Goal: Task Accomplishment & Management: Manage account settings

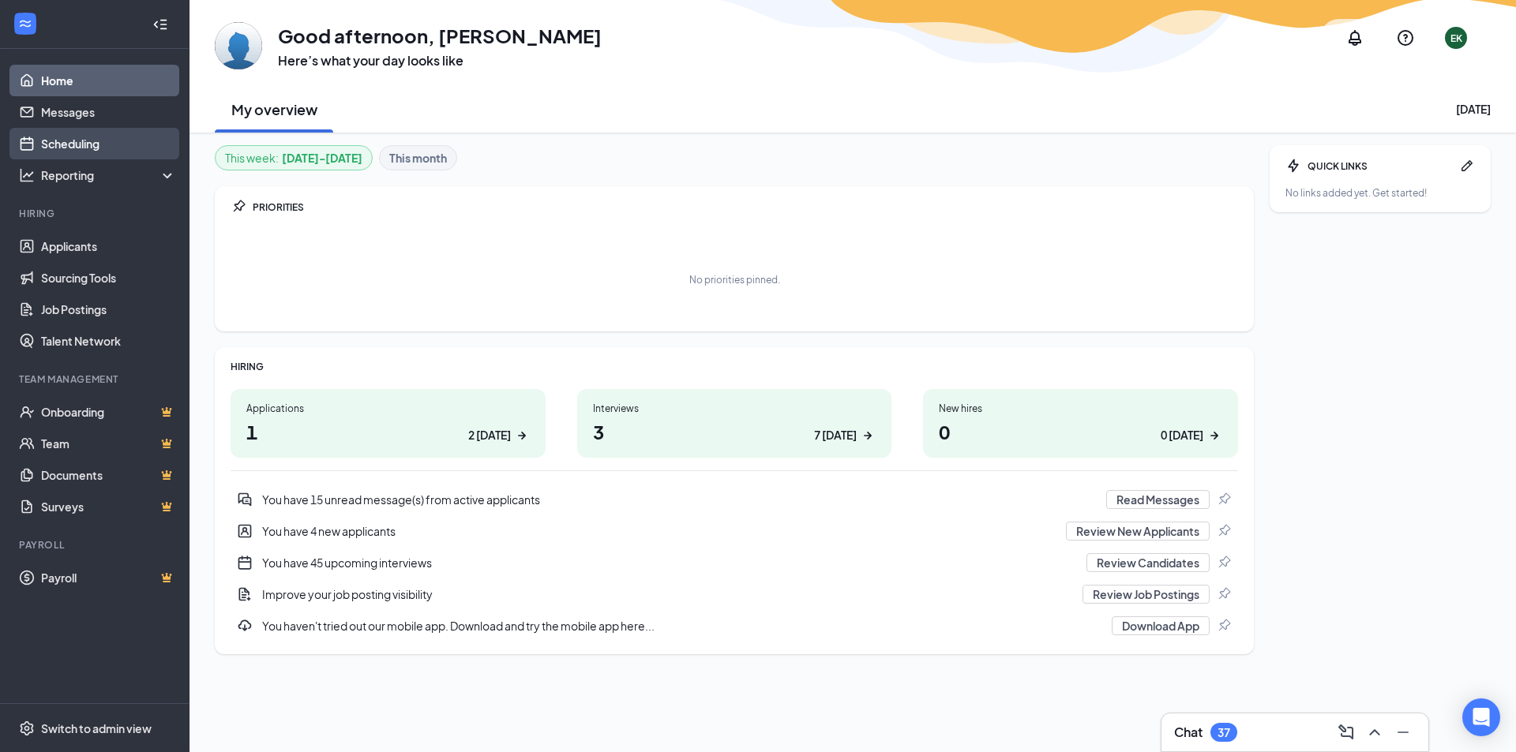
click at [66, 138] on link "Scheduling" at bounding box center [108, 144] width 135 height 32
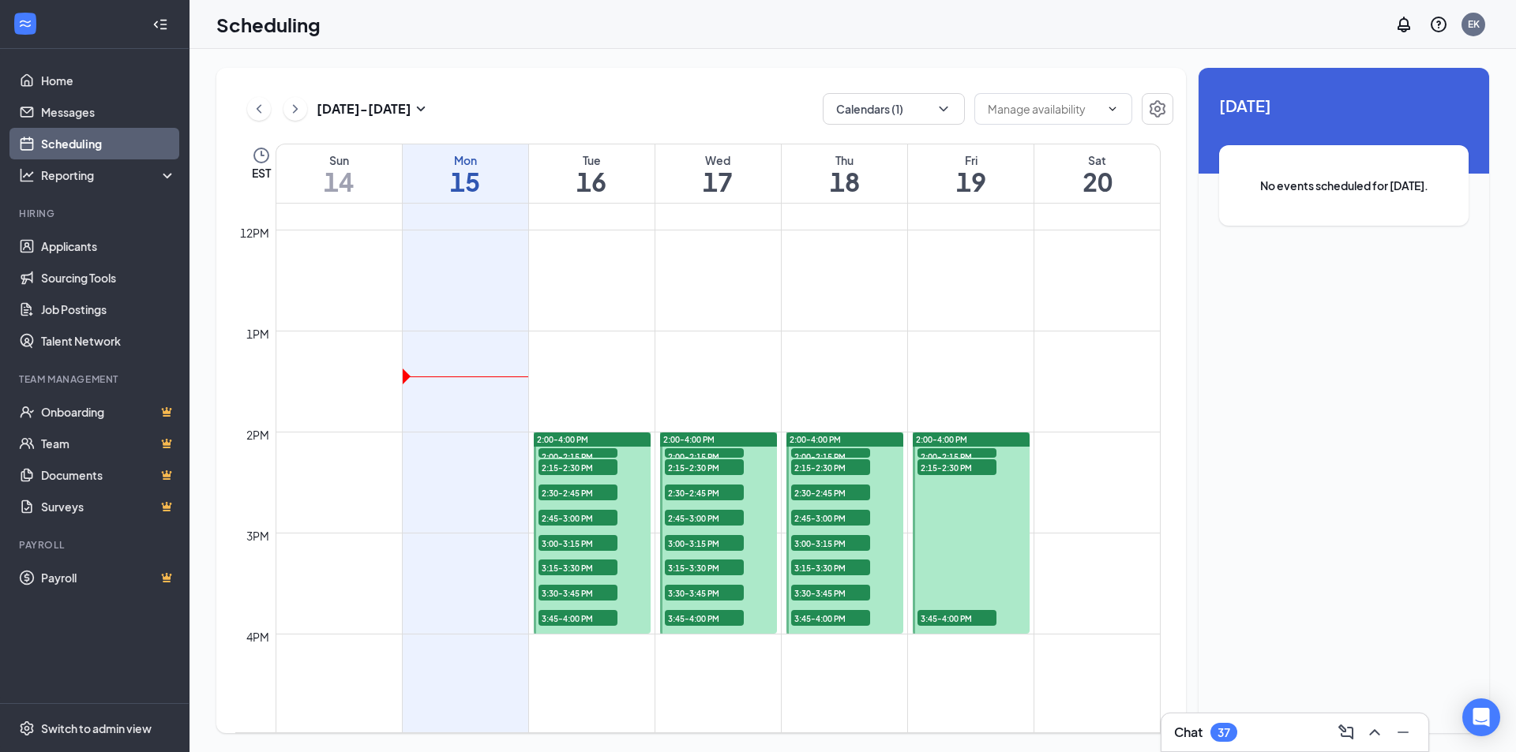
scroll to position [1186, 0]
click at [589, 465] on span "2:15-2:30 PM" at bounding box center [577, 468] width 79 height 16
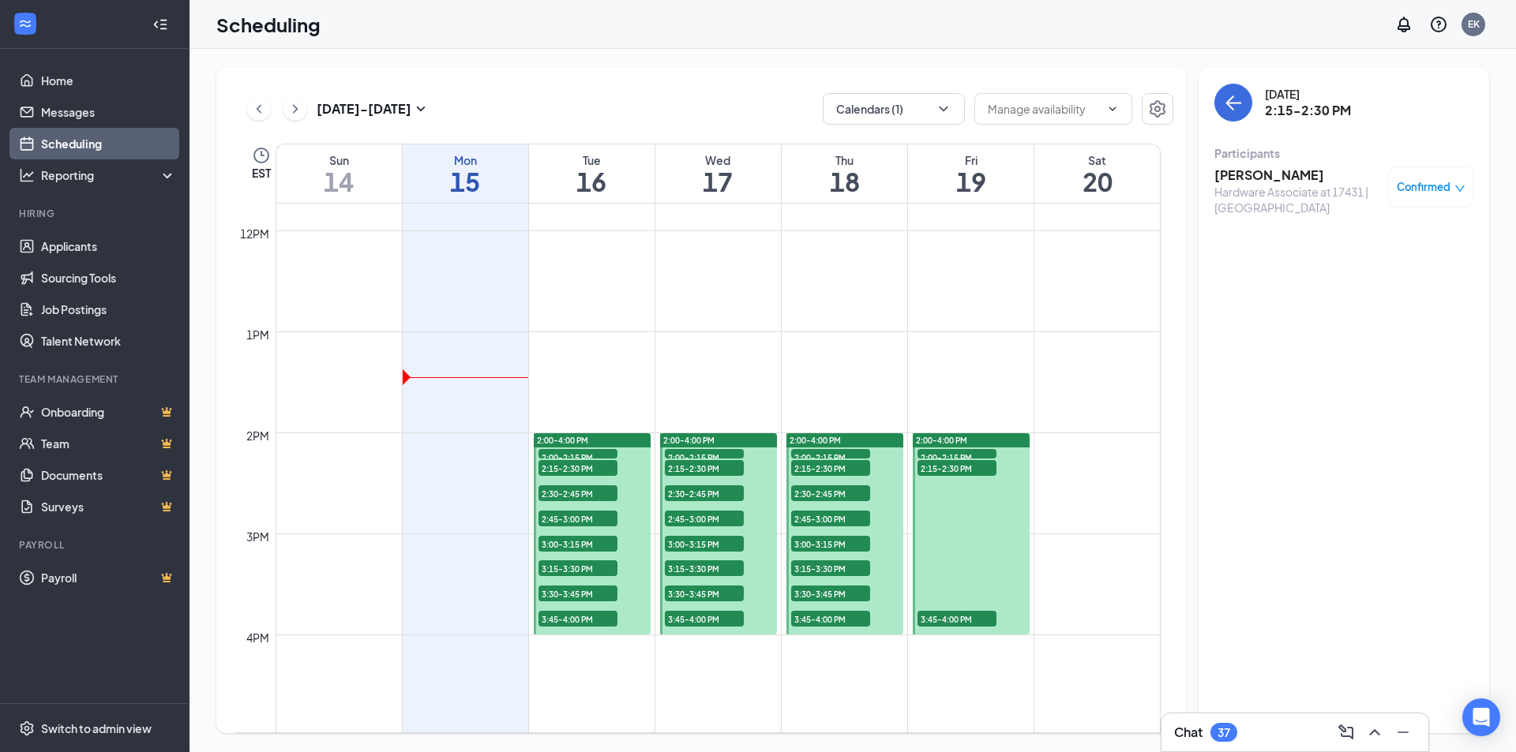
click at [1262, 178] on h3 "[PERSON_NAME]" at bounding box center [1297, 175] width 166 height 17
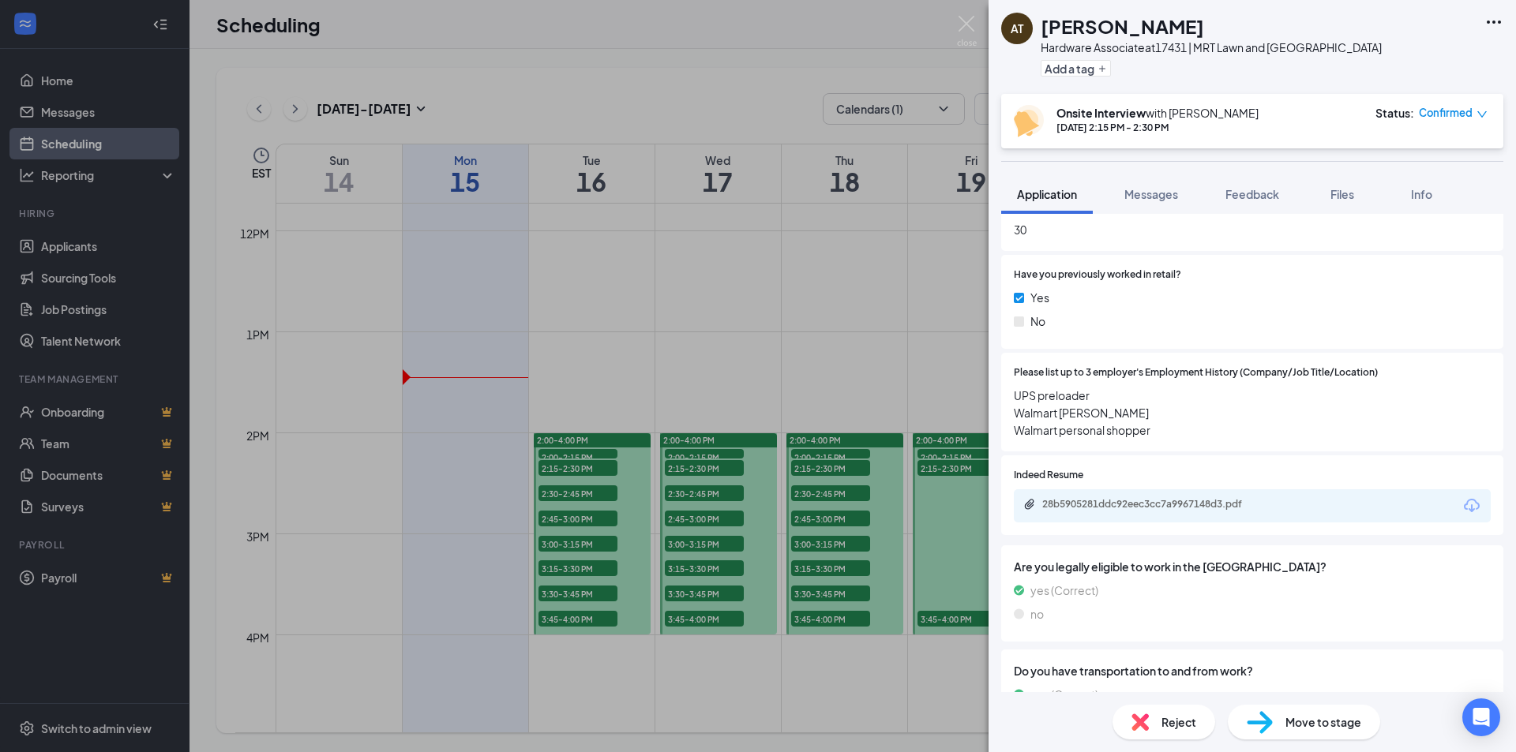
scroll to position [790, 0]
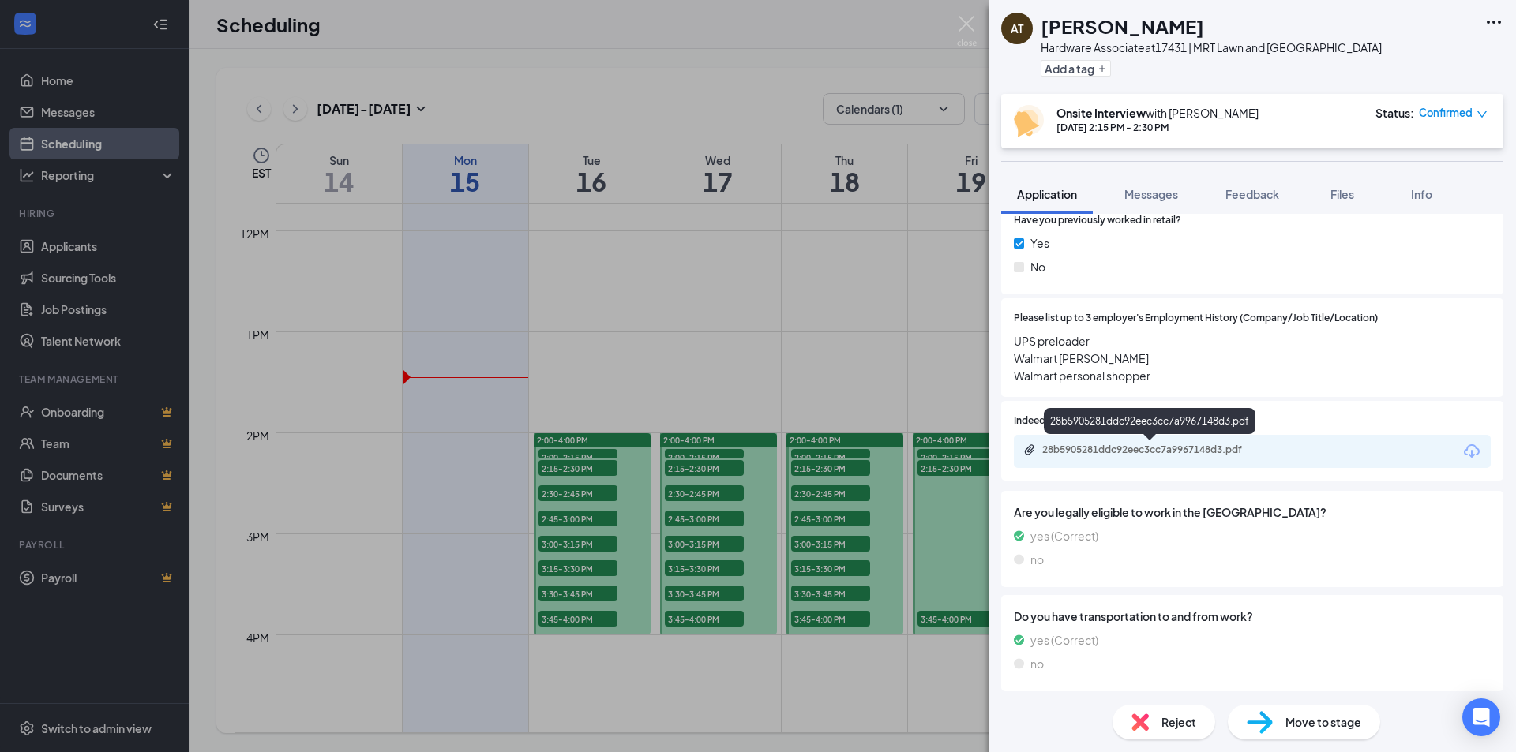
click at [1122, 445] on div "28b5905281ddc92eec3cc7a9967148d3.pdf" at bounding box center [1152, 450] width 221 height 13
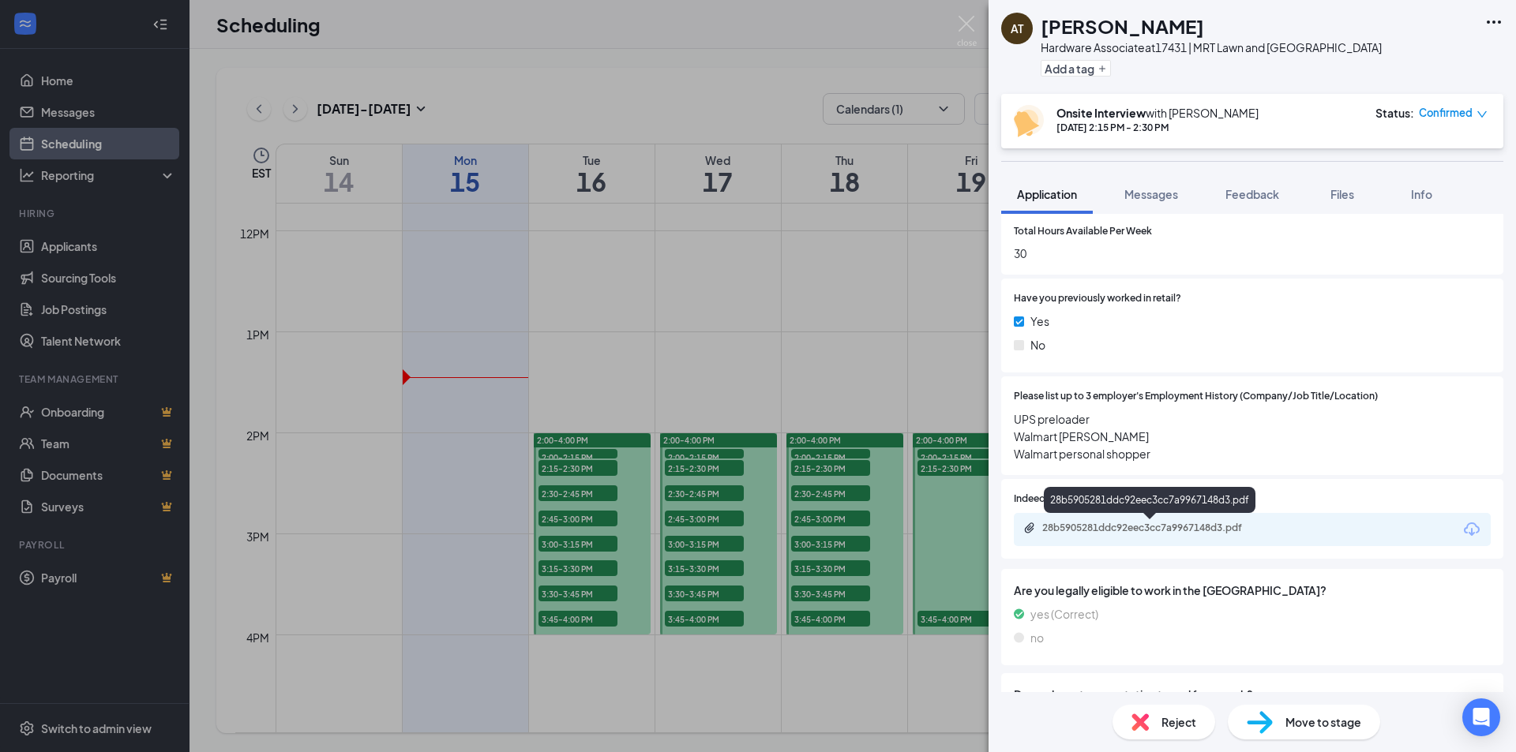
scroll to position [711, 0]
click at [1186, 730] on span "Reject" at bounding box center [1178, 722] width 35 height 17
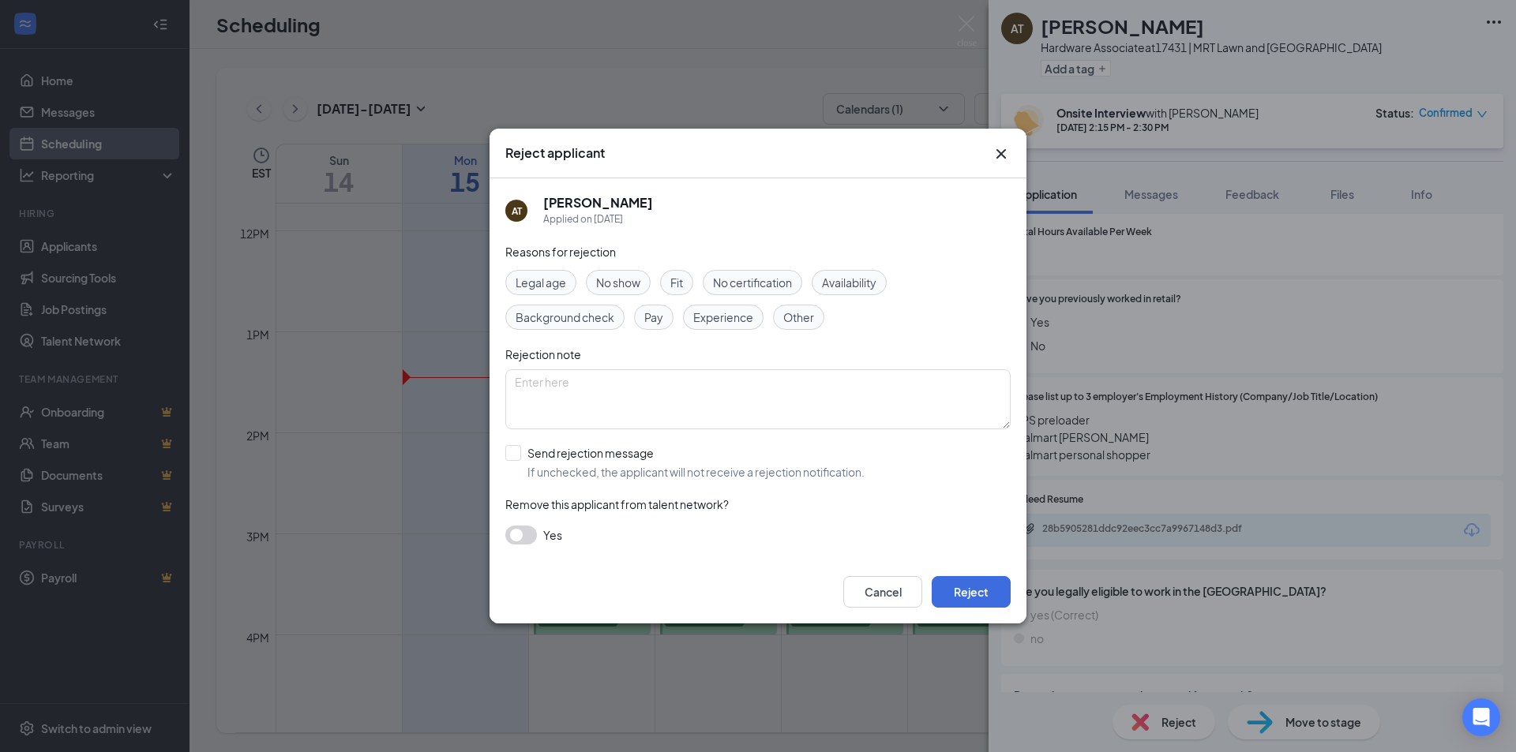
click at [732, 327] on div "Experience" at bounding box center [723, 317] width 81 height 25
click at [599, 413] on textarea at bounding box center [757, 400] width 505 height 60
click at [852, 291] on div "Availability" at bounding box center [849, 282] width 75 height 25
click at [729, 321] on span "Experience" at bounding box center [723, 317] width 60 height 17
drag, startPoint x: 603, startPoint y: 414, endPoint x: 604, endPoint y: 403, distance: 10.3
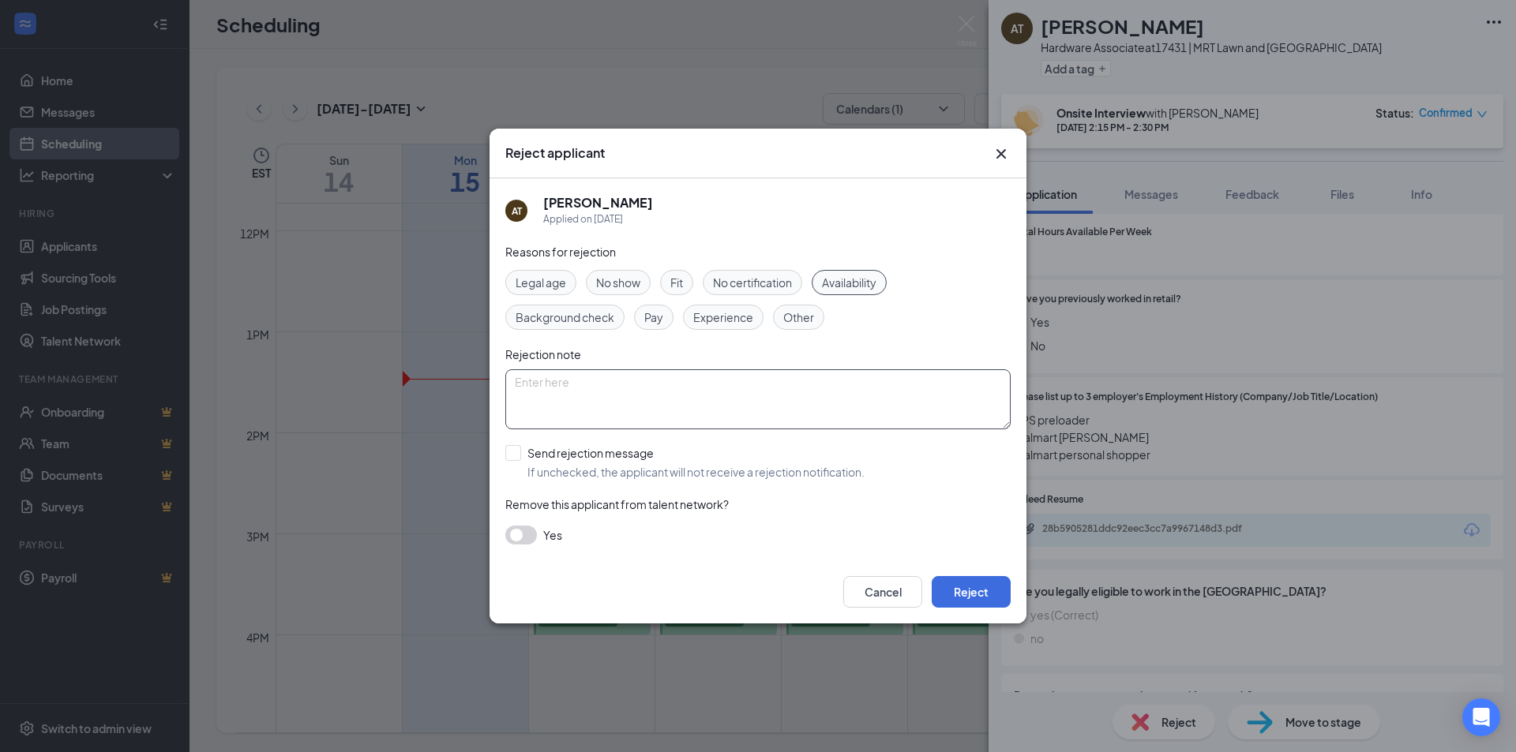
click at [603, 411] on textarea at bounding box center [757, 400] width 505 height 60
type textarea "d"
click at [546, 395] on textarea "Dear [PERSON_NAME], Thank you for applying for MRT/ACE Lawn and Garden Center. …" at bounding box center [757, 400] width 505 height 60
type textarea "Dear [PERSON_NAME], Thank you for applying for MRT/ACE Lawn and Garden Center. …"
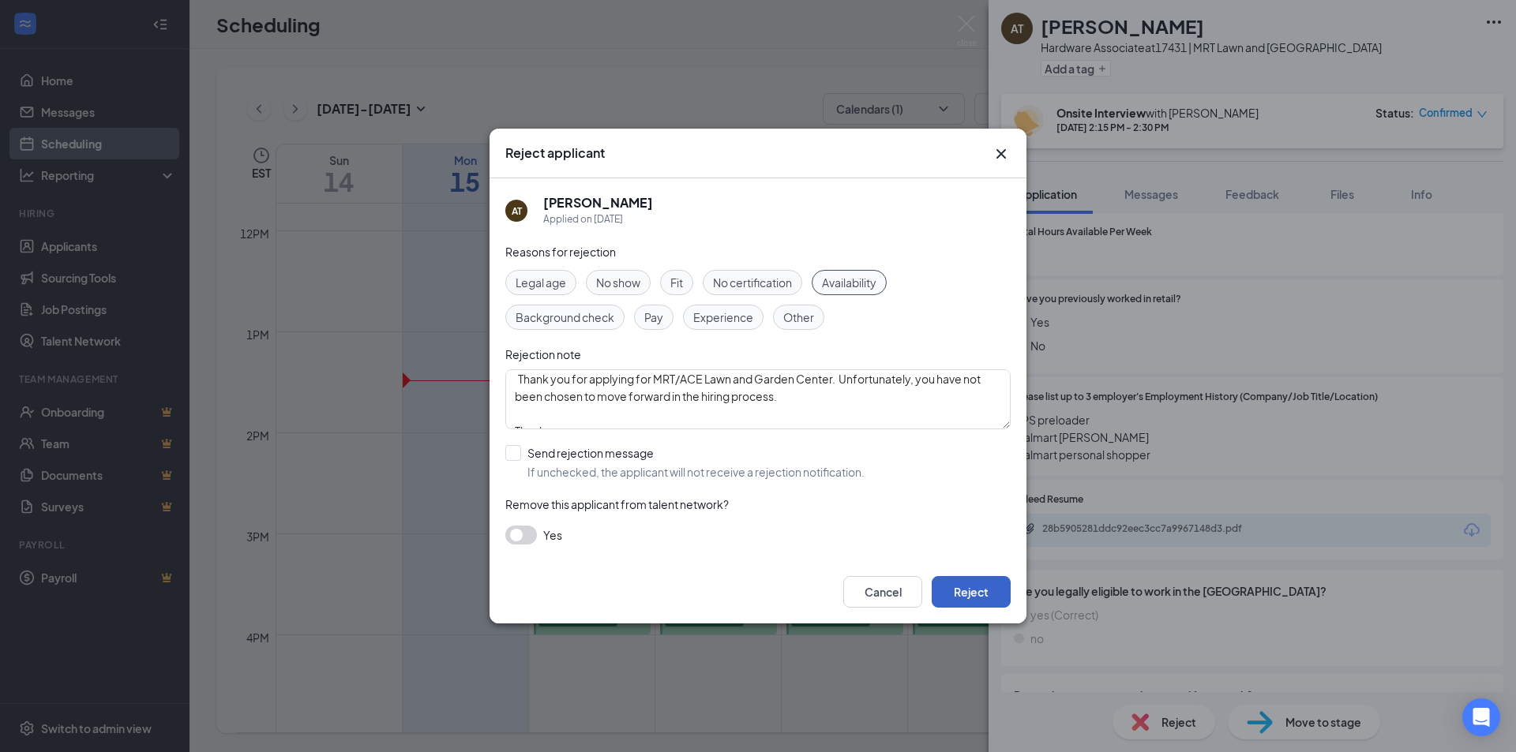
click at [959, 598] on button "Reject" at bounding box center [971, 592] width 79 height 32
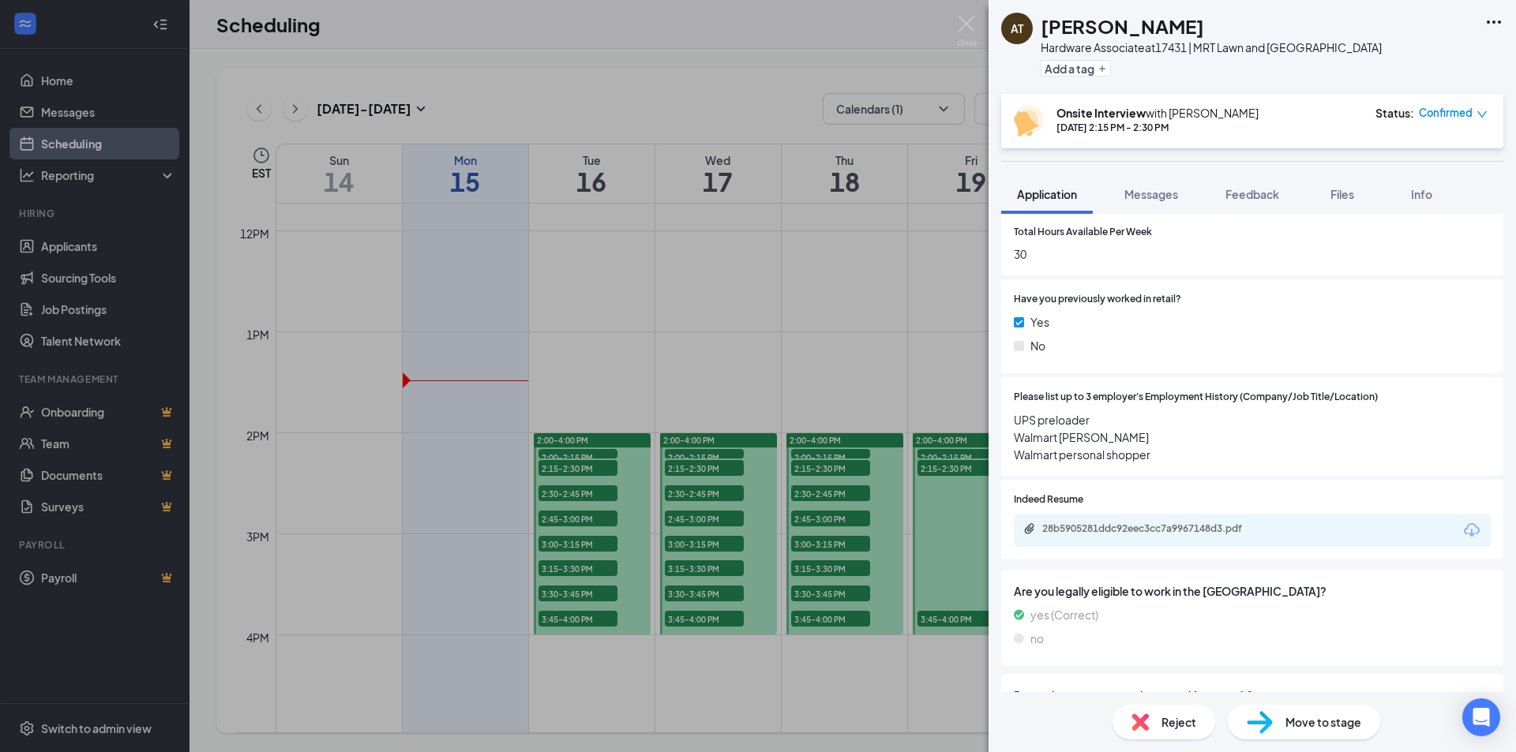
drag, startPoint x: 609, startPoint y: 683, endPoint x: 598, endPoint y: 608, distance: 75.7
click at [610, 681] on div "AT [PERSON_NAME] Hardware Associate at 17431 | MRT Lawn and [GEOGRAPHIC_DATA] A…" at bounding box center [758, 376] width 1516 height 752
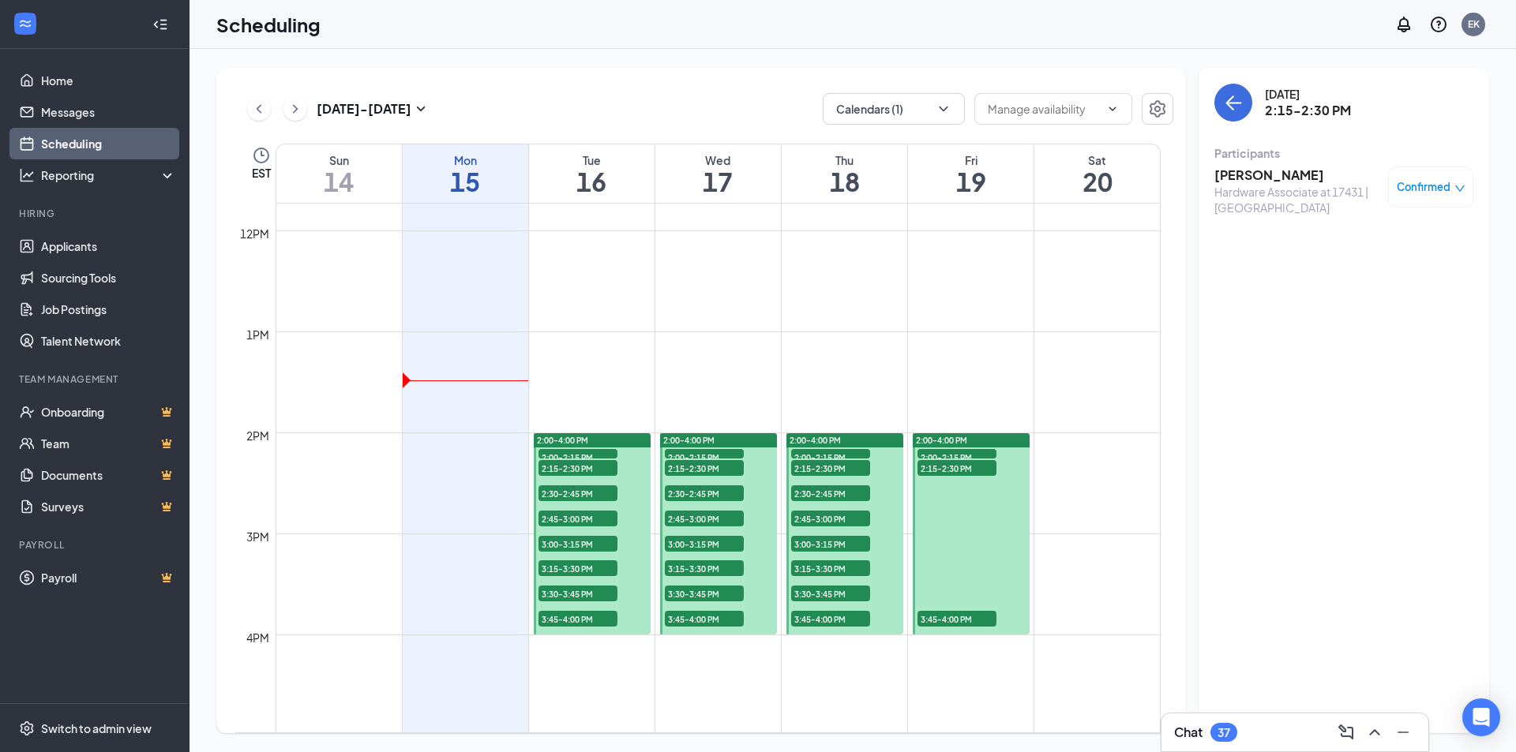
click at [595, 492] on span "2:30-2:45 PM" at bounding box center [577, 494] width 79 height 16
click at [589, 471] on span "2:15-2:30 PM" at bounding box center [577, 468] width 79 height 16
click at [594, 489] on span "2:30-2:45 PM" at bounding box center [577, 494] width 79 height 16
click at [1274, 174] on h3 "[PERSON_NAME]" at bounding box center [1297, 175] width 166 height 17
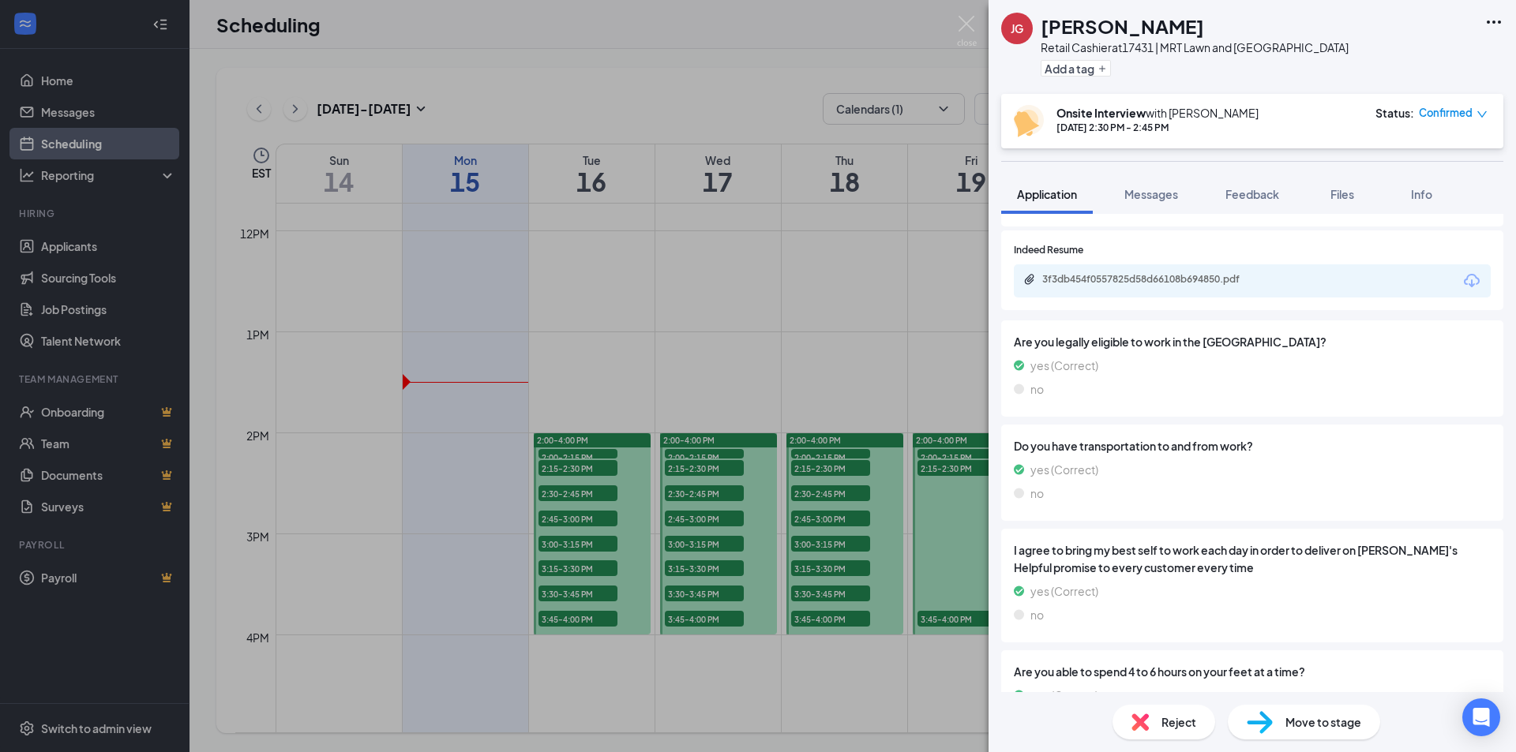
scroll to position [649, 0]
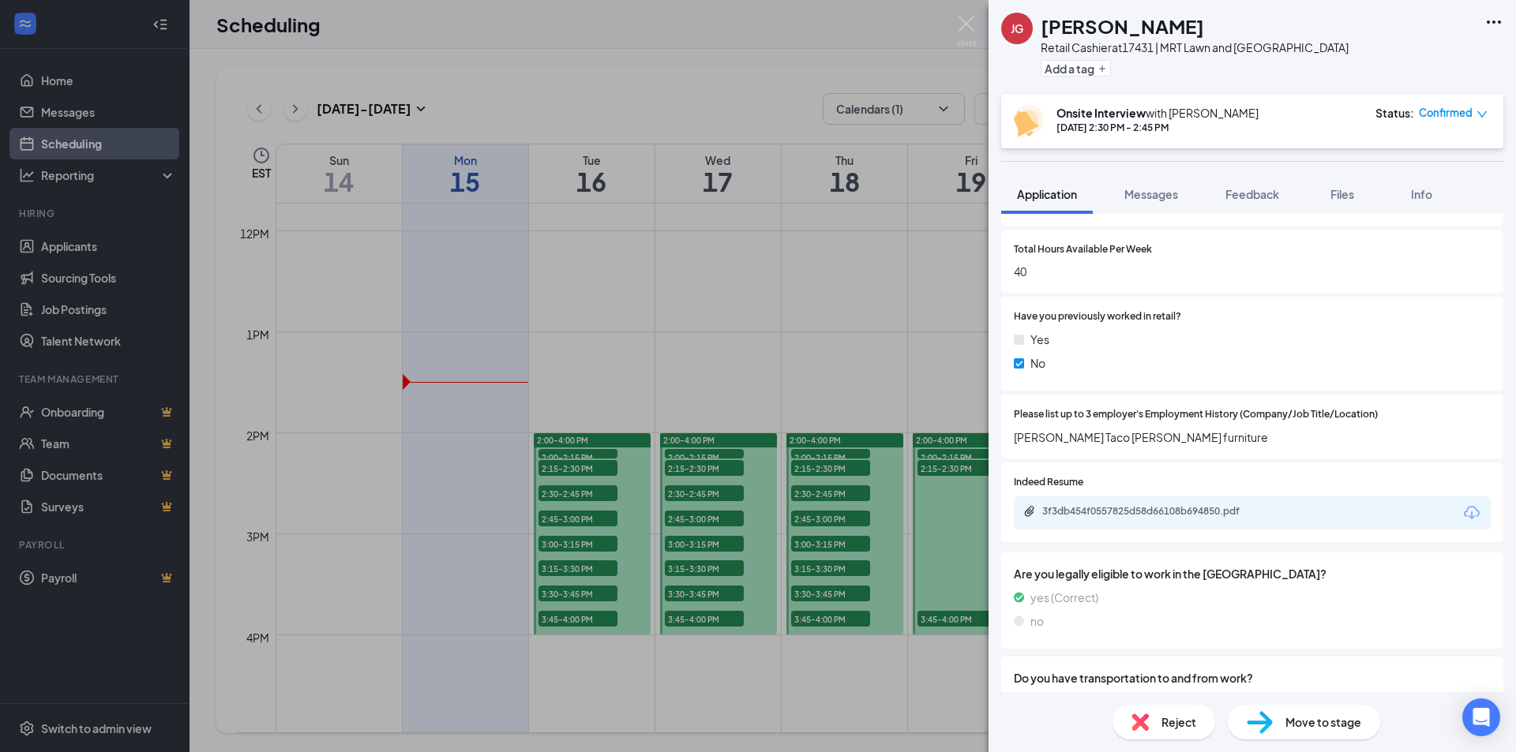
click at [1119, 438] on span "[PERSON_NAME] Taco [PERSON_NAME] furniture" at bounding box center [1252, 437] width 477 height 17
click at [1100, 513] on div "3f3db454f0557825d58d66108b694850.pdf" at bounding box center [1152, 511] width 221 height 13
click at [1180, 720] on span "Reject" at bounding box center [1178, 722] width 35 height 17
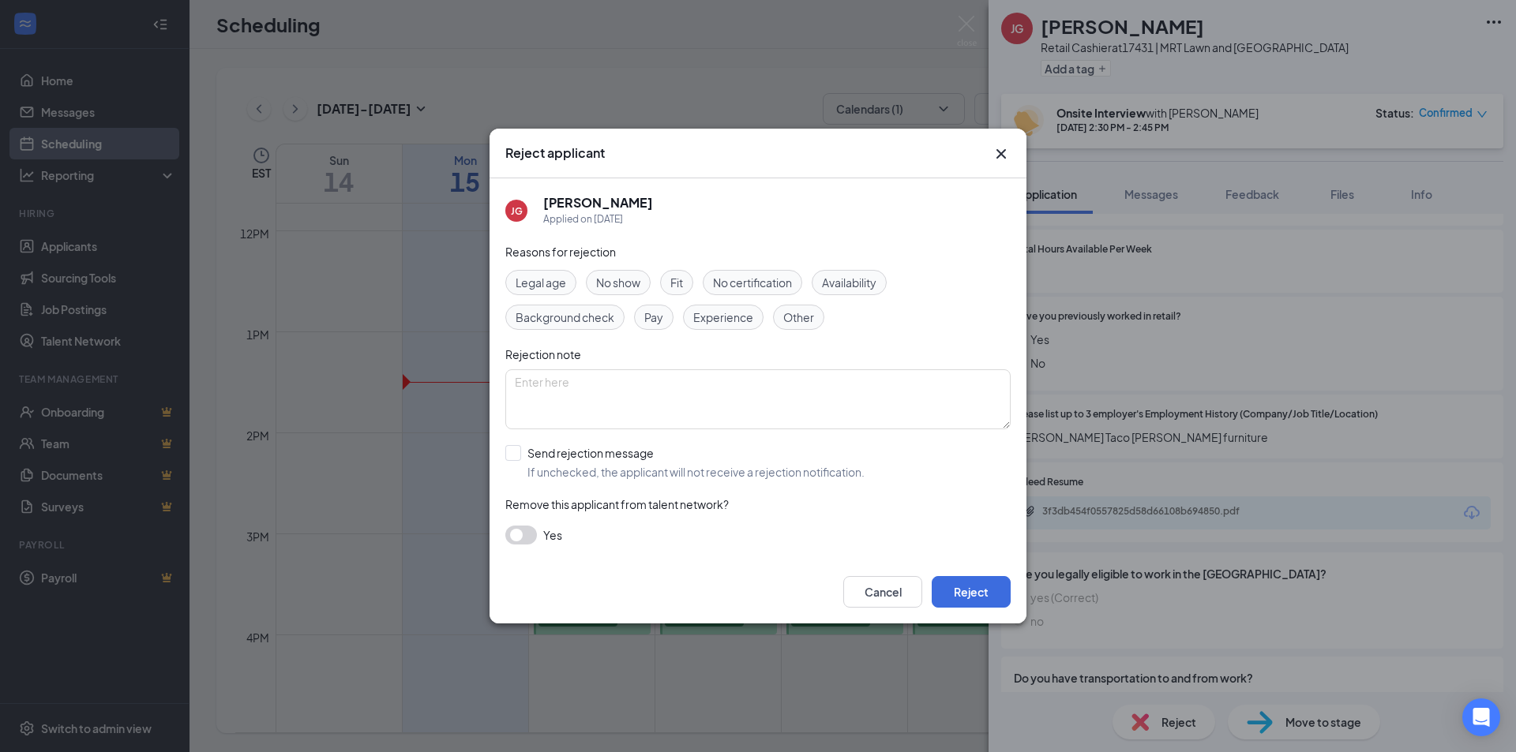
click at [743, 321] on span "Experience" at bounding box center [723, 317] width 60 height 17
click at [625, 394] on textarea at bounding box center [757, 400] width 505 height 60
type textarea "Dear [PERSON_NAME], Thank you for applying at MRT/ACE Lawn and [GEOGRAPHIC_DATA…"
drag, startPoint x: 980, startPoint y: 585, endPoint x: 977, endPoint y: 595, distance: 9.8
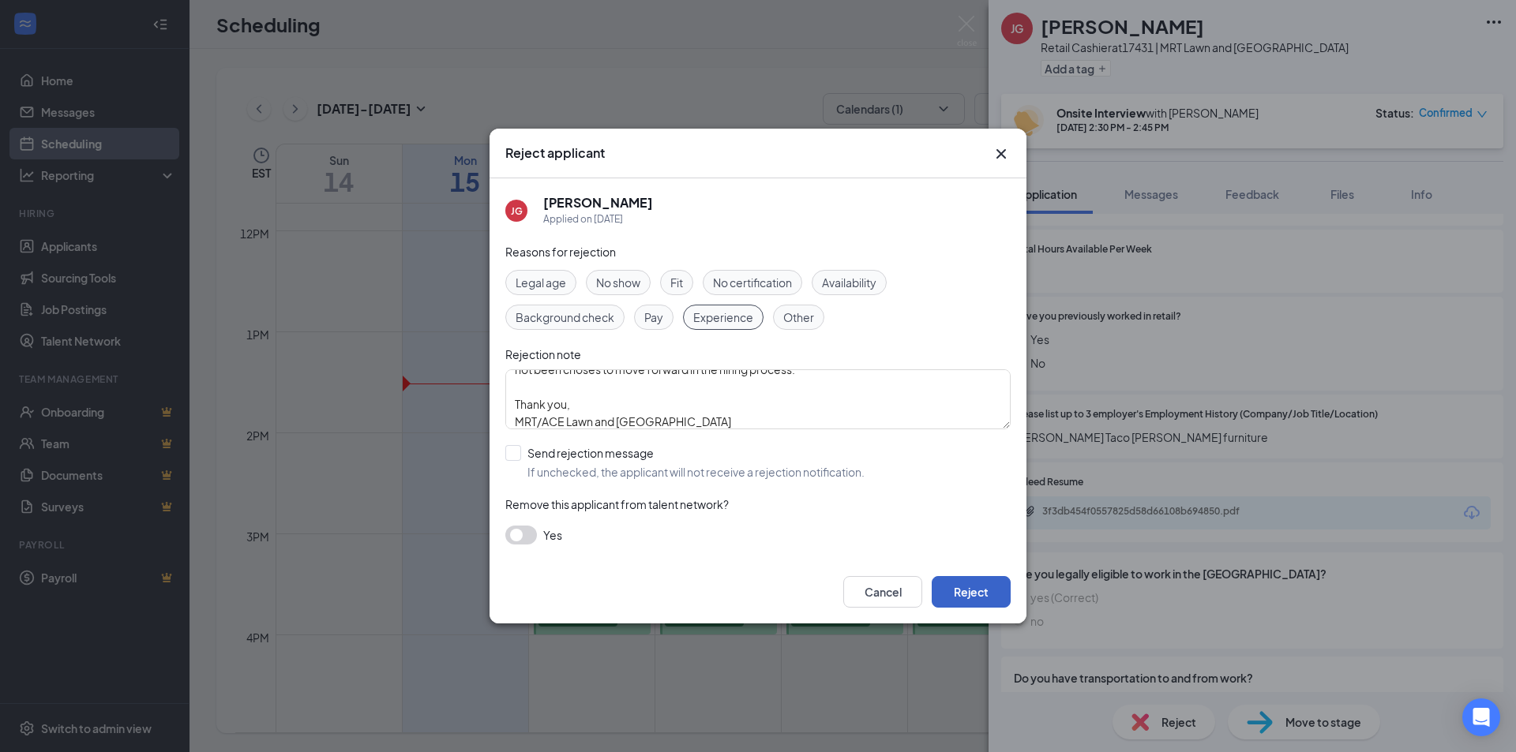
click at [980, 586] on button "Reject" at bounding box center [971, 592] width 79 height 32
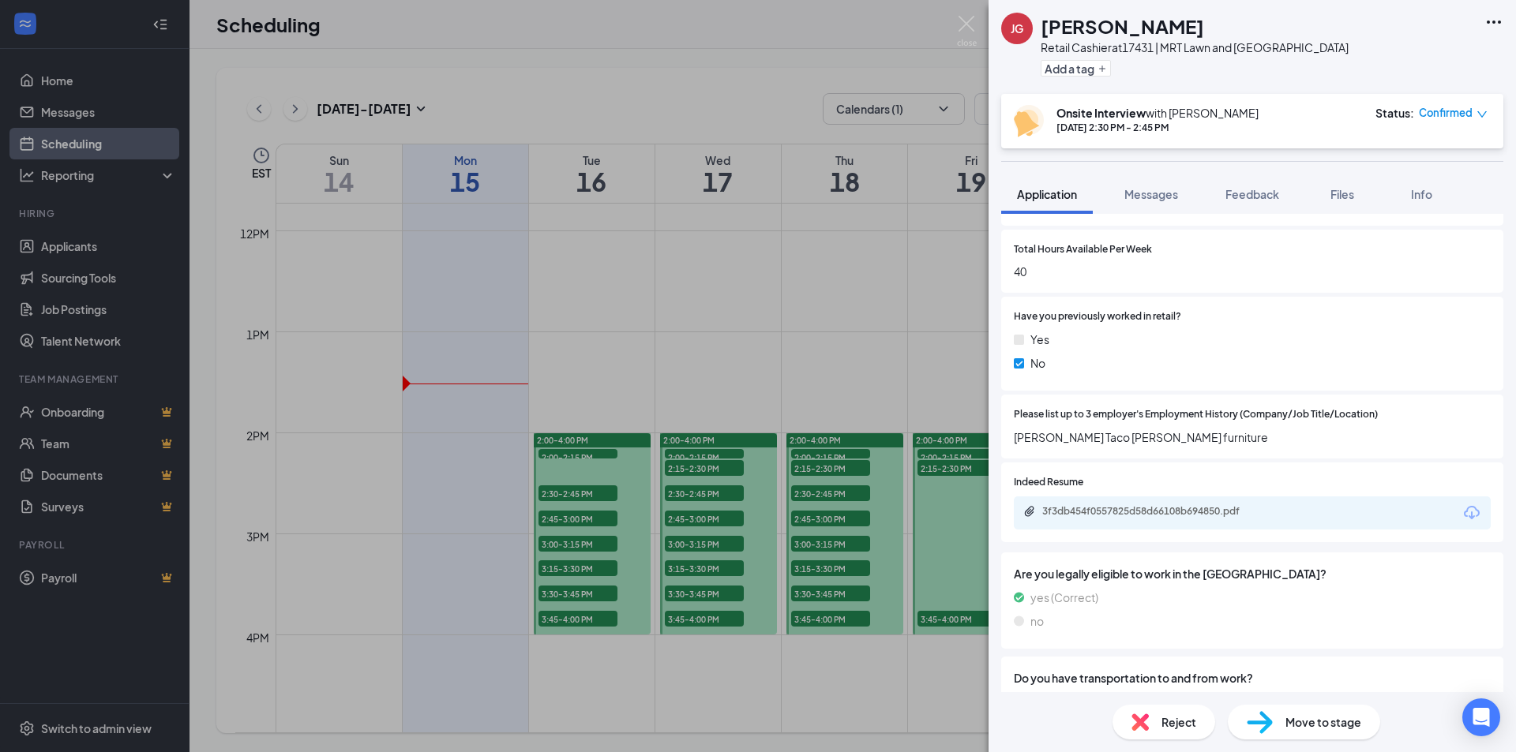
click at [812, 385] on div "[PERSON_NAME] [PERSON_NAME] Gnatczynski Retail Cashier at 17431 | MRT Lawn and …" at bounding box center [758, 376] width 1516 height 752
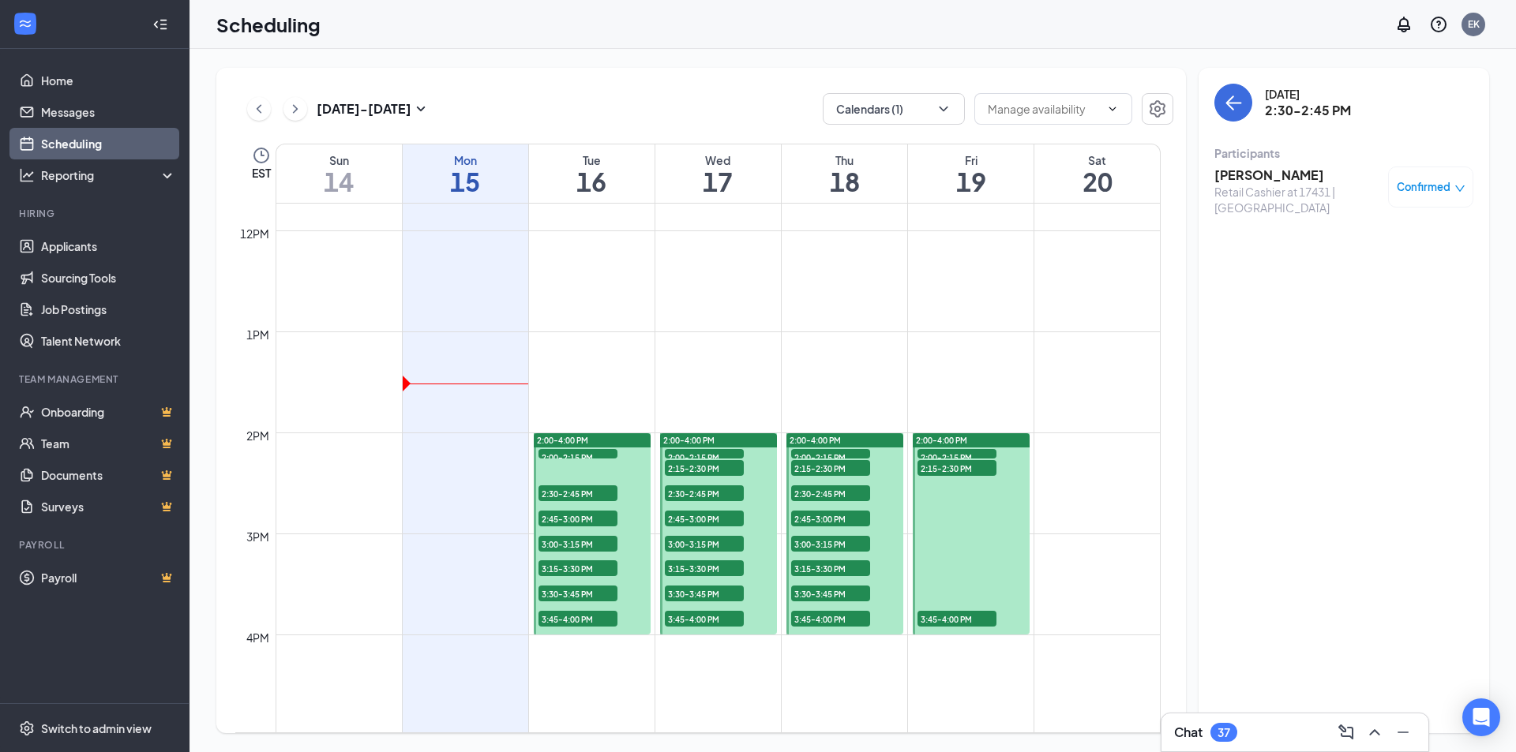
click at [572, 543] on span "3:00-3:15 PM" at bounding box center [577, 544] width 79 height 16
click at [1284, 174] on h3 "[PERSON_NAME]" at bounding box center [1297, 175] width 166 height 17
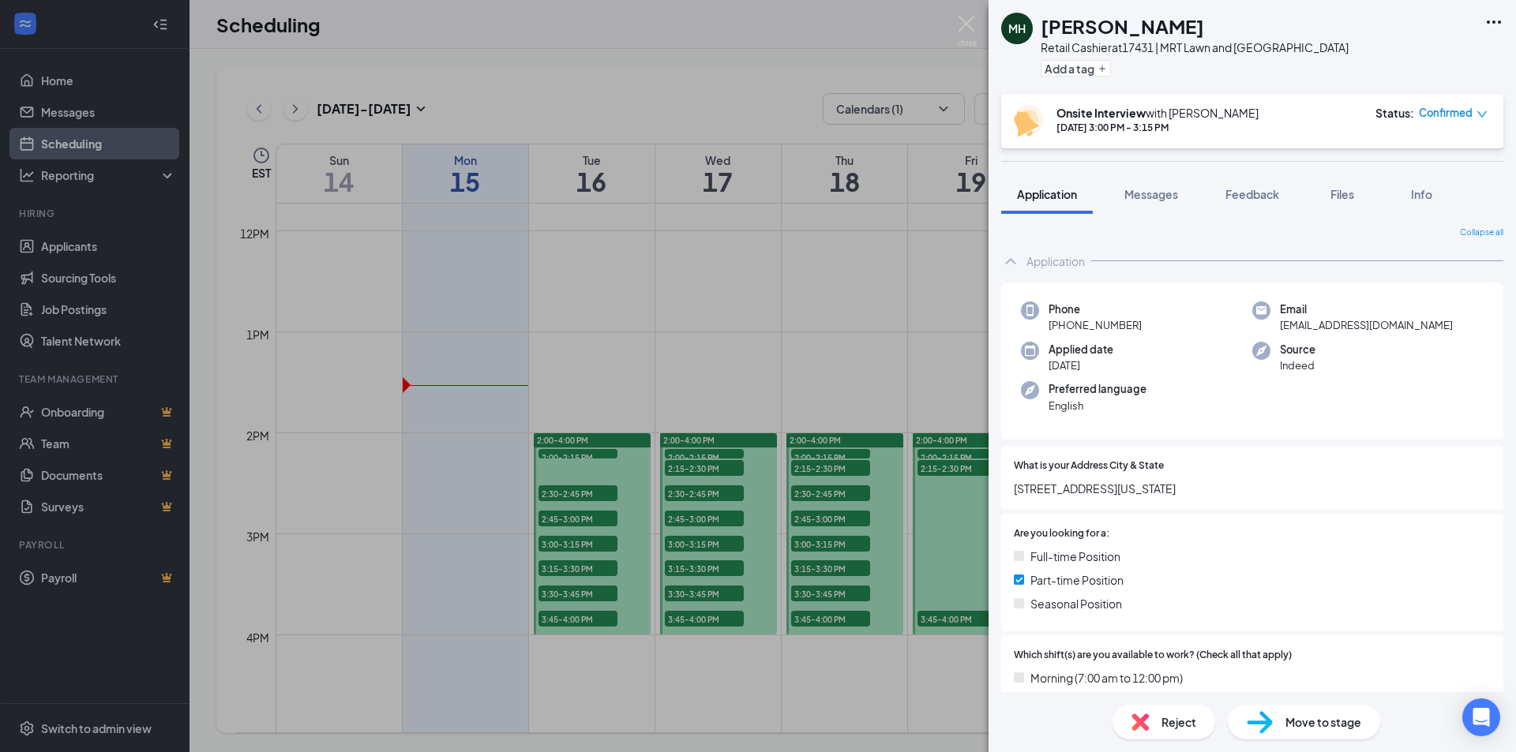
click at [1183, 736] on div "Reject" at bounding box center [1163, 722] width 103 height 35
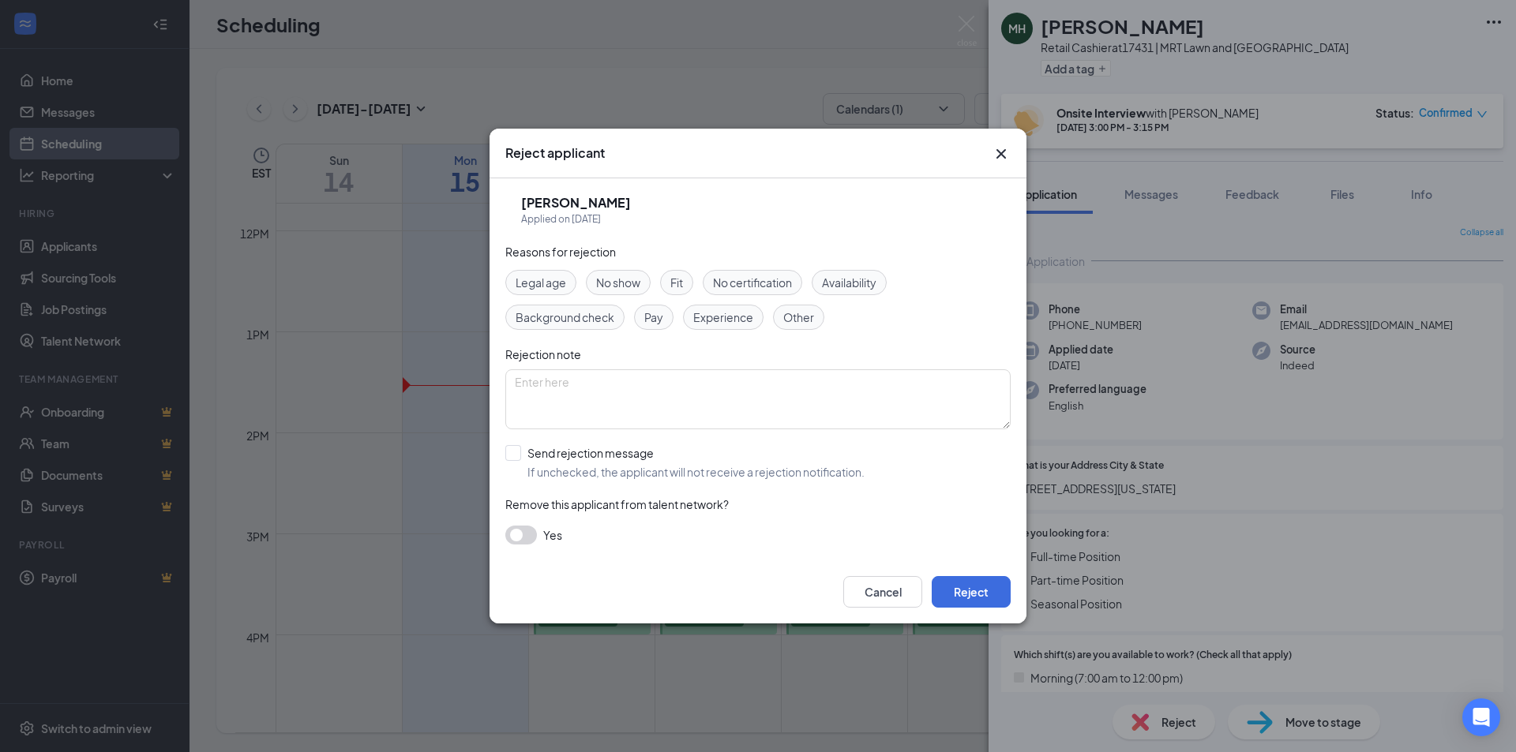
click at [841, 280] on span "Availability" at bounding box center [849, 282] width 54 height 17
click at [630, 395] on textarea at bounding box center [757, 400] width 505 height 60
type textarea "Dear [PERSON_NAME],. Thank you for applying at MRT/Ace Lawn and [GEOGRAPHIC_DAT…"
click at [982, 591] on button "Reject" at bounding box center [971, 592] width 79 height 32
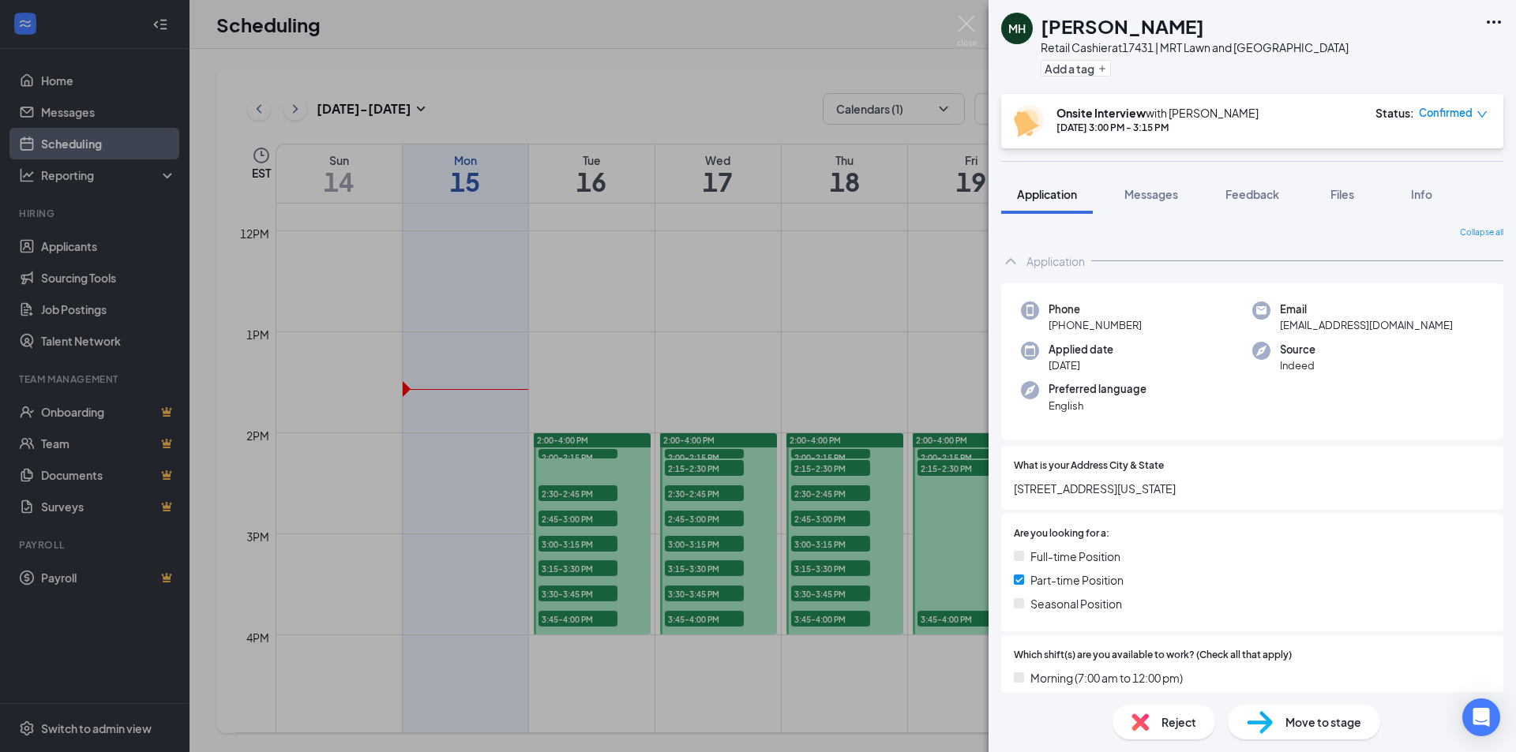
click at [658, 285] on div "MH [PERSON_NAME] Retail Cashier at 17431 | MRT Lawn and [GEOGRAPHIC_DATA] Add a…" at bounding box center [758, 376] width 1516 height 752
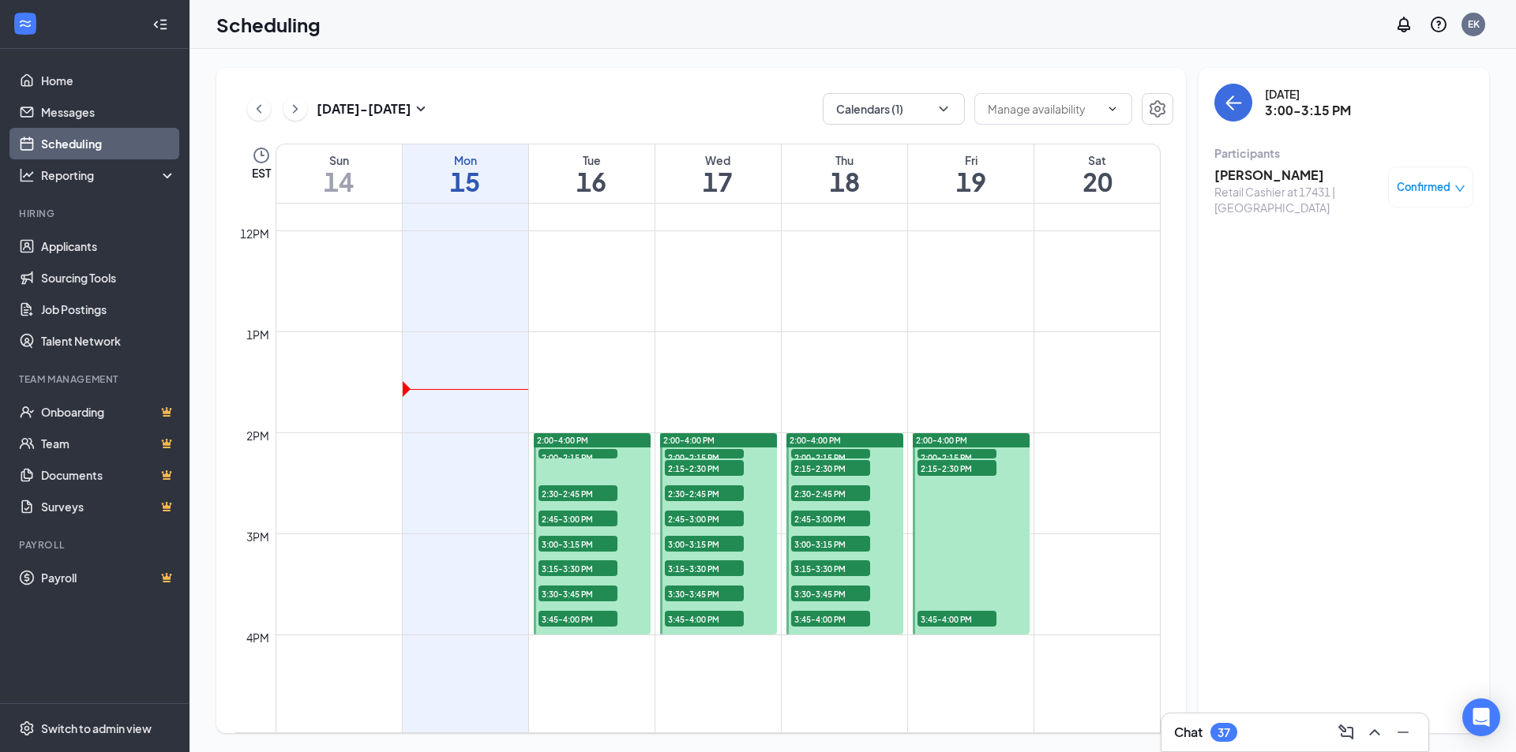
click at [573, 594] on span "3:30-3:45 PM" at bounding box center [577, 594] width 79 height 16
click at [580, 569] on span "3:15-3:30 PM" at bounding box center [577, 569] width 79 height 16
click at [568, 568] on span "3:15-3:30 PM" at bounding box center [577, 569] width 79 height 16
click at [560, 548] on span "3:00-3:15 PM" at bounding box center [577, 544] width 79 height 16
click at [580, 572] on span "3:15-3:30 PM" at bounding box center [577, 569] width 79 height 16
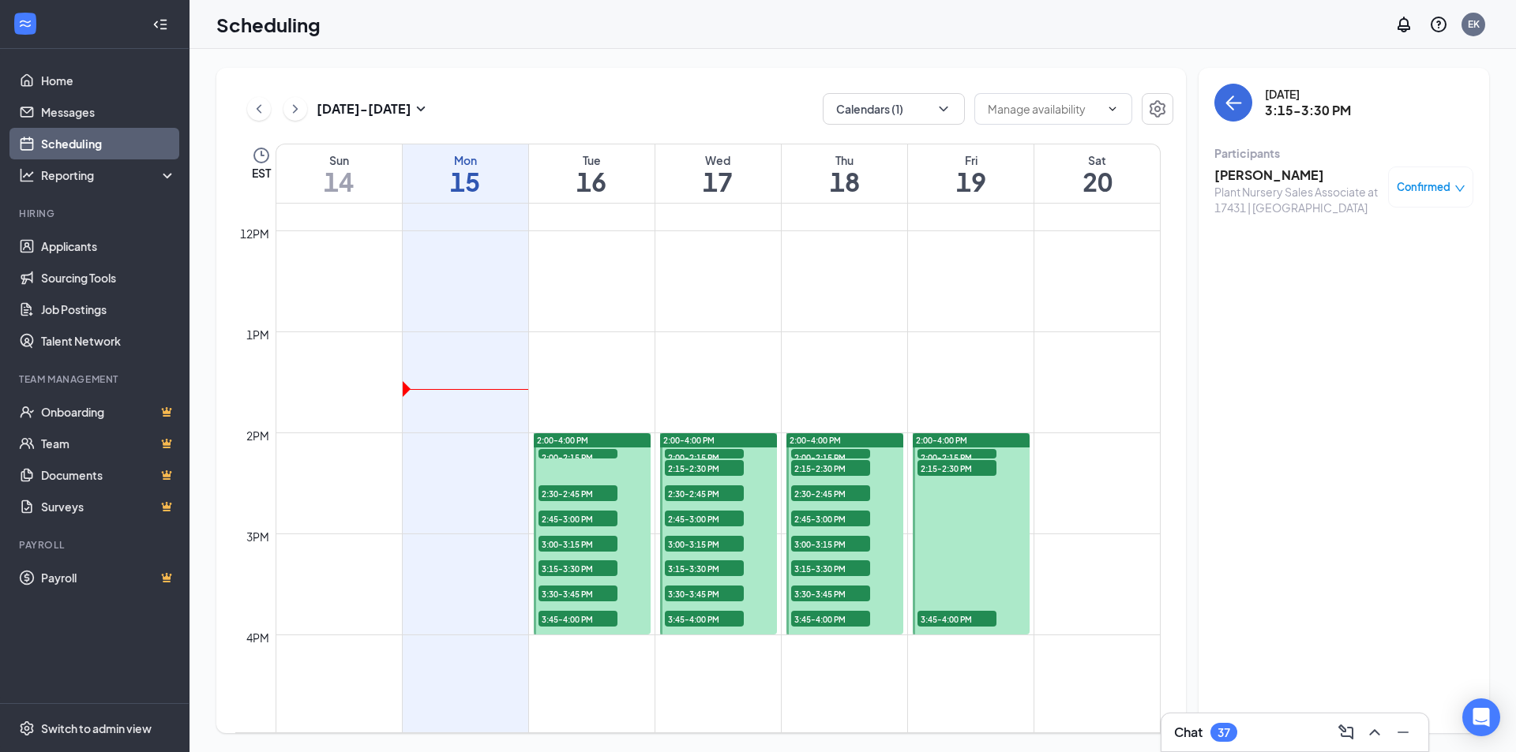
click at [1274, 178] on h3 "[PERSON_NAME]" at bounding box center [1297, 175] width 166 height 17
click at [1275, 174] on h3 "[PERSON_NAME]" at bounding box center [1297, 175] width 166 height 17
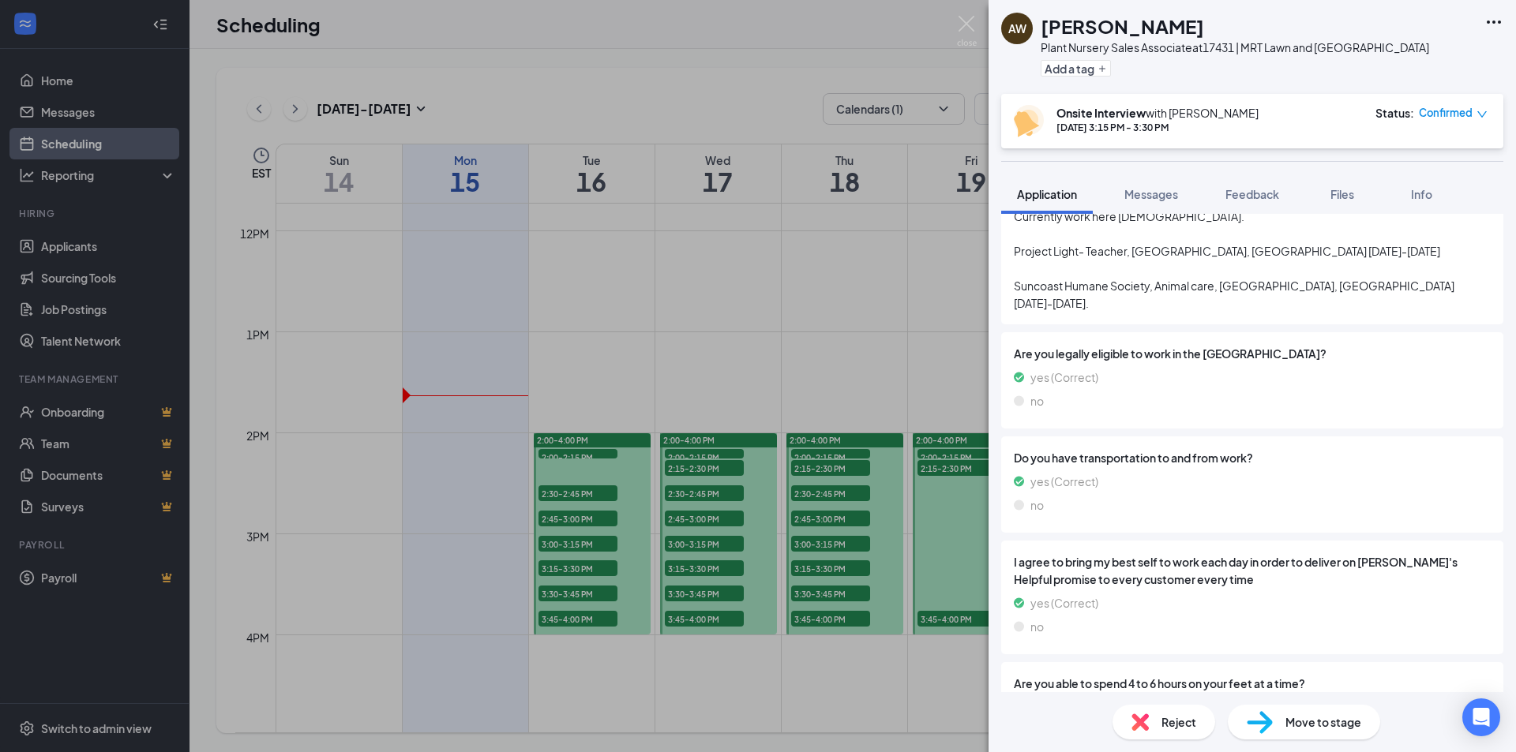
scroll to position [790, 0]
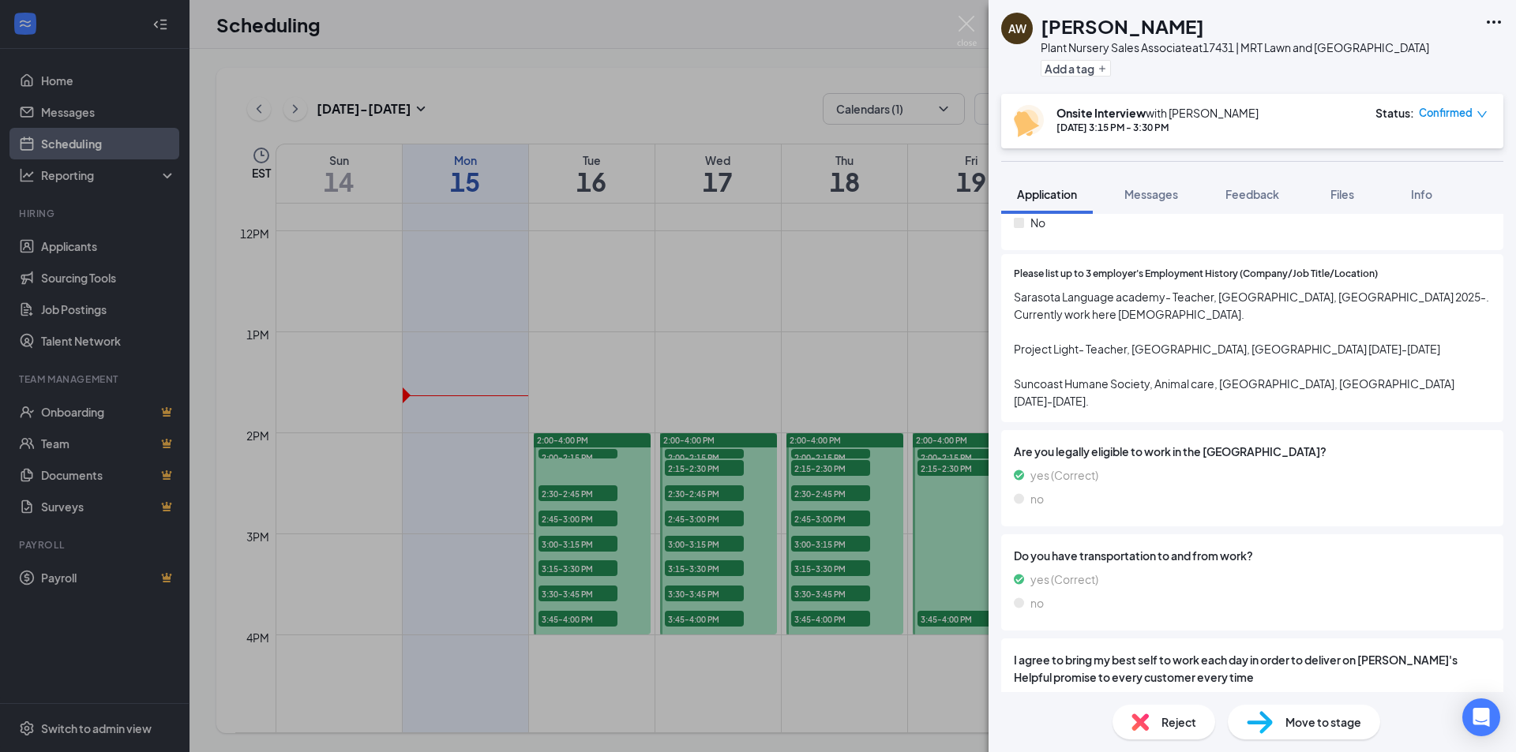
click at [1163, 728] on span "Reject" at bounding box center [1178, 722] width 35 height 17
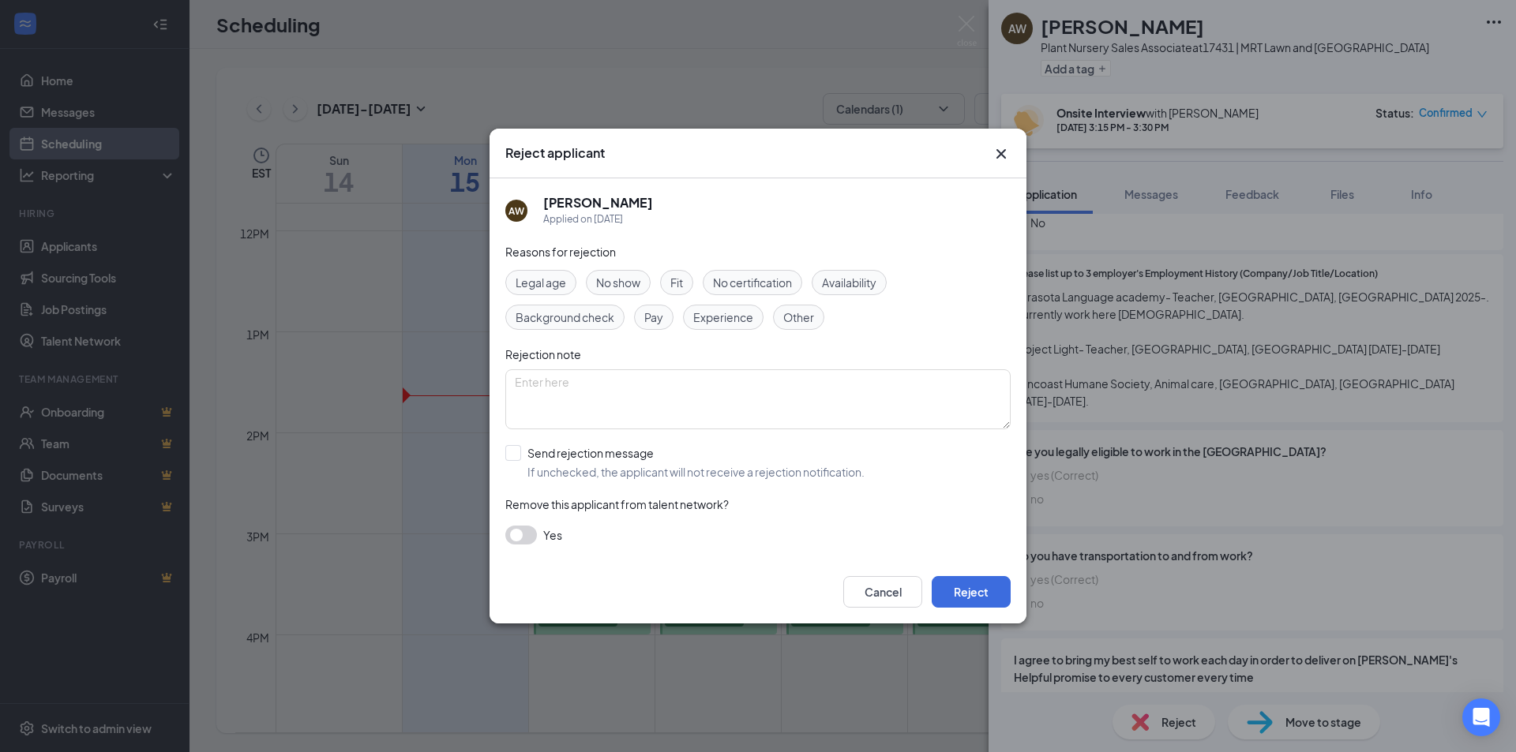
click at [750, 326] on div "Experience" at bounding box center [723, 317] width 81 height 25
click at [643, 400] on textarea at bounding box center [757, 400] width 505 height 60
type textarea "Dear [PERSON_NAME], Thank you for applying for MRT/ACE Lawn and Garden Center. …"
click at [987, 597] on button "Reject" at bounding box center [971, 592] width 79 height 32
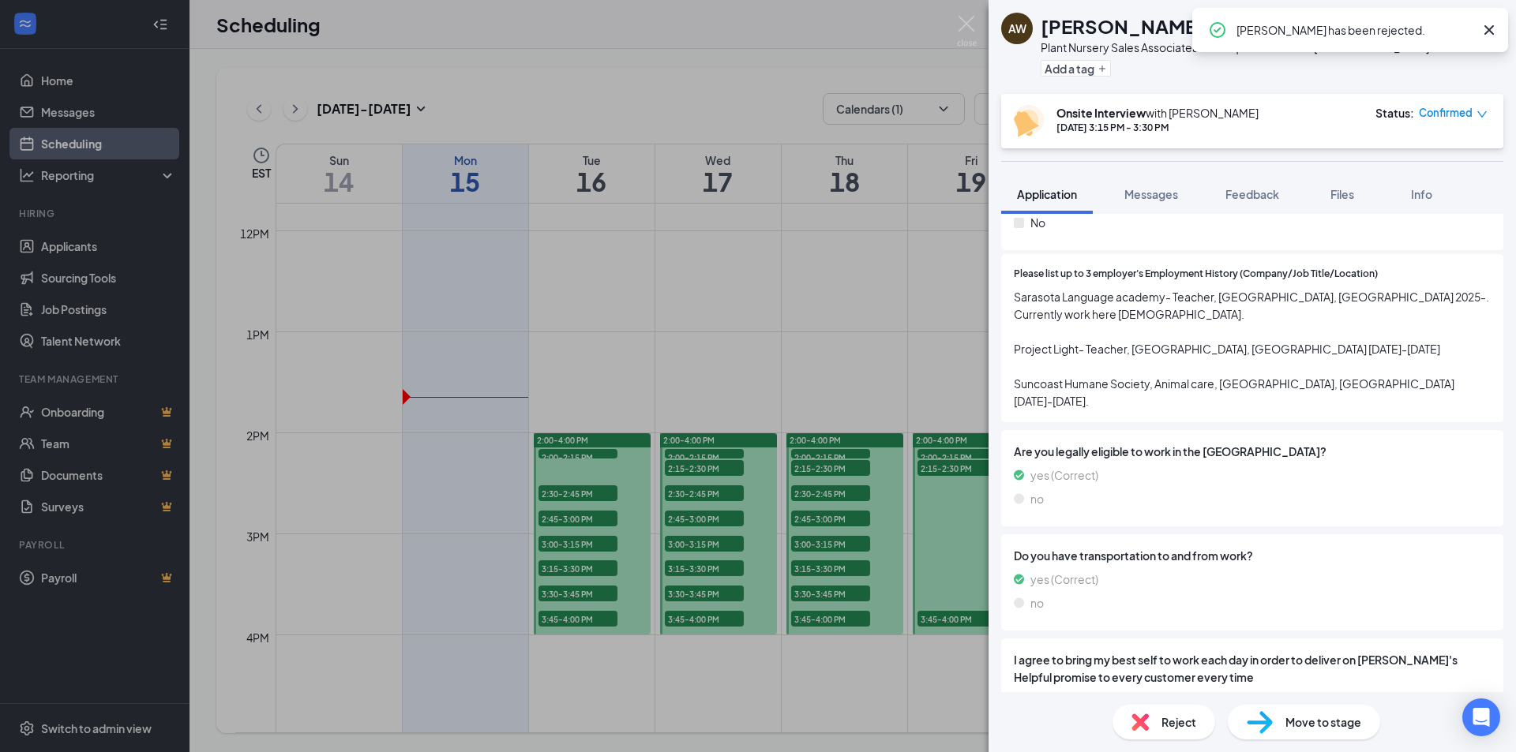
click at [835, 335] on div "AW [PERSON_NAME] Plant Nursery Sales Associate at 17431 | MRT Lawn and [GEOGRAP…" at bounding box center [758, 376] width 1516 height 752
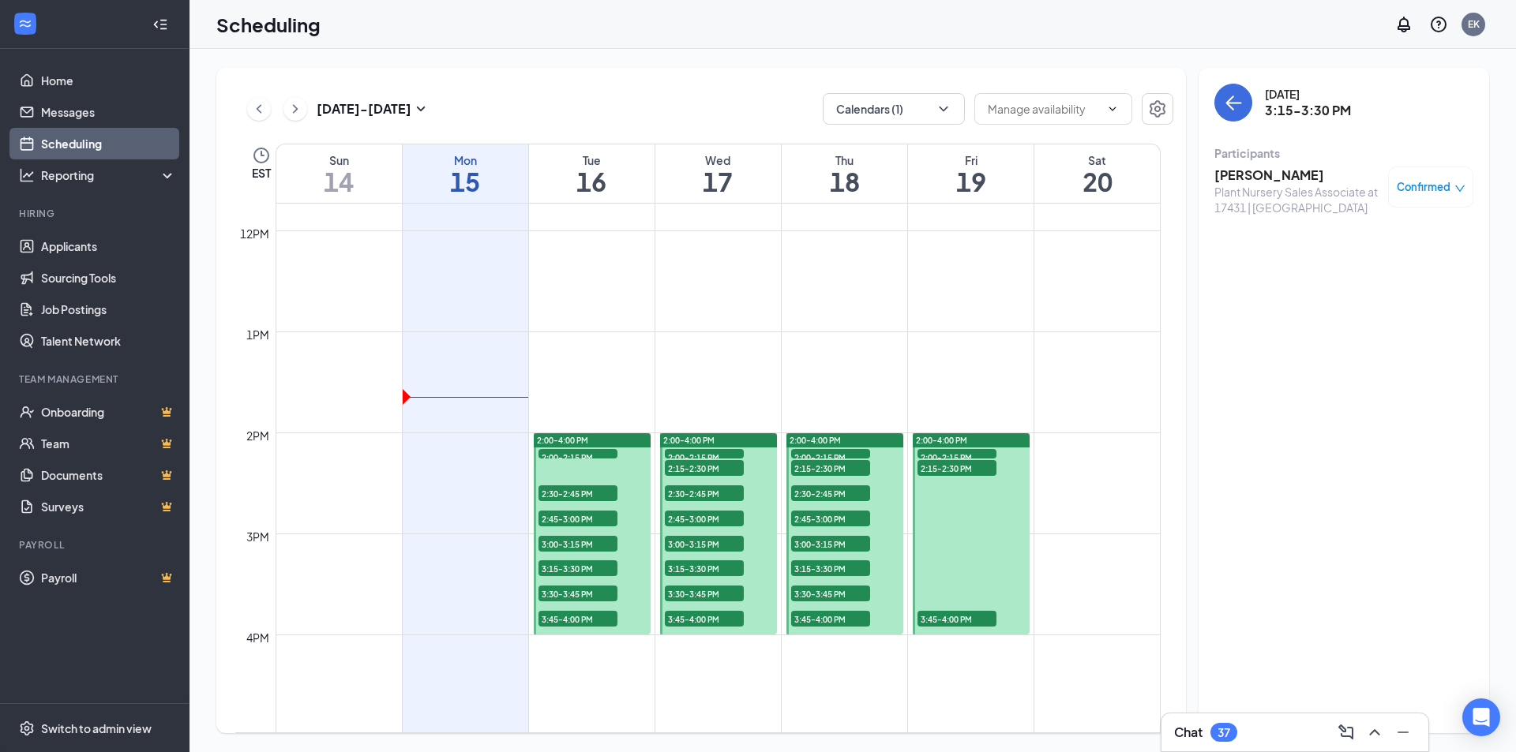
click at [591, 564] on span "3:15-3:30 PM" at bounding box center [577, 569] width 79 height 16
click at [590, 539] on span "3:00-3:15 PM" at bounding box center [577, 544] width 79 height 16
click at [607, 508] on div at bounding box center [592, 533] width 117 height 201
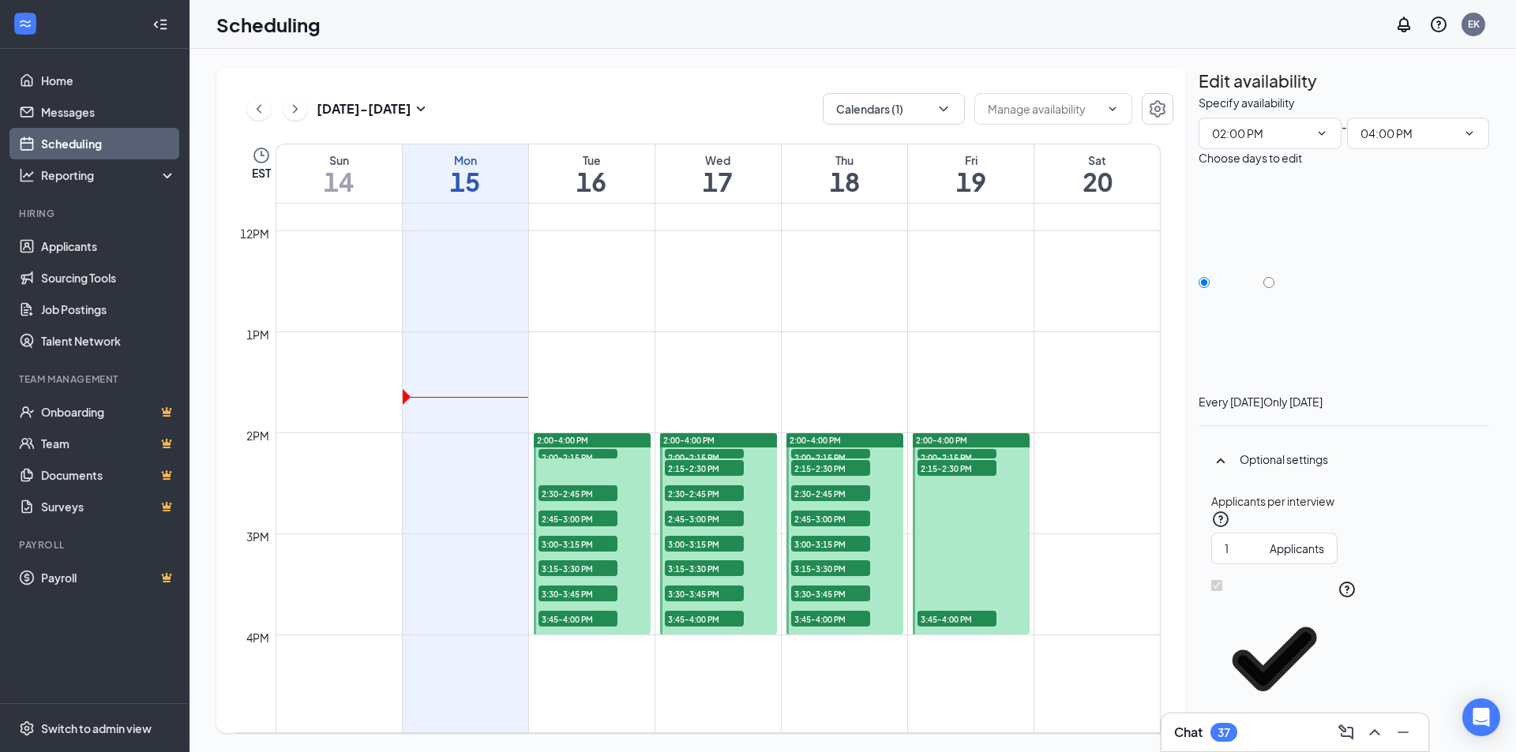
click at [614, 491] on span "2:30-2:45 PM" at bounding box center [577, 494] width 79 height 16
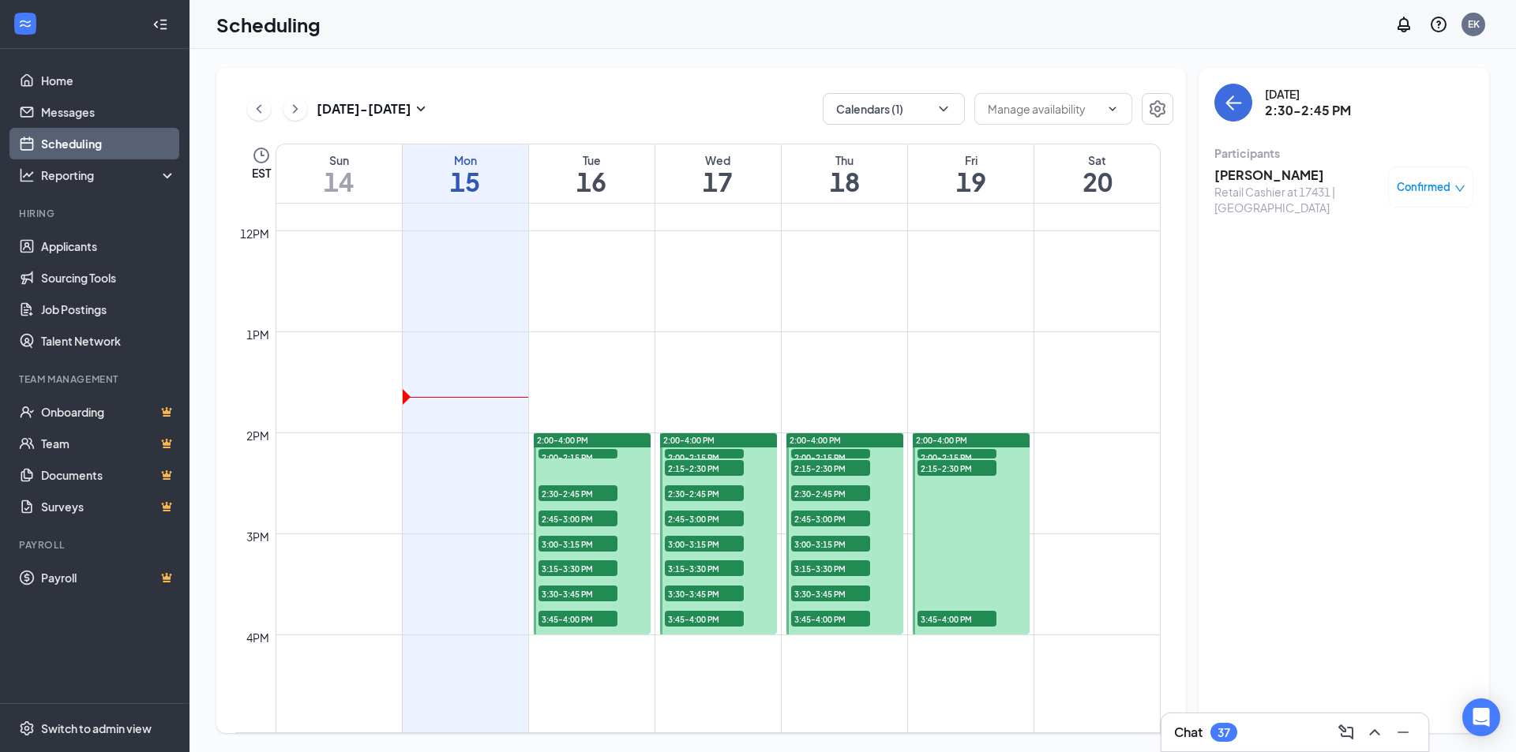
click at [608, 521] on span "2:45-3:00 PM" at bounding box center [577, 519] width 79 height 16
click at [606, 539] on span "3:00-3:15 PM" at bounding box center [577, 544] width 79 height 16
click at [606, 566] on span "3:15-3:30 PM" at bounding box center [577, 569] width 79 height 16
click at [607, 589] on span "3:30-3:45 PM" at bounding box center [577, 594] width 79 height 16
click at [602, 616] on span "3:45-4:00 PM" at bounding box center [577, 619] width 79 height 16
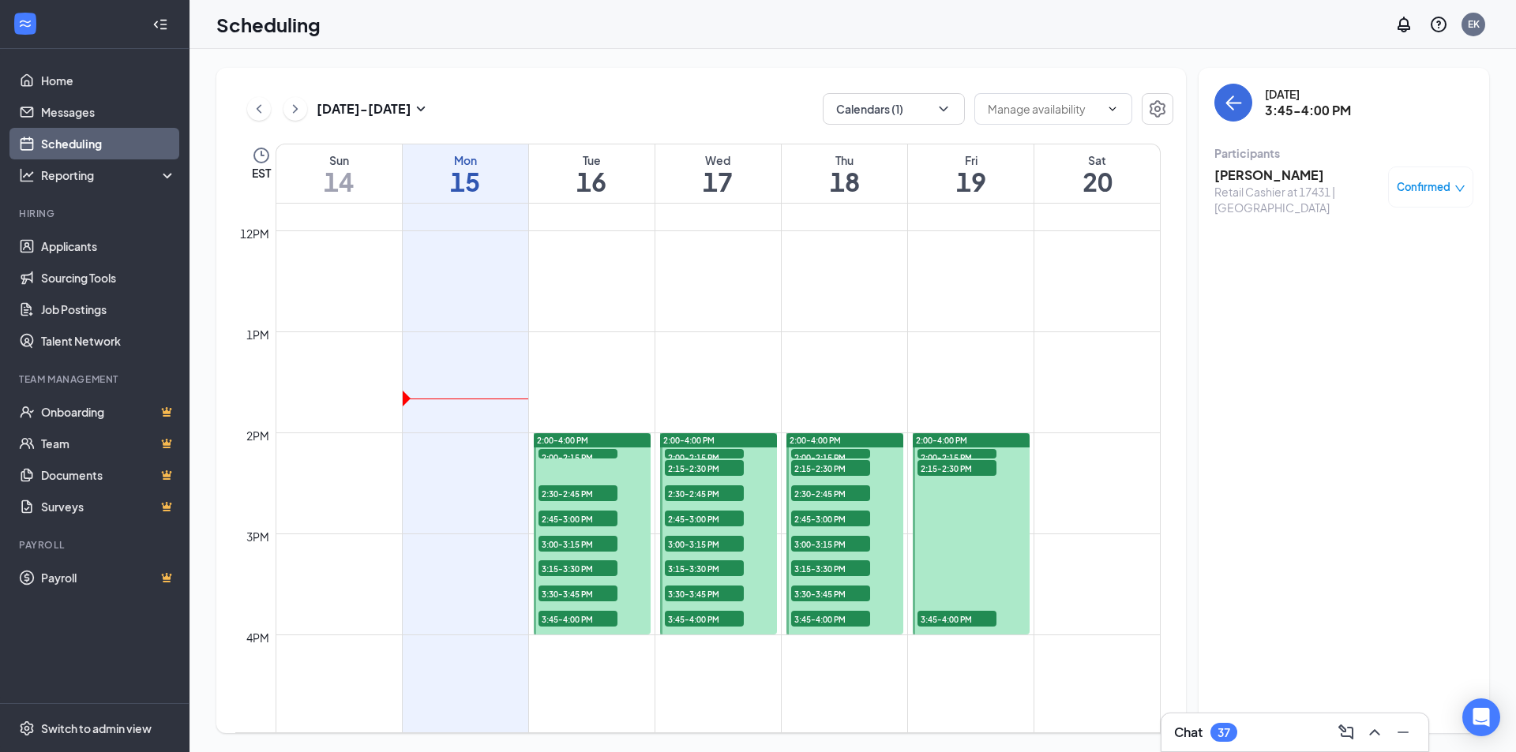
click at [589, 595] on span "3:30-3:45 PM" at bounding box center [577, 594] width 79 height 16
click at [1289, 178] on h3 "[PERSON_NAME]" at bounding box center [1297, 175] width 166 height 17
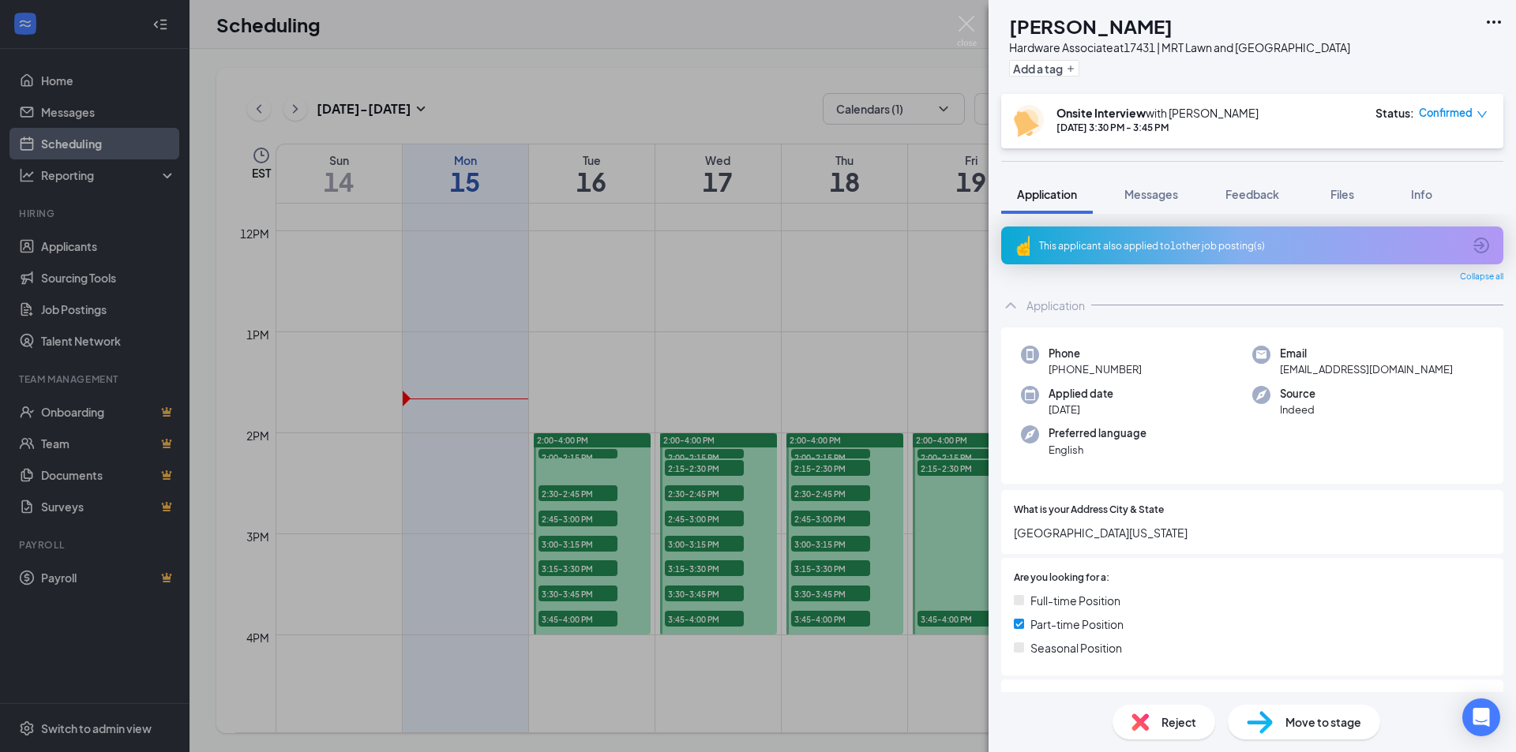
click at [1180, 726] on span "Reject" at bounding box center [1178, 722] width 35 height 17
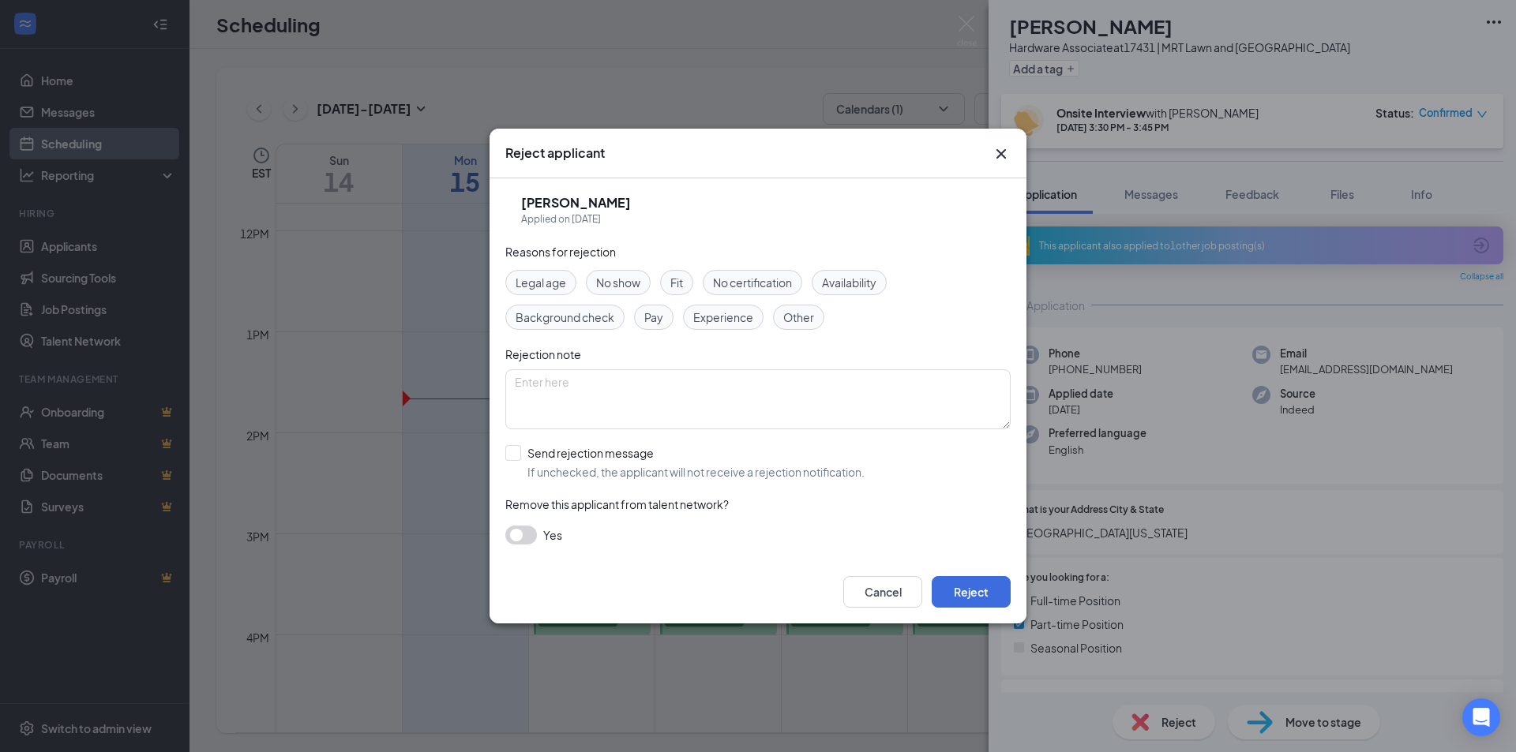
click at [835, 285] on span "Availability" at bounding box center [849, 282] width 54 height 17
click at [620, 396] on textarea at bounding box center [757, 400] width 505 height 60
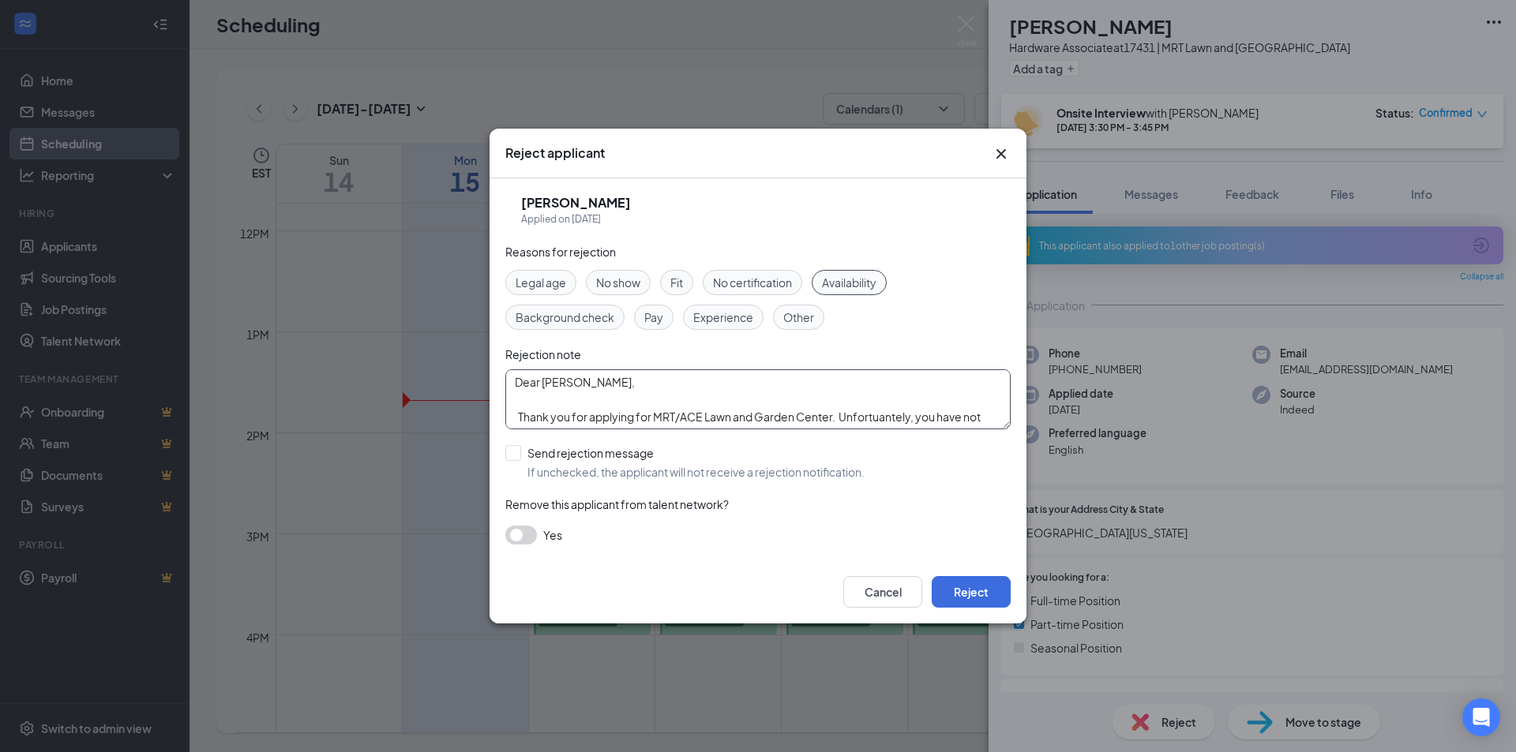
scroll to position [13, 0]
click at [880, 417] on textarea "Dear [PERSON_NAME], Thank you for applying for MRT/ACE Lawn and Garden Center. …" at bounding box center [757, 400] width 505 height 60
click at [882, 406] on textarea "Dear [PERSON_NAME], Thank you for applying for MRT/ACE Lawn and Garden Center. …" at bounding box center [757, 400] width 505 height 60
click at [913, 403] on textarea "Dear [PERSON_NAME], Thank you for applying for MRT/ACE Lawn and Garden Center. …" at bounding box center [757, 400] width 505 height 60
click at [583, 415] on textarea "Dear [PERSON_NAME], Thank you for applying for MRT/ACE Lawn and Garden Center. …" at bounding box center [757, 400] width 505 height 60
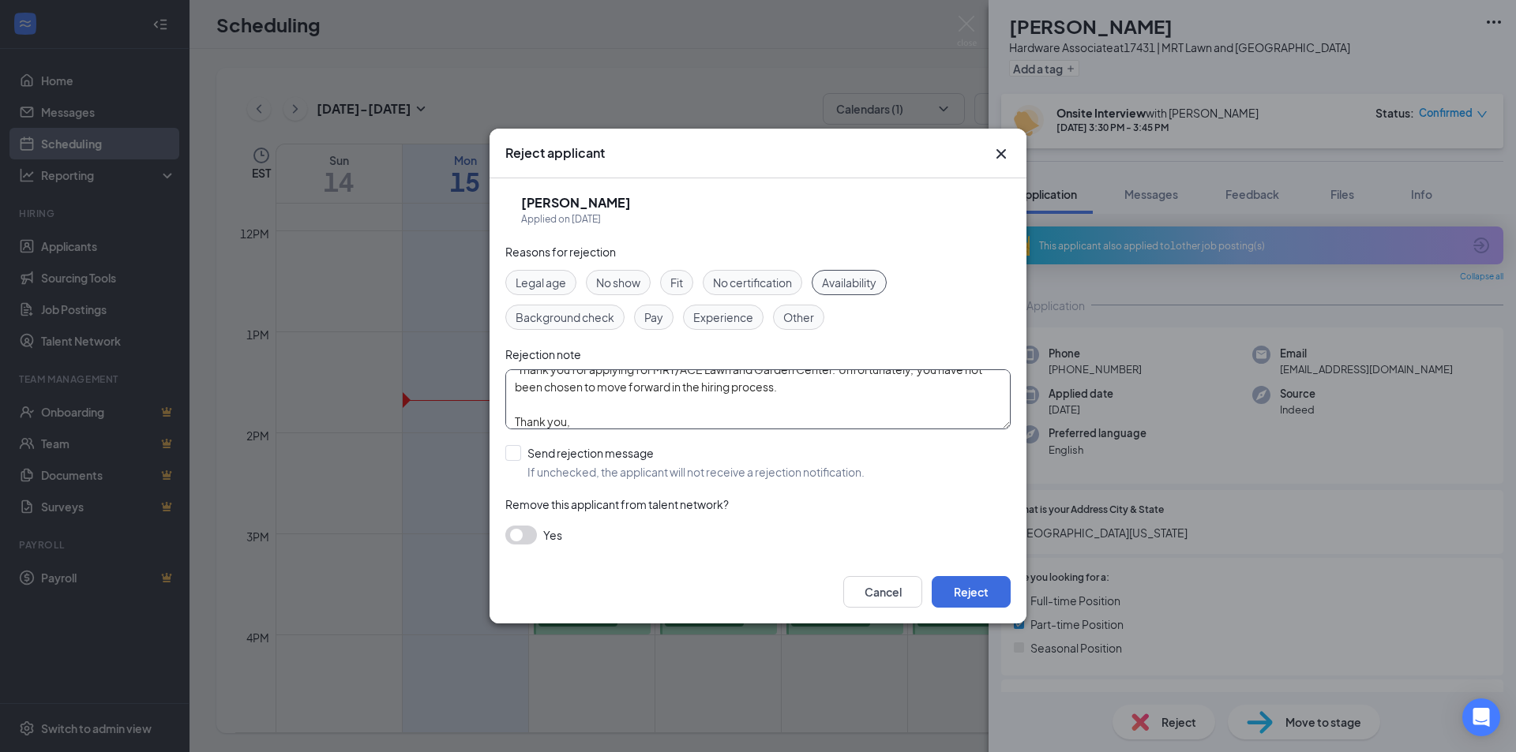
scroll to position [65, 0]
type textarea "Dear [PERSON_NAME], Thank you for applying for MRT/ACE Lawn and Garden Center. …"
click at [947, 593] on button "Reject" at bounding box center [971, 592] width 79 height 32
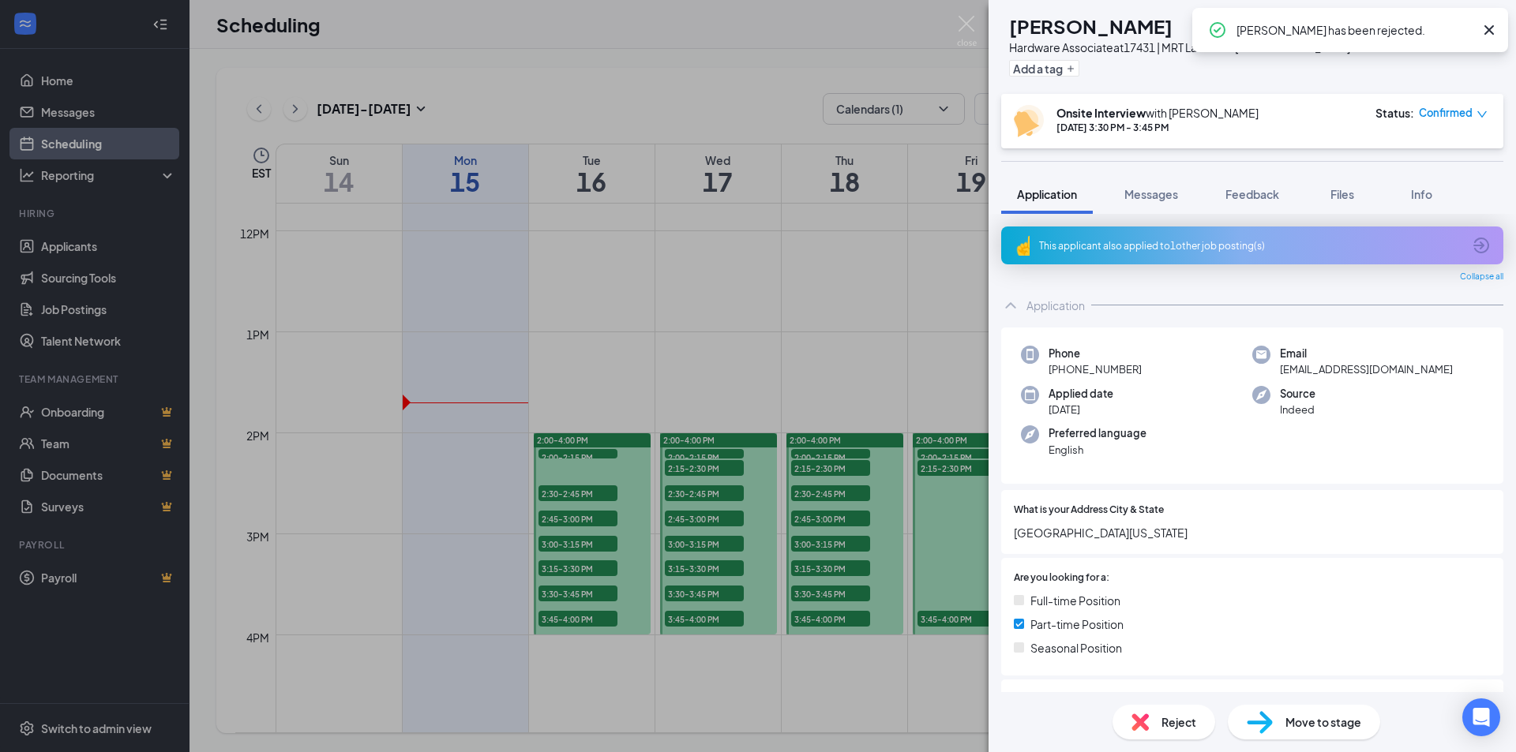
click at [875, 344] on div "[PERSON_NAME] jordyn [PERSON_NAME] Hardware Associate at 17431 | MRT Lawn and […" at bounding box center [758, 376] width 1516 height 752
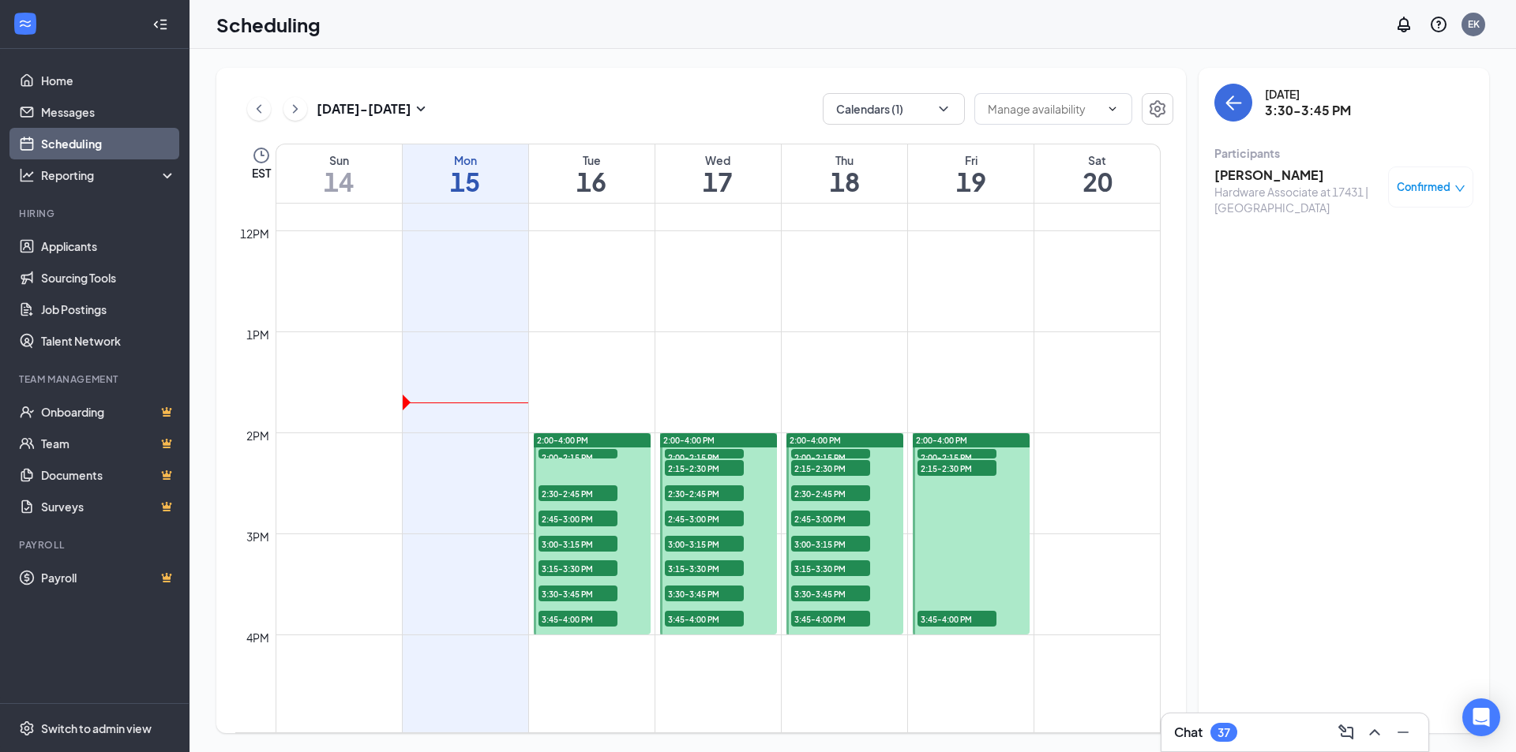
click at [591, 621] on span "3:45-4:00 PM" at bounding box center [577, 619] width 79 height 16
click at [1270, 178] on h3 "[PERSON_NAME]" at bounding box center [1297, 175] width 166 height 17
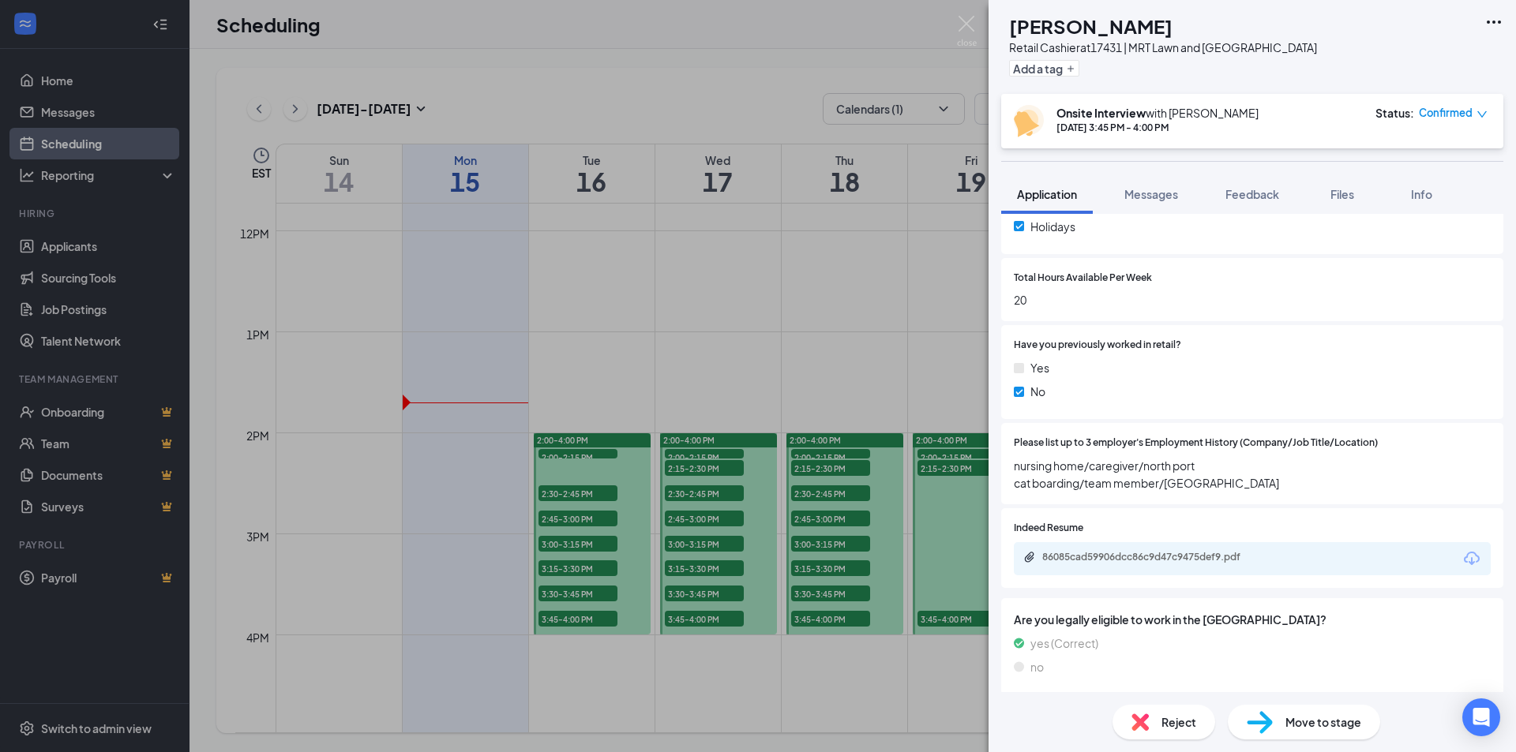
scroll to position [632, 0]
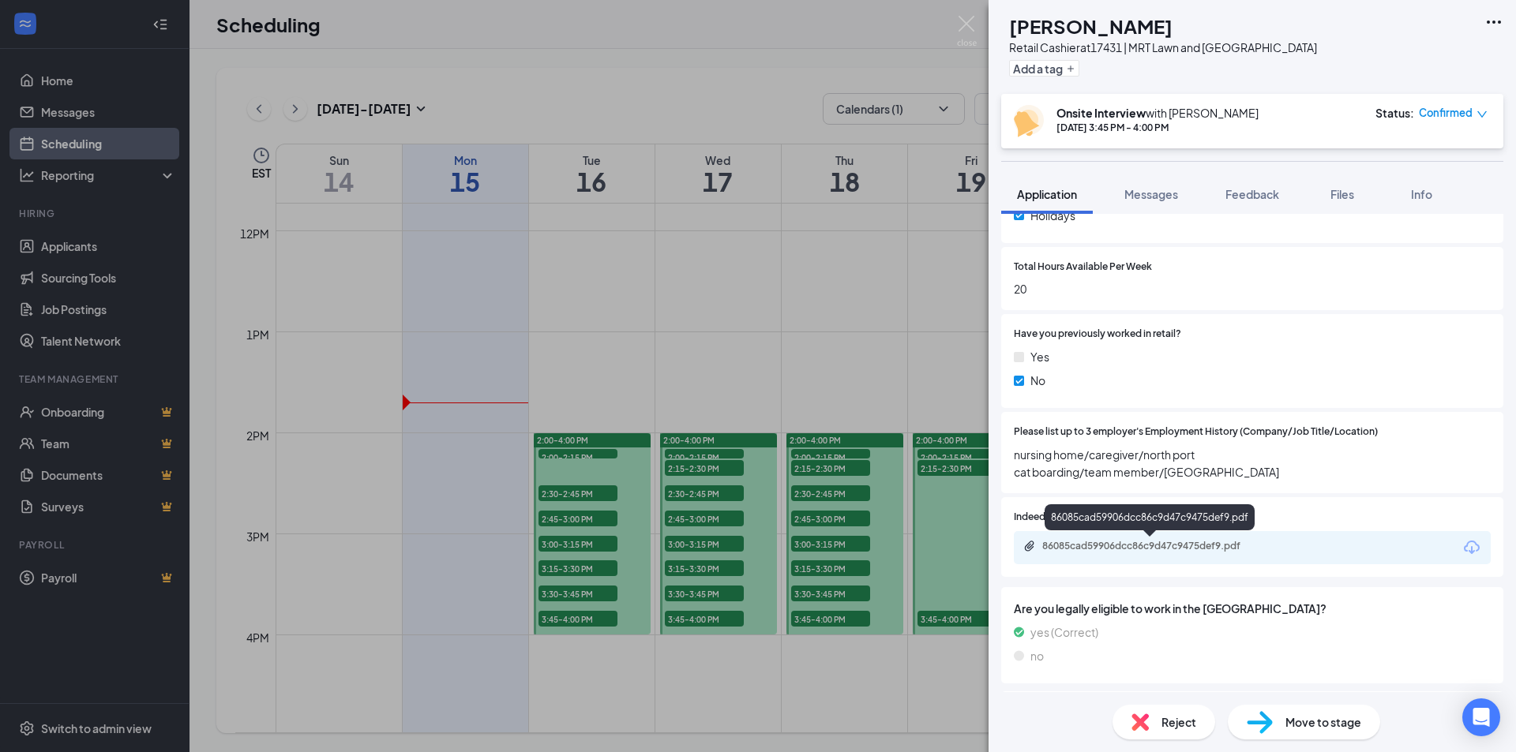
click at [1140, 547] on div "86085cad59906dcc86c9d47c9475def9.pdf" at bounding box center [1152, 546] width 221 height 13
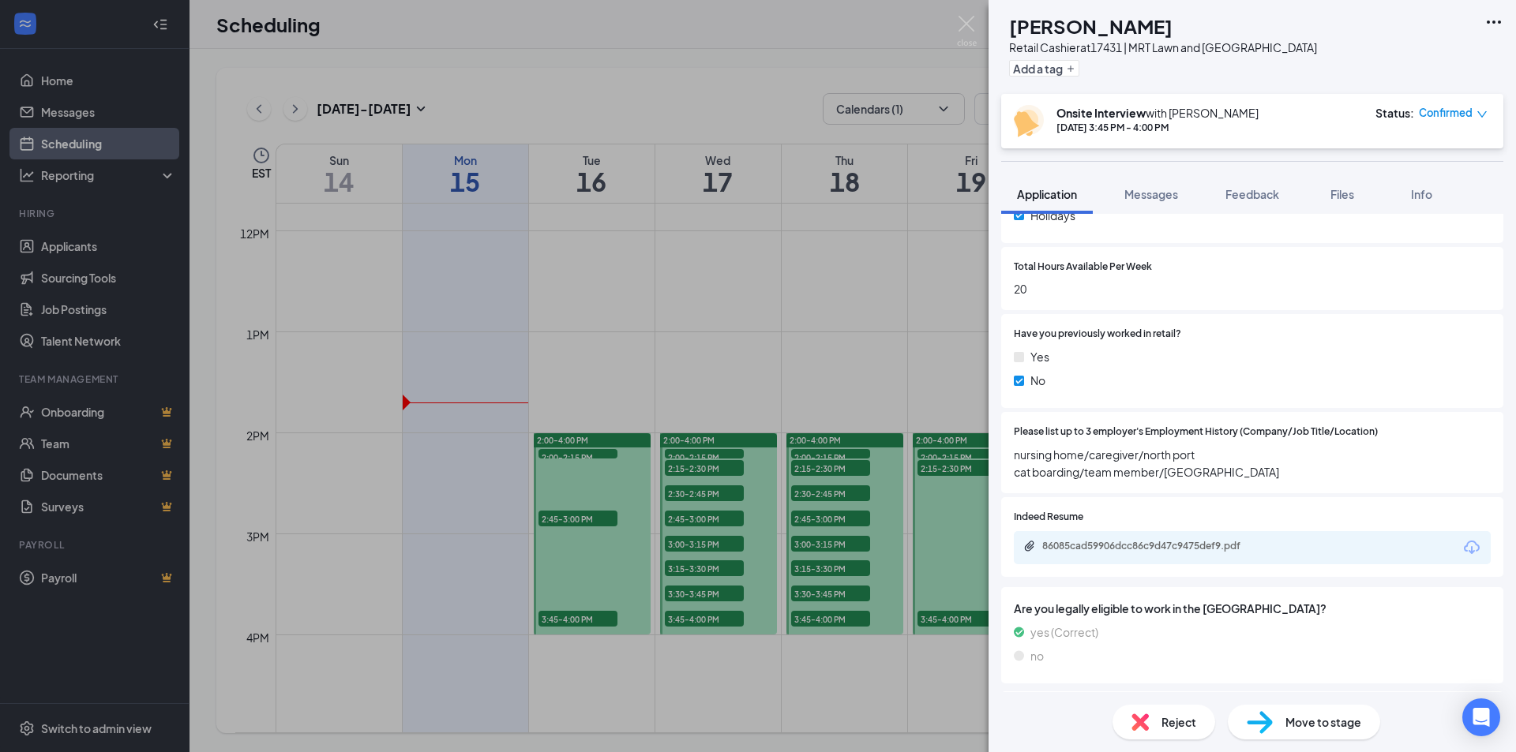
click at [1199, 726] on div "Reject" at bounding box center [1163, 722] width 103 height 35
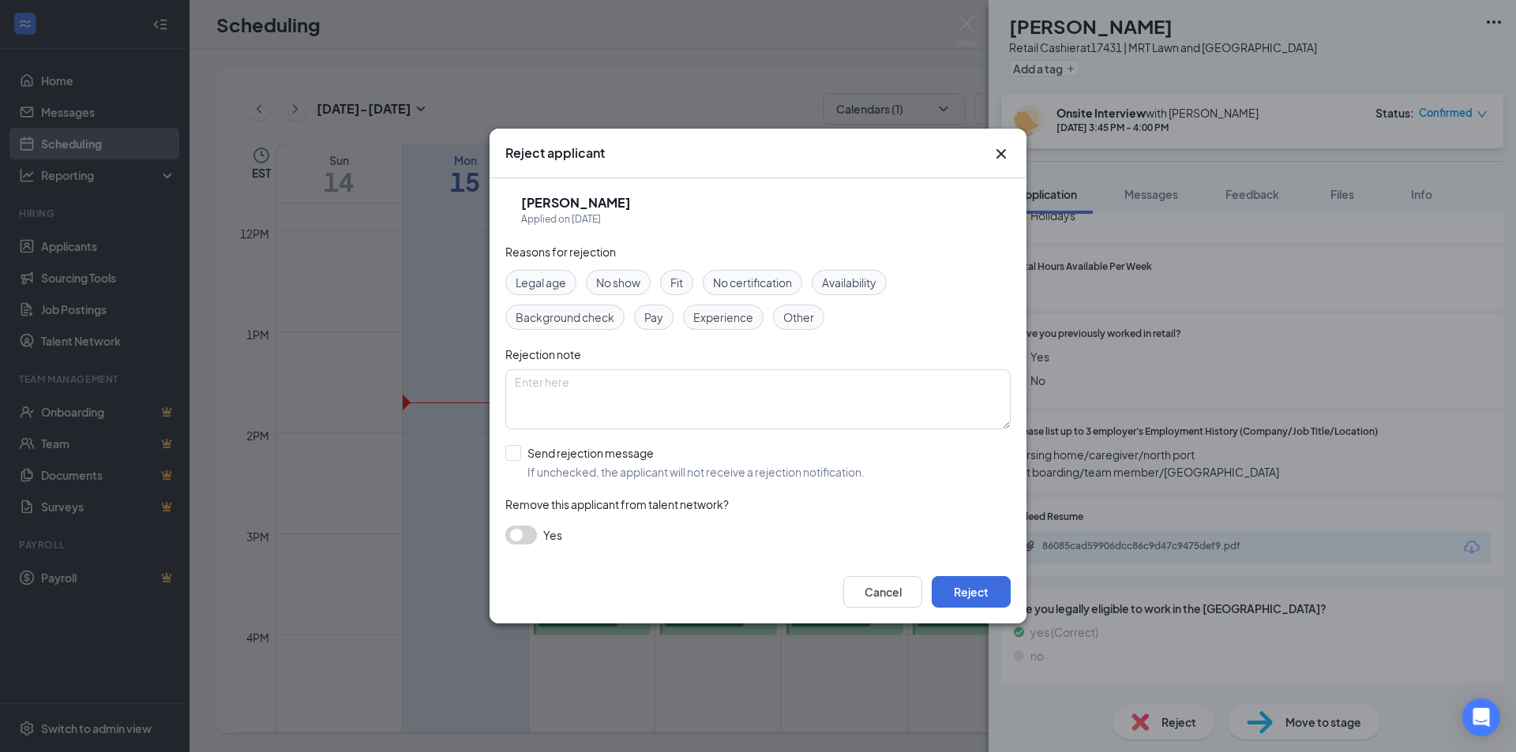
click at [731, 330] on div "Reasons for rejection Legal age No show Fit No certification Availability Backg…" at bounding box center [757, 401] width 505 height 317
click at [730, 321] on span "Experience" at bounding box center [723, 317] width 60 height 17
click at [866, 275] on div "Availability" at bounding box center [849, 282] width 75 height 25
drag, startPoint x: 639, startPoint y: 347, endPoint x: 558, endPoint y: 399, distance: 95.9
click at [636, 355] on div "Rejection note" at bounding box center [757, 354] width 505 height 17
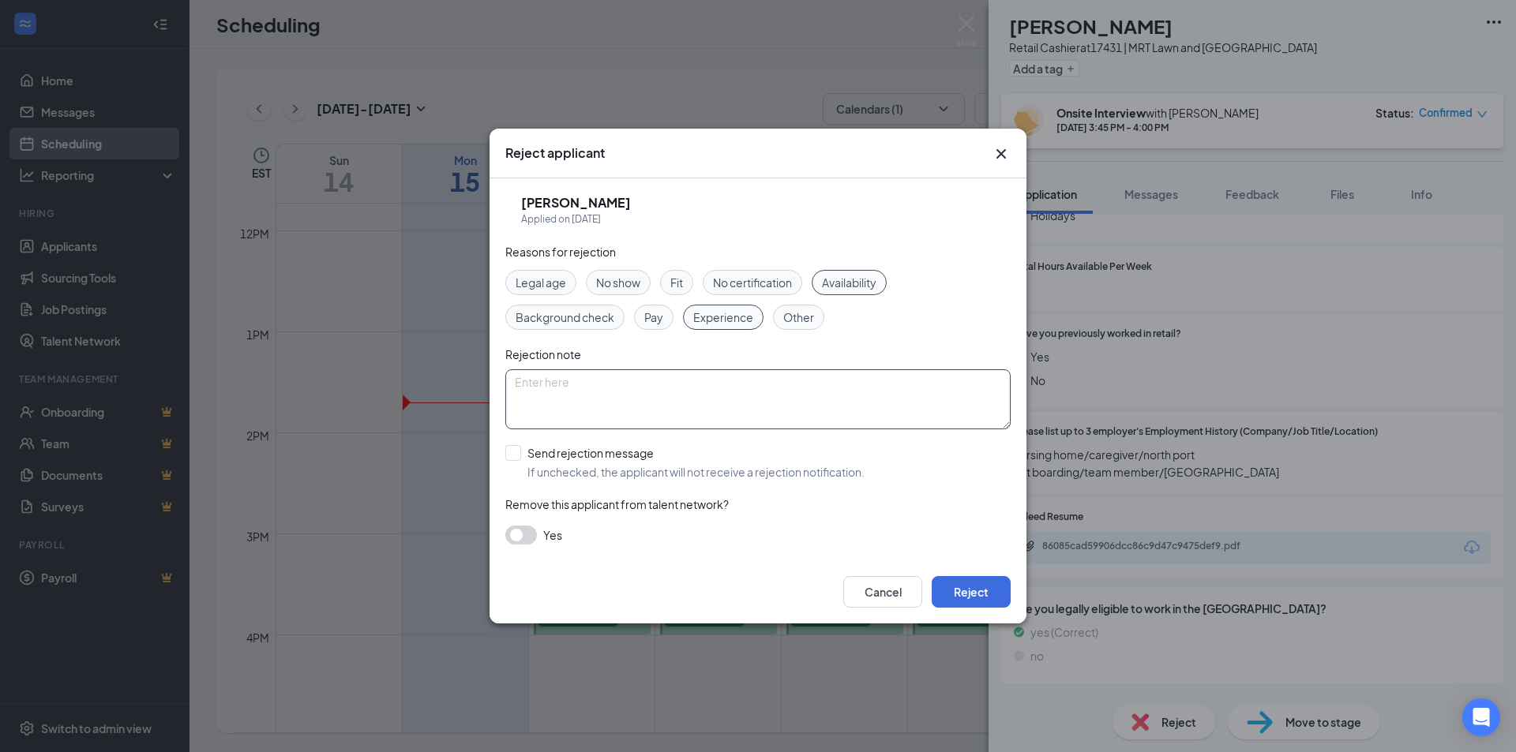
click at [569, 399] on textarea at bounding box center [757, 400] width 505 height 60
type textarea "Dear [PERSON_NAME], Thank you for applying at MRT/ACE Lawn and [GEOGRAPHIC_DATA…"
click at [997, 594] on button "Reject" at bounding box center [971, 592] width 79 height 32
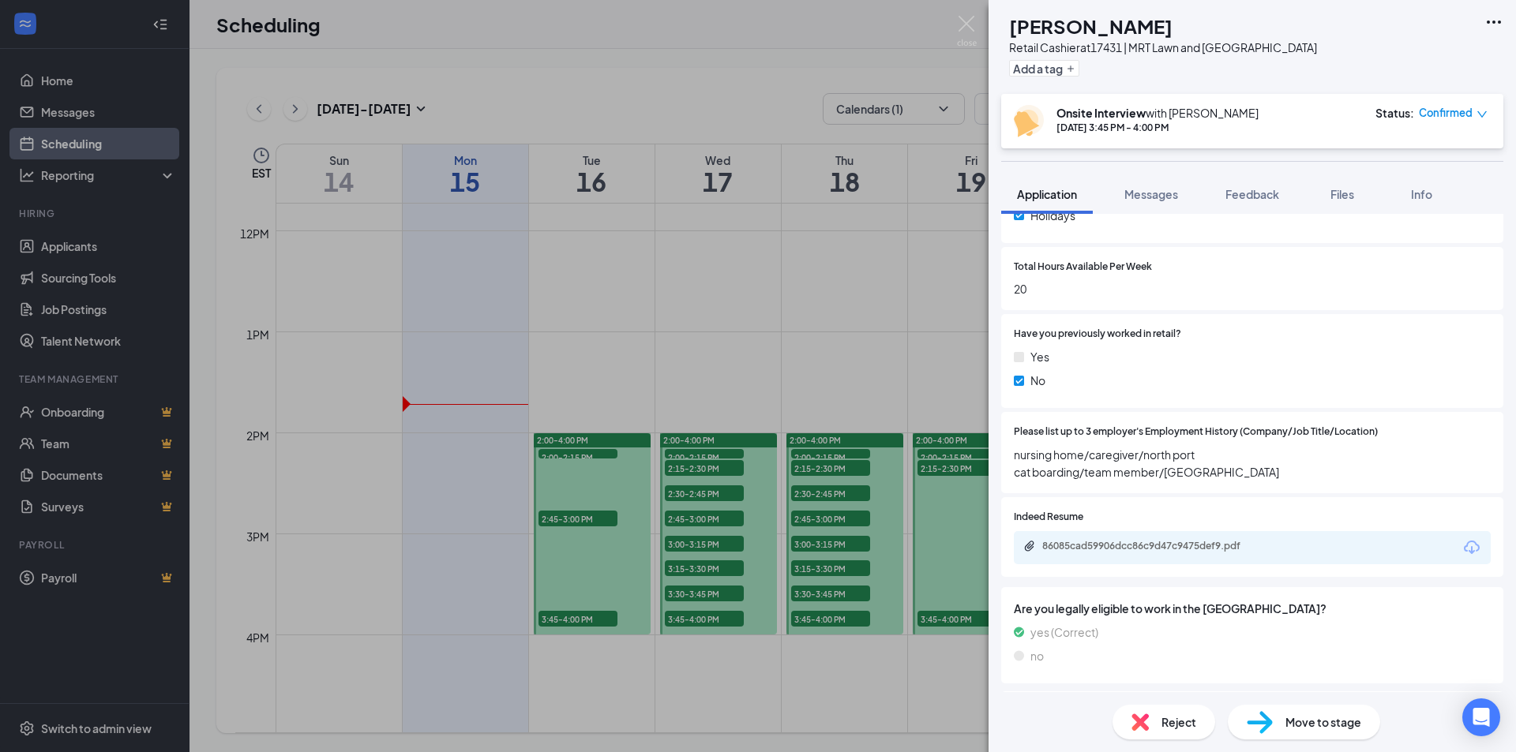
click at [785, 357] on div "[PERSON_NAME] Retail Cashier at 17431 | MRT Lawn and [GEOGRAPHIC_DATA] Add a ta…" at bounding box center [758, 376] width 1516 height 752
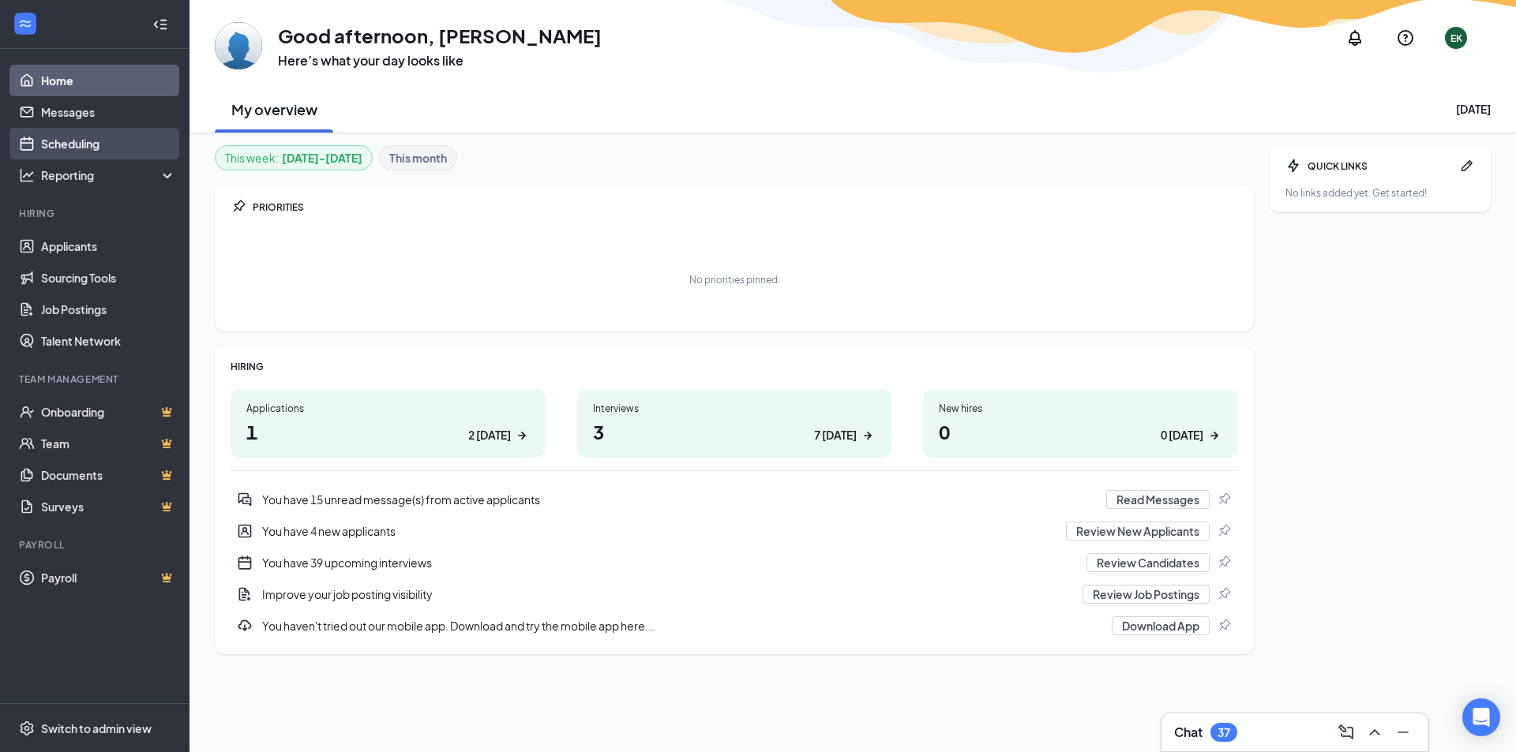
click at [106, 145] on link "Scheduling" at bounding box center [108, 144] width 135 height 32
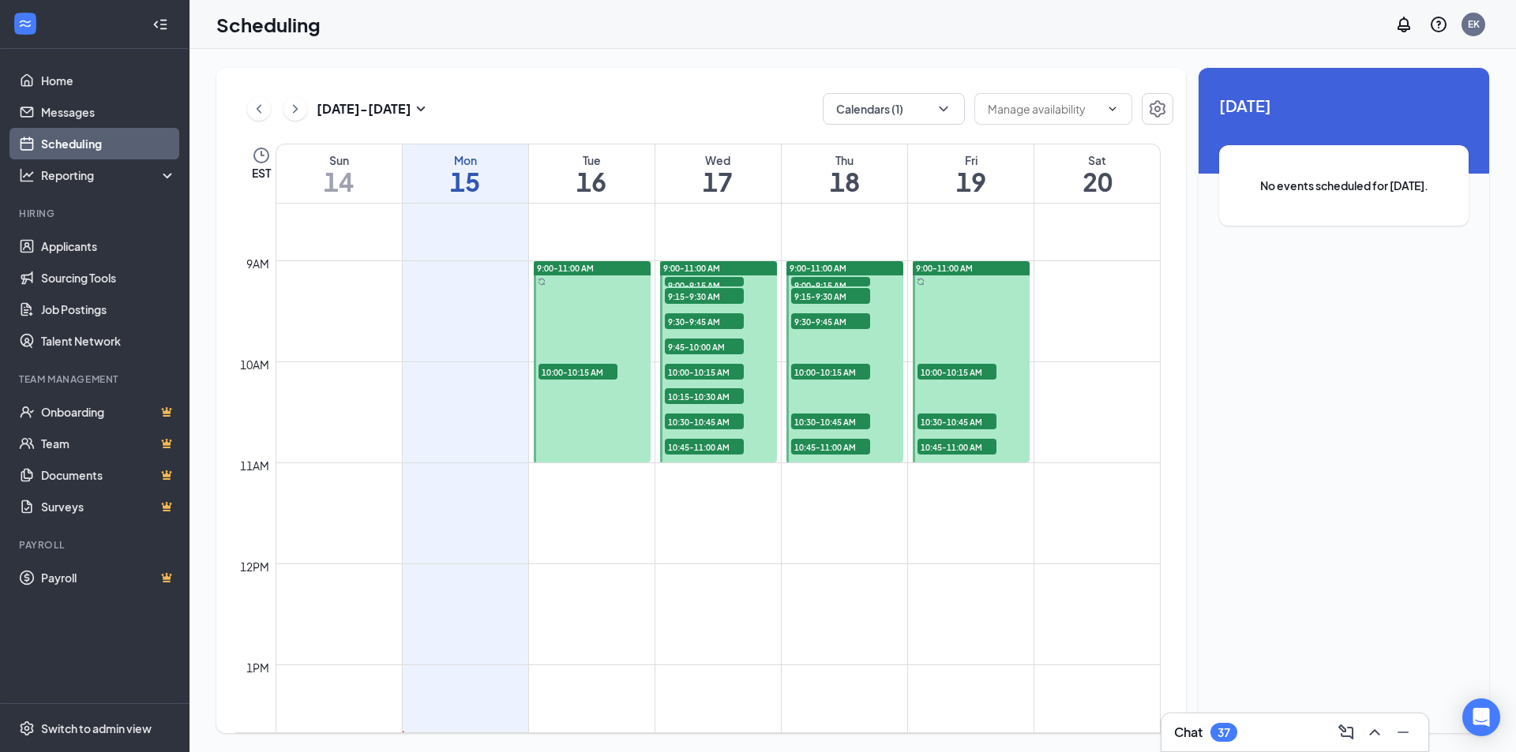
scroll to position [855, 0]
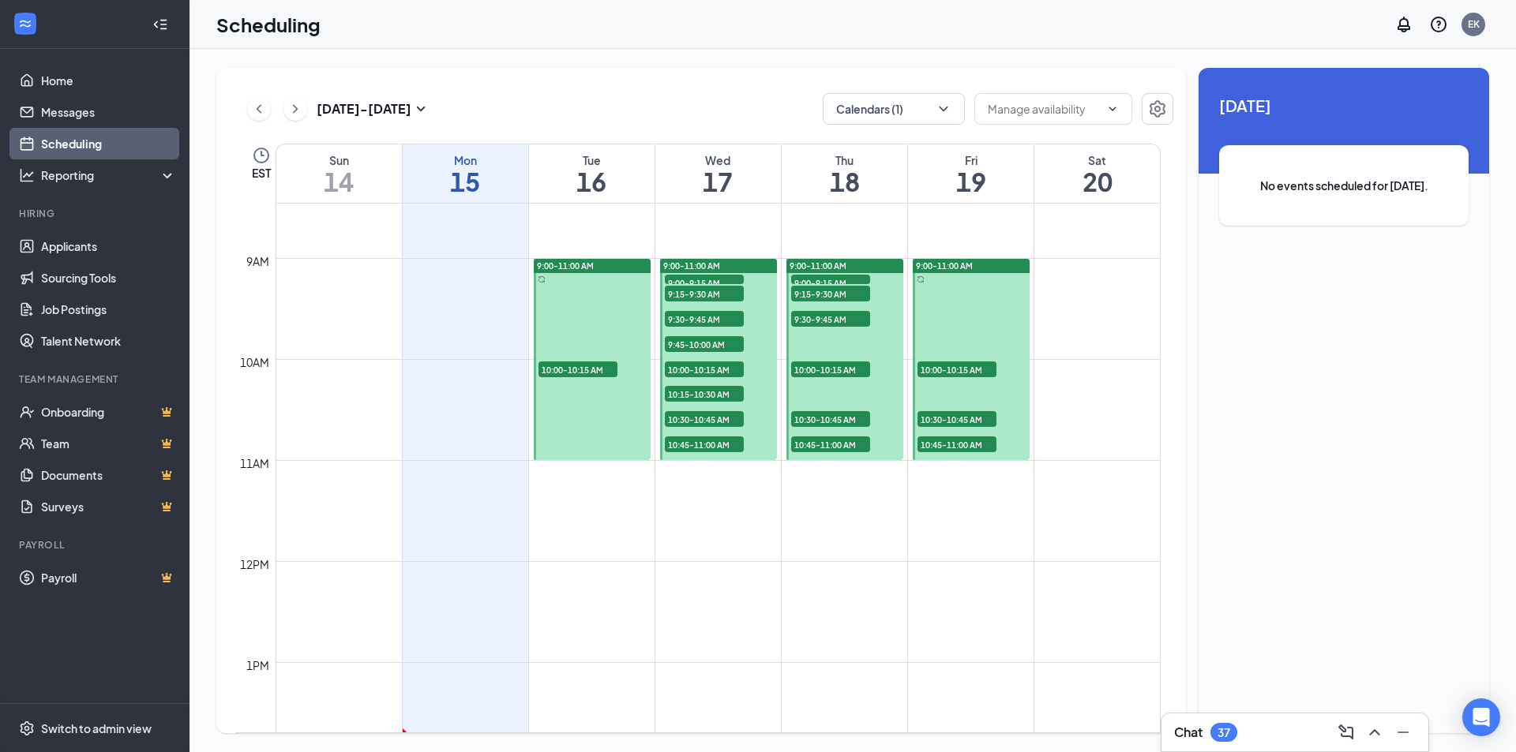
click at [553, 412] on div at bounding box center [592, 359] width 117 height 201
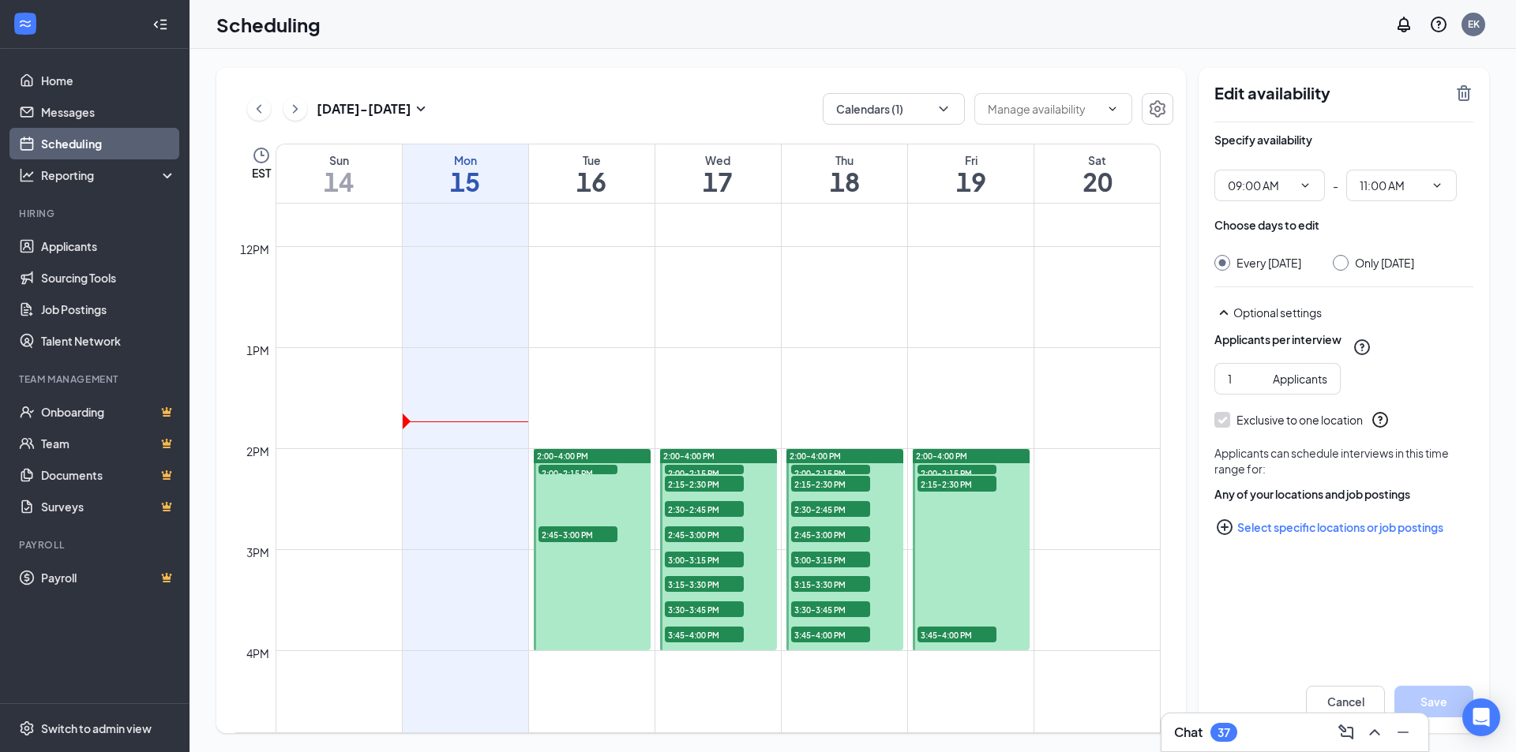
scroll to position [1171, 0]
click at [591, 467] on span "2:00-2:15 PM" at bounding box center [577, 472] width 79 height 16
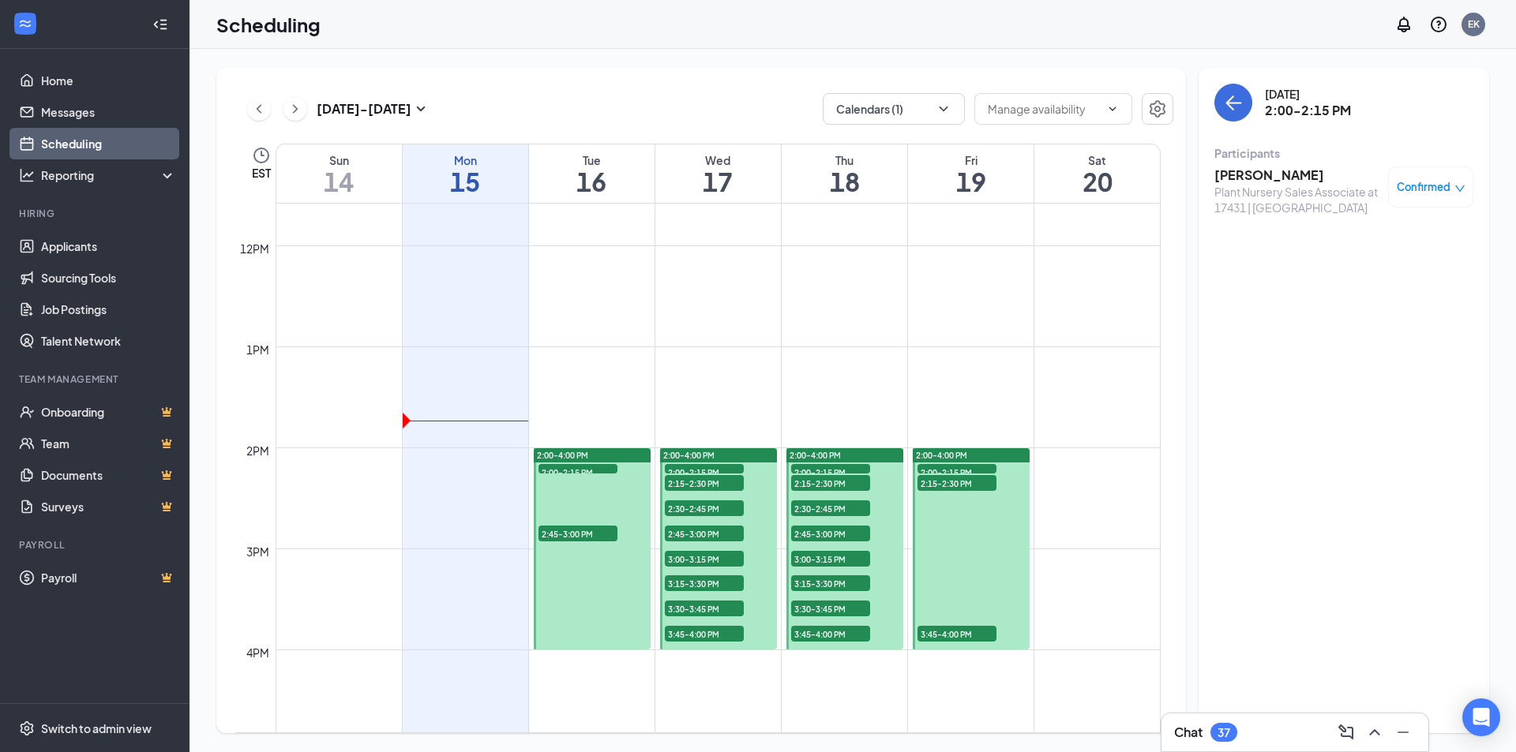
click at [1288, 172] on h3 "Kristine Shantar" at bounding box center [1297, 175] width 166 height 17
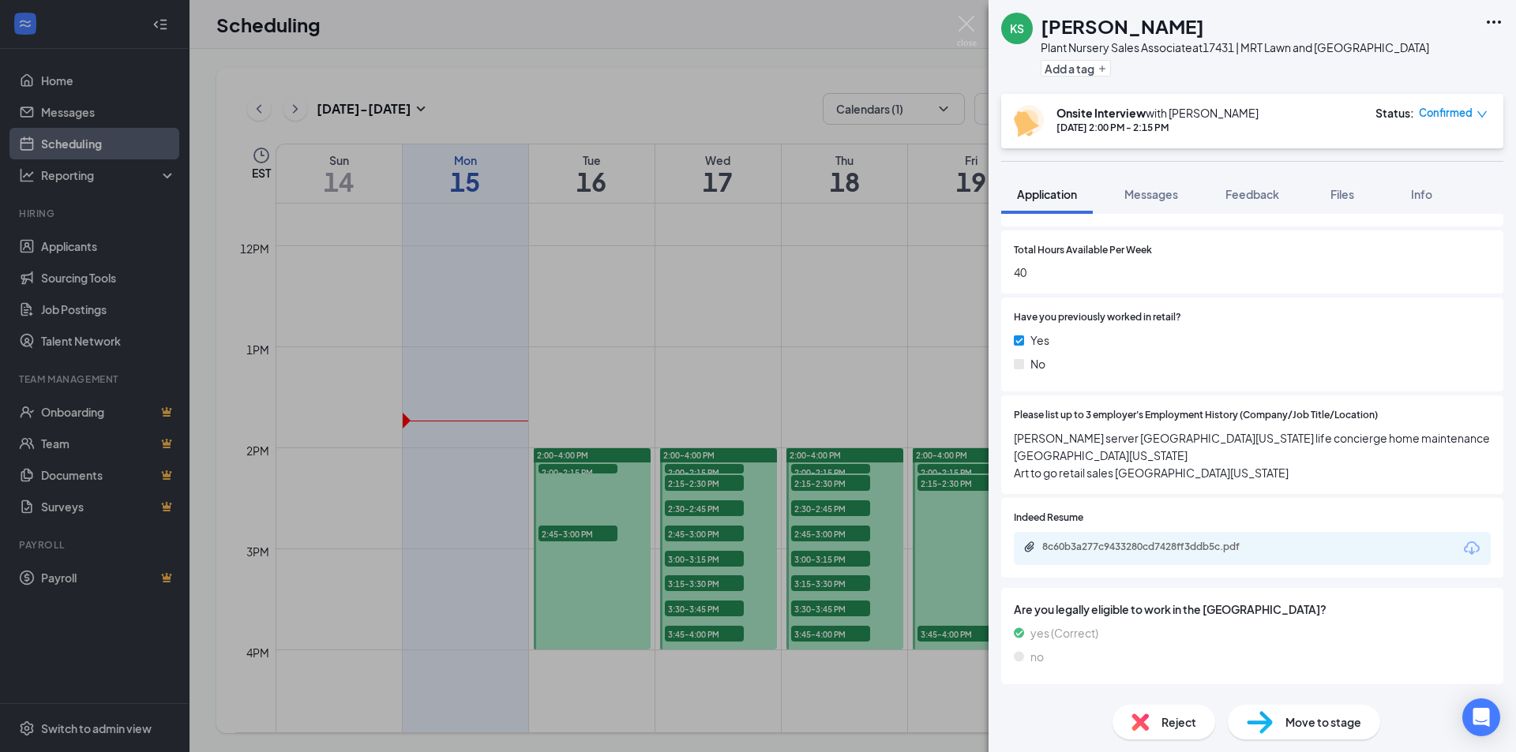
scroll to position [711, 0]
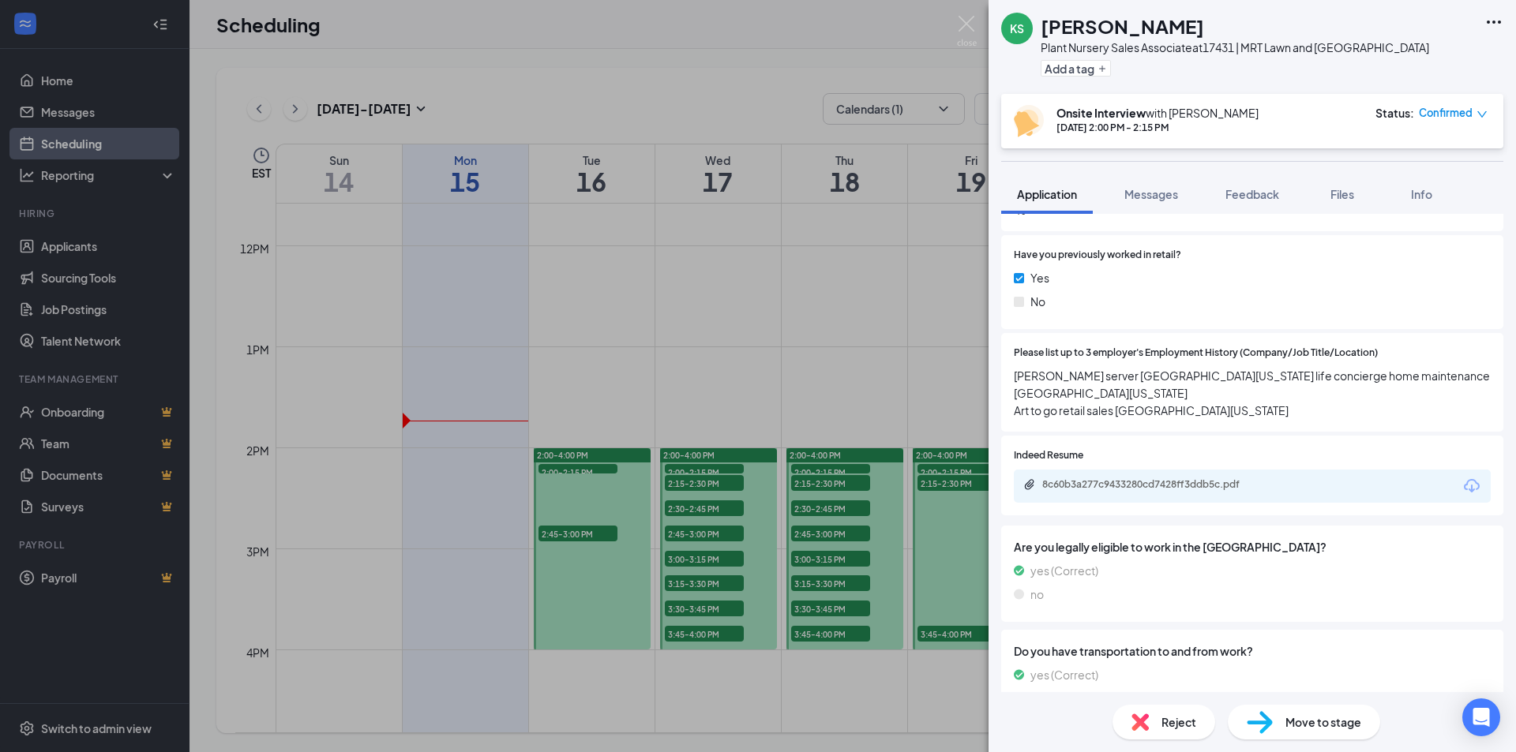
click at [1138, 478] on div "8c60b3a277c9433280cd7428ff3ddb5c.pdf" at bounding box center [1252, 486] width 477 height 33
click at [1138, 482] on div "8c60b3a277c9433280cd7428ff3ddb5c.pdf" at bounding box center [1152, 484] width 221 height 13
click at [830, 362] on div "KS Kristine Shantar Plant Nursery Sales Associate at 17431 | MRT Lawn and Garde…" at bounding box center [758, 376] width 1516 height 752
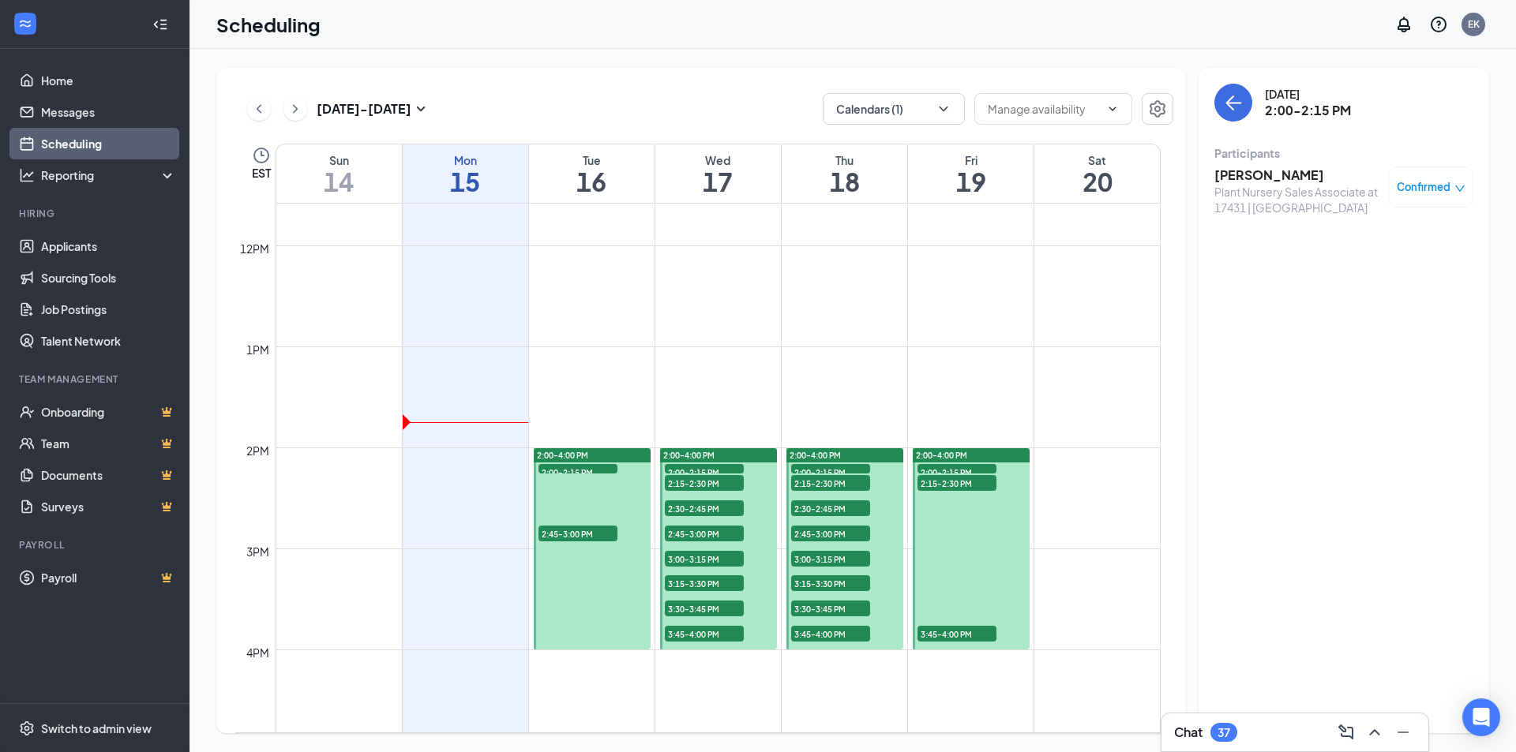
click at [581, 534] on span "2:45-3:00 PM" at bounding box center [577, 534] width 79 height 16
click at [595, 535] on span "2:45-3:00 PM" at bounding box center [577, 534] width 79 height 16
click at [603, 471] on span "2:00-2:15 PM" at bounding box center [577, 472] width 79 height 16
click at [580, 527] on span "2:45-3:00 PM" at bounding box center [577, 534] width 79 height 16
click at [581, 530] on span "2:45-3:00 PM" at bounding box center [577, 534] width 79 height 16
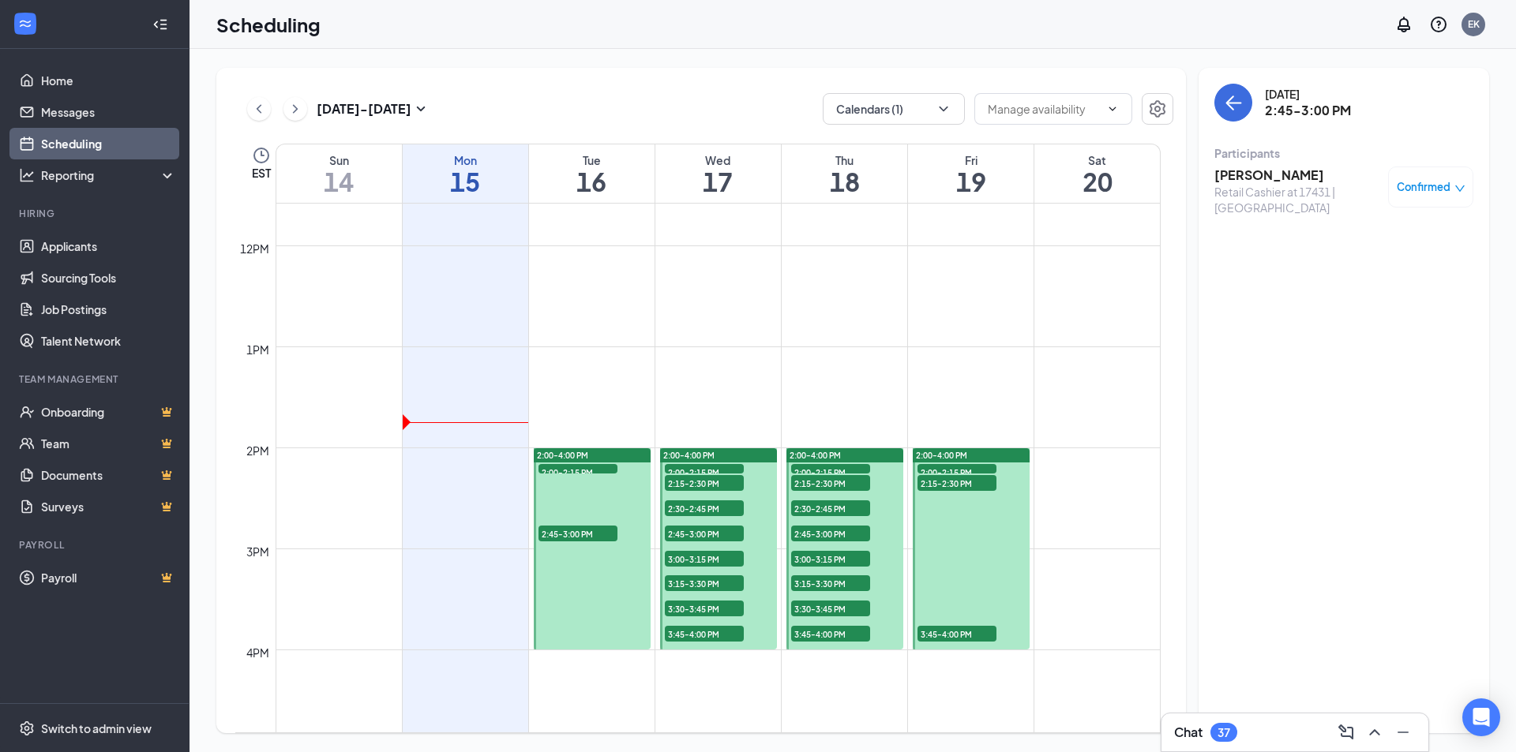
click at [1275, 172] on h3 "[PERSON_NAME]" at bounding box center [1297, 175] width 166 height 17
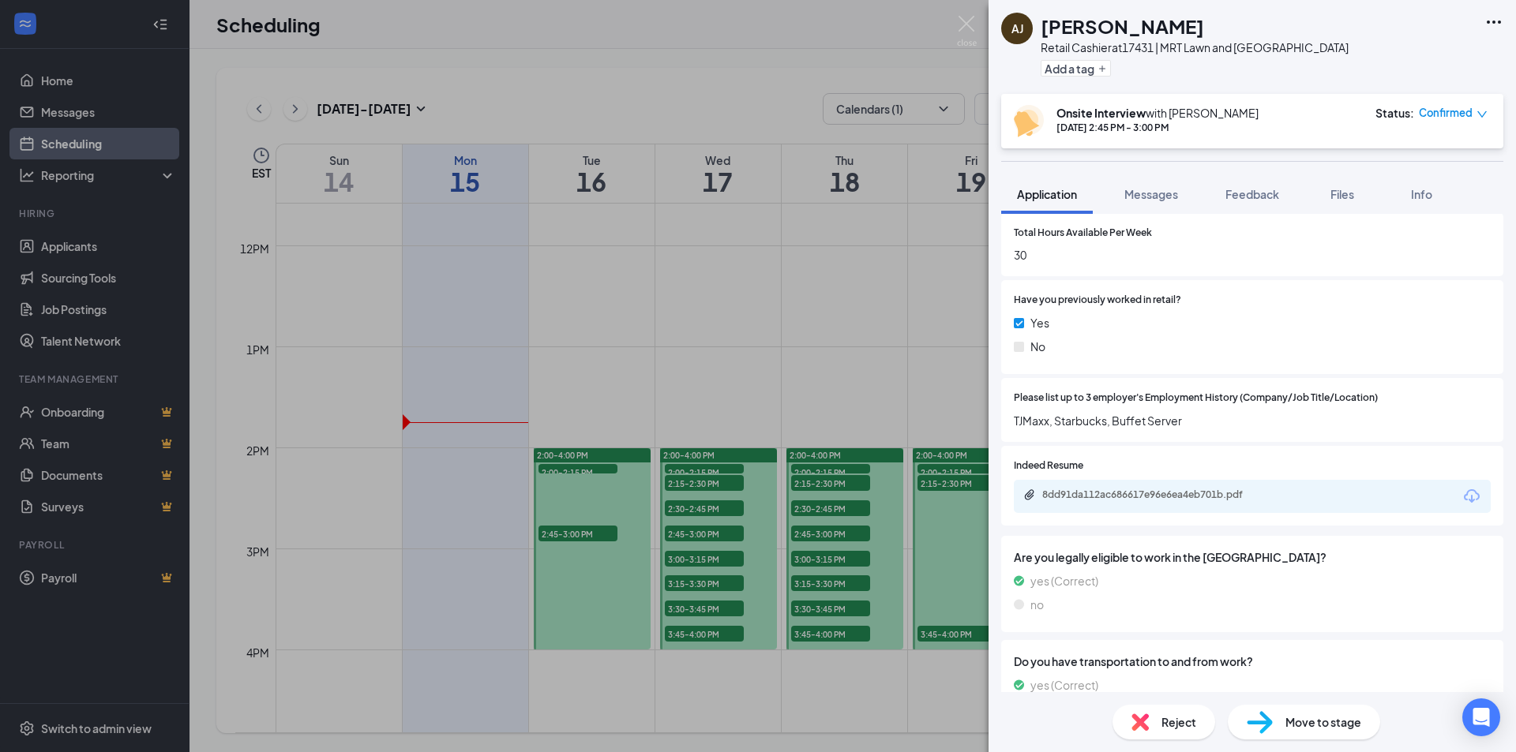
scroll to position [711, 0]
click at [1111, 498] on div "8dd91da112ac686617e96e6ea4eb701b.pdf" at bounding box center [1152, 494] width 221 height 13
click at [1163, 722] on span "Reject" at bounding box center [1178, 722] width 35 height 17
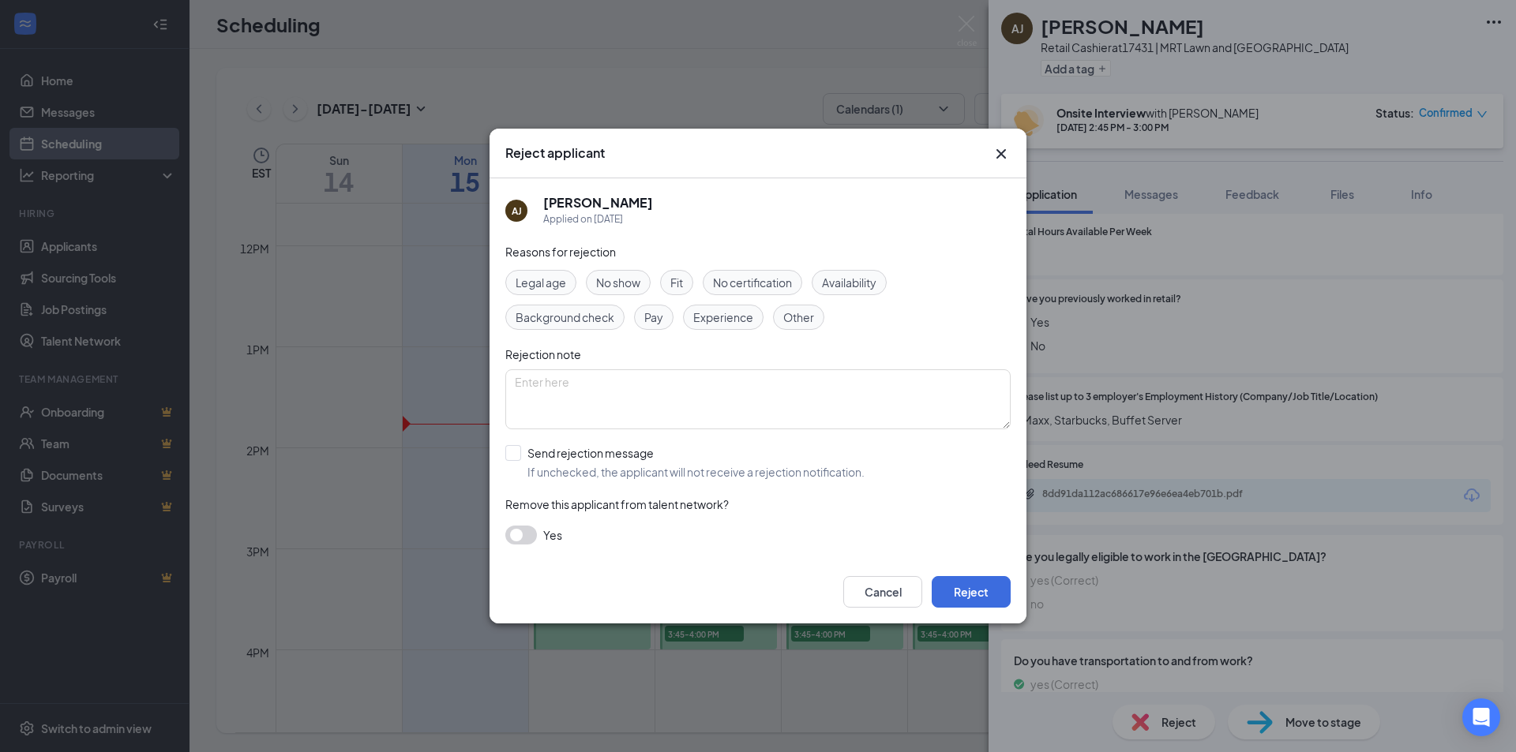
click at [704, 319] on span "Experience" at bounding box center [723, 317] width 60 height 17
click at [539, 413] on textarea at bounding box center [757, 400] width 505 height 60
type textarea "Dear Adelina, Thank you for applying at MRT/ACE Lawn and Garden Center. Unfortu…"
click at [980, 580] on button "Reject" at bounding box center [971, 592] width 79 height 32
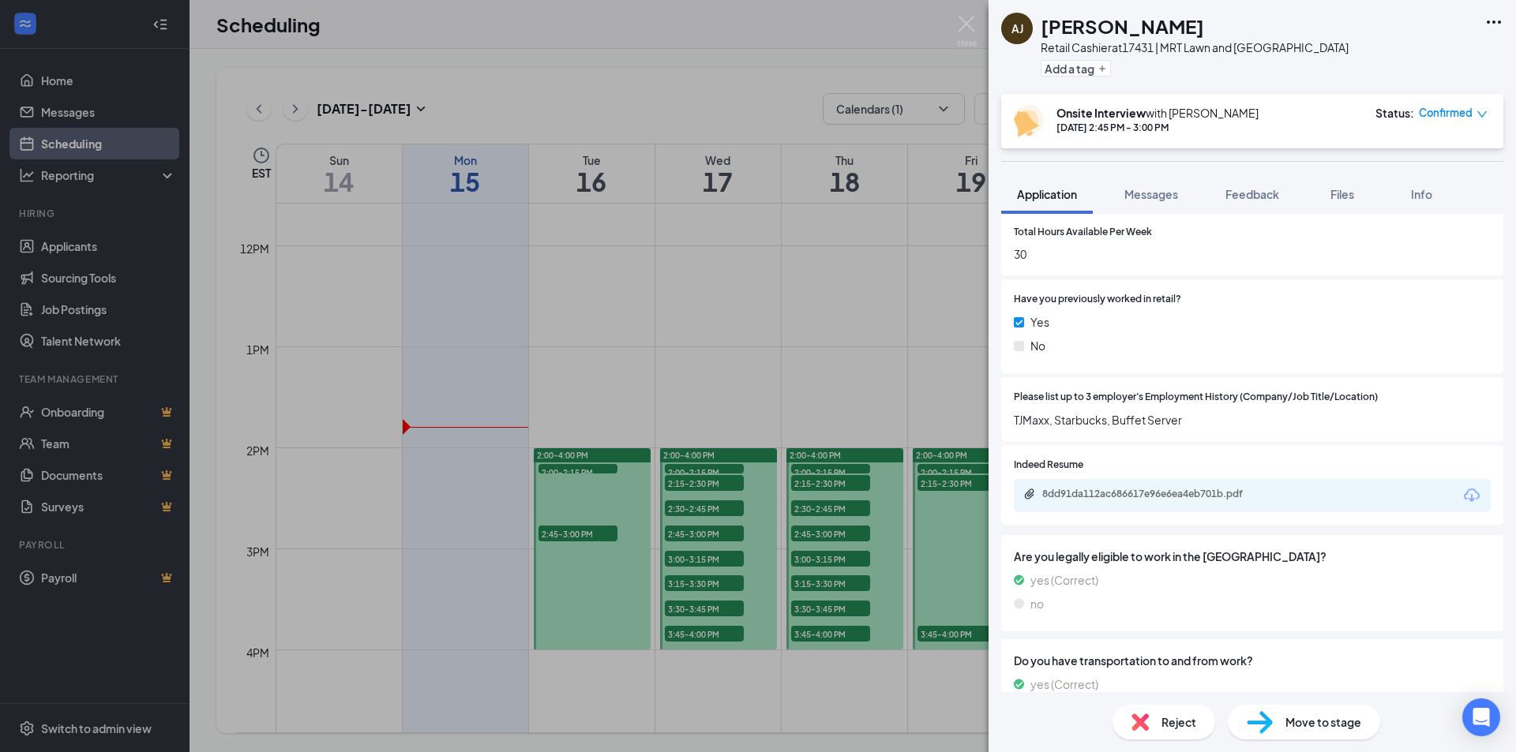
click at [828, 317] on div "AJ Adelina Jones Retail Cashier at 17431 | MRT Lawn and Garden Center Add a tag…" at bounding box center [758, 376] width 1516 height 752
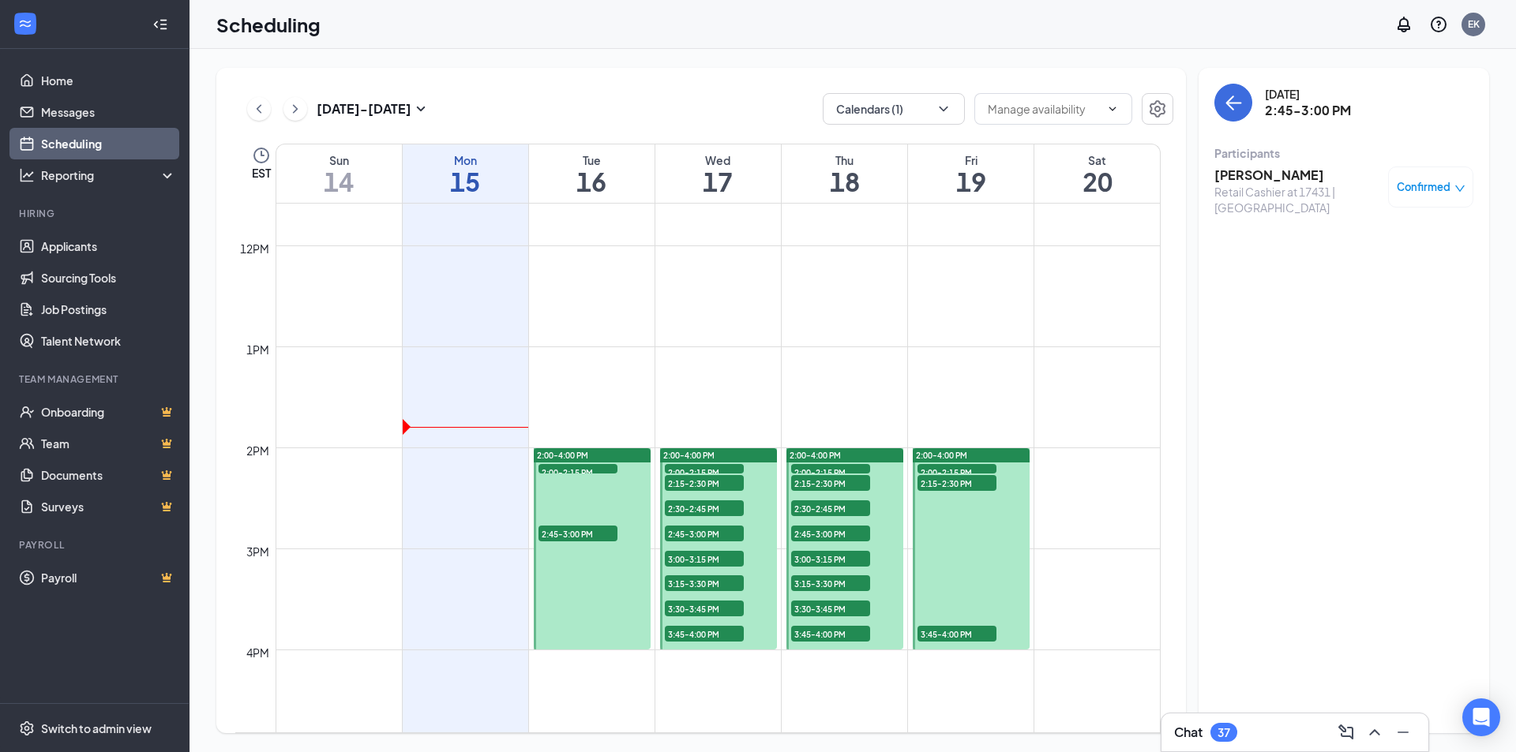
click at [602, 540] on span "2:45-3:00 PM" at bounding box center [577, 534] width 79 height 16
click at [589, 470] on span "2:00-2:15 PM" at bounding box center [577, 472] width 79 height 16
click at [1291, 175] on h3 "Kristine Shantar" at bounding box center [1297, 175] width 166 height 17
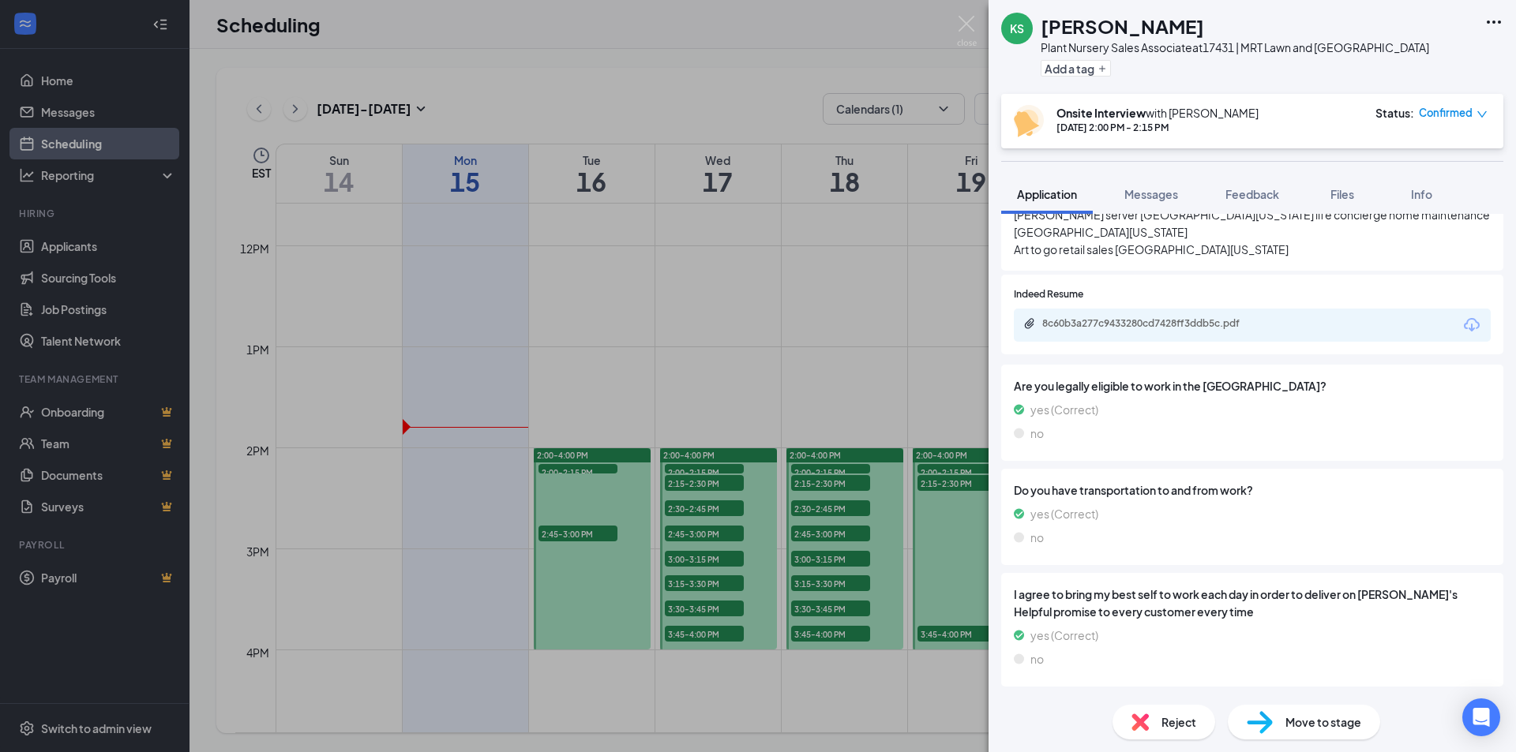
scroll to position [605, 0]
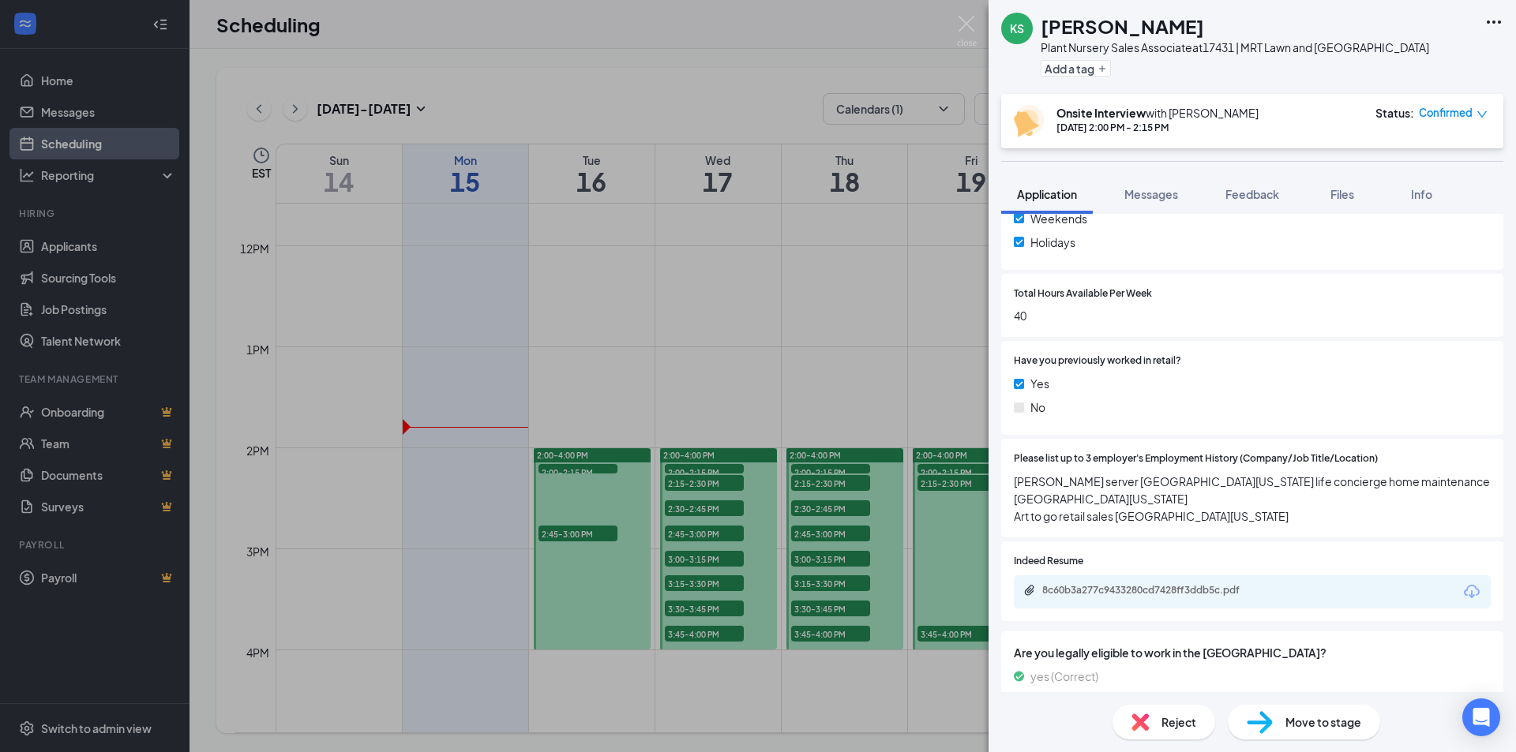
click at [349, 377] on div "KS Kristine Shantar Plant Nursery Sales Associate at 17431 | MRT Lawn and Garde…" at bounding box center [758, 376] width 1516 height 752
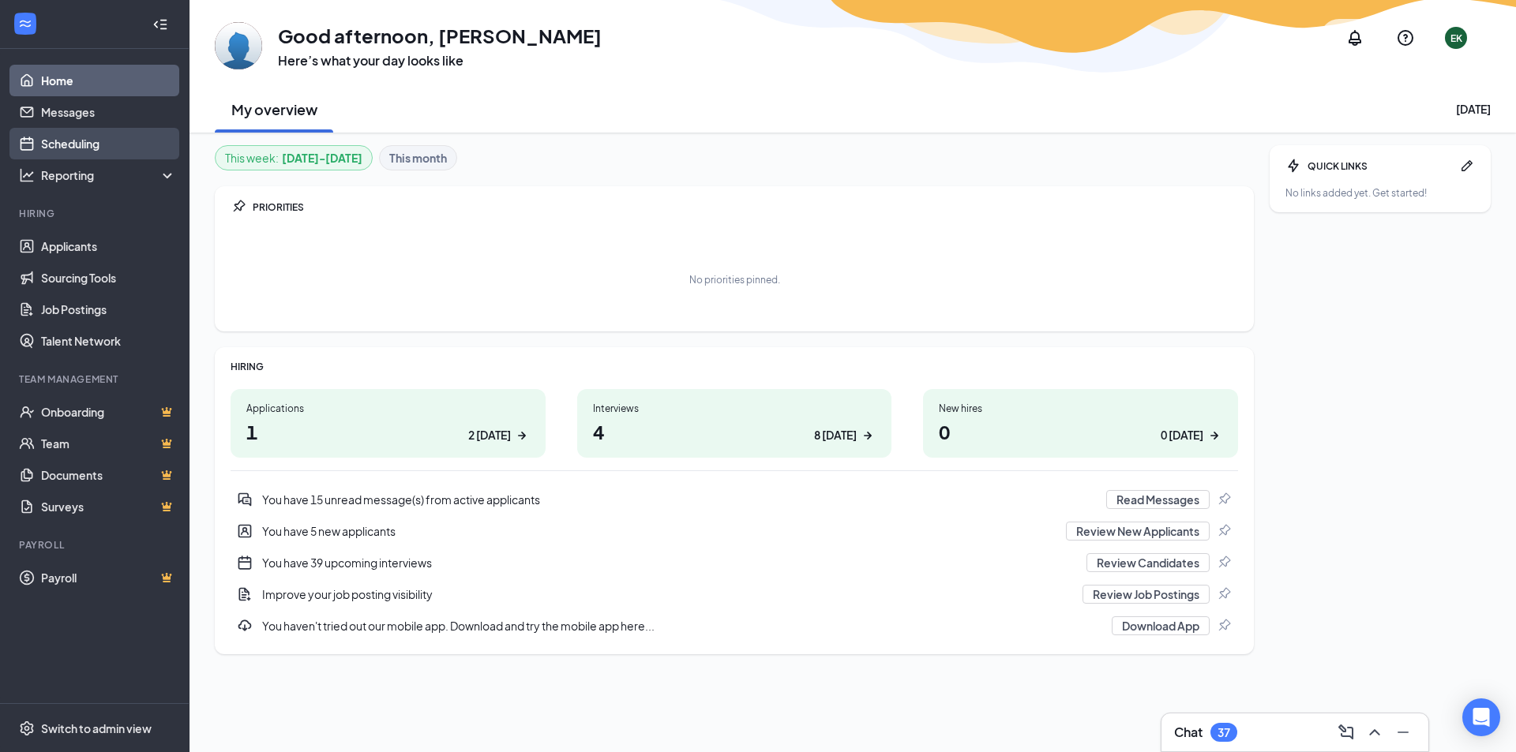
click at [88, 148] on link "Scheduling" at bounding box center [108, 144] width 135 height 32
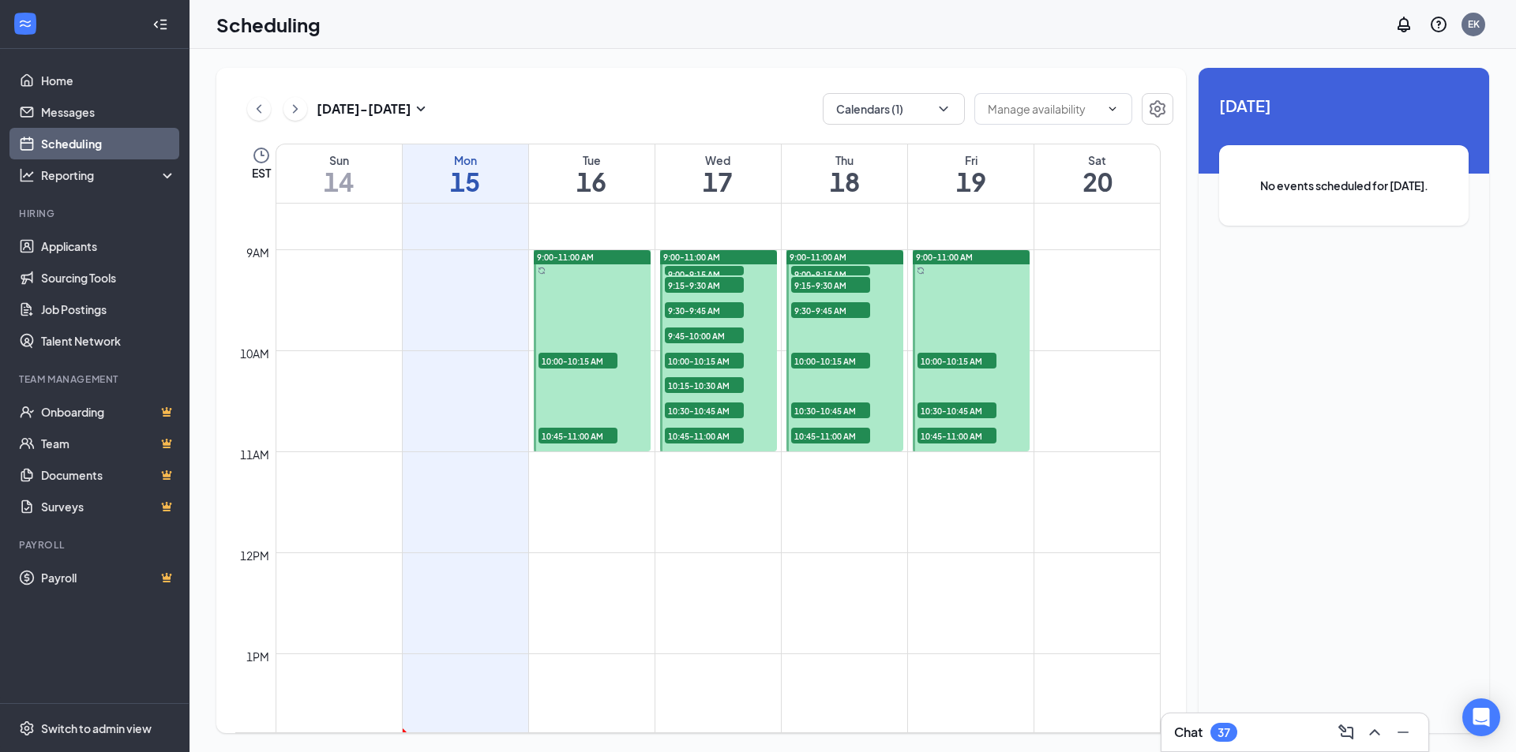
scroll to position [855, 0]
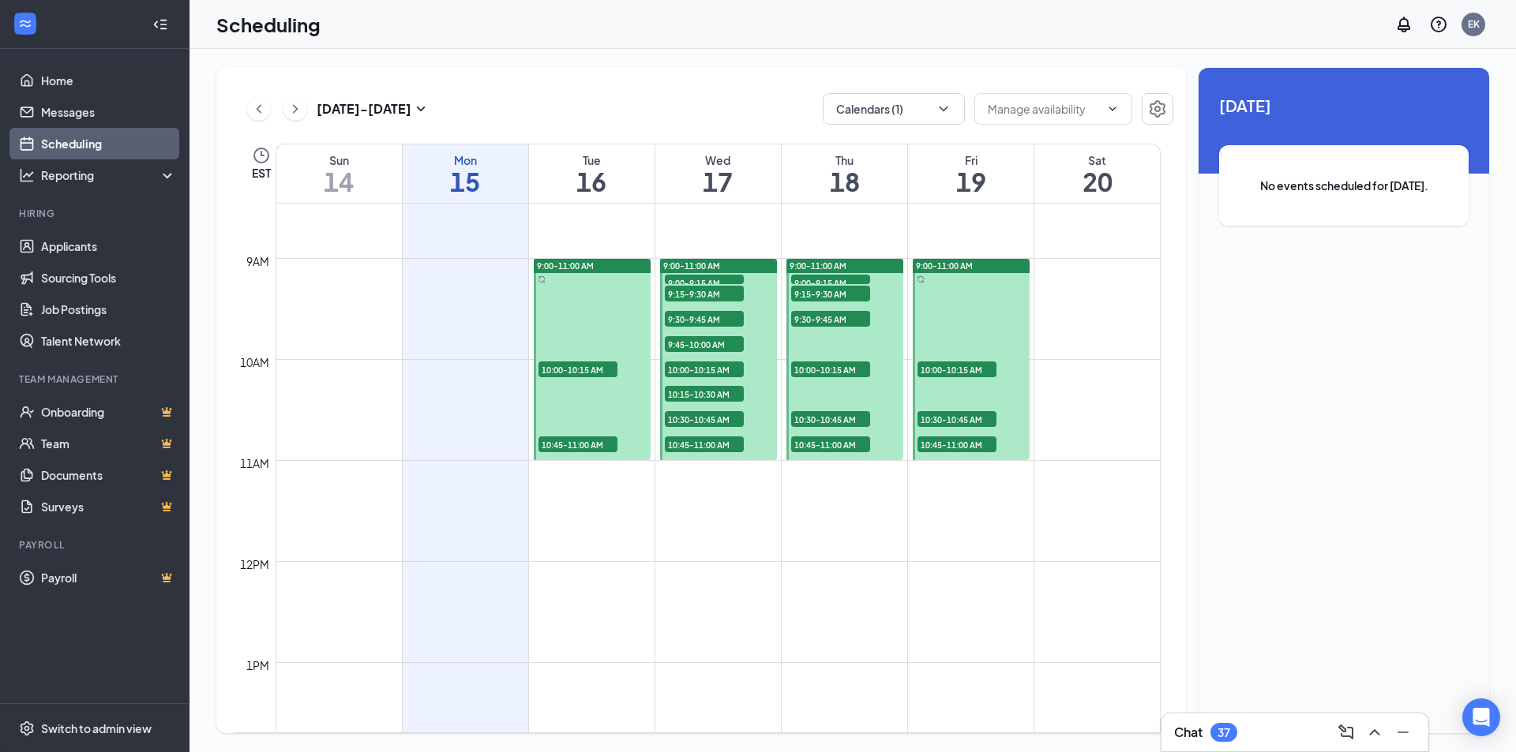
click at [599, 440] on span "10:45-11:00 AM" at bounding box center [577, 445] width 79 height 16
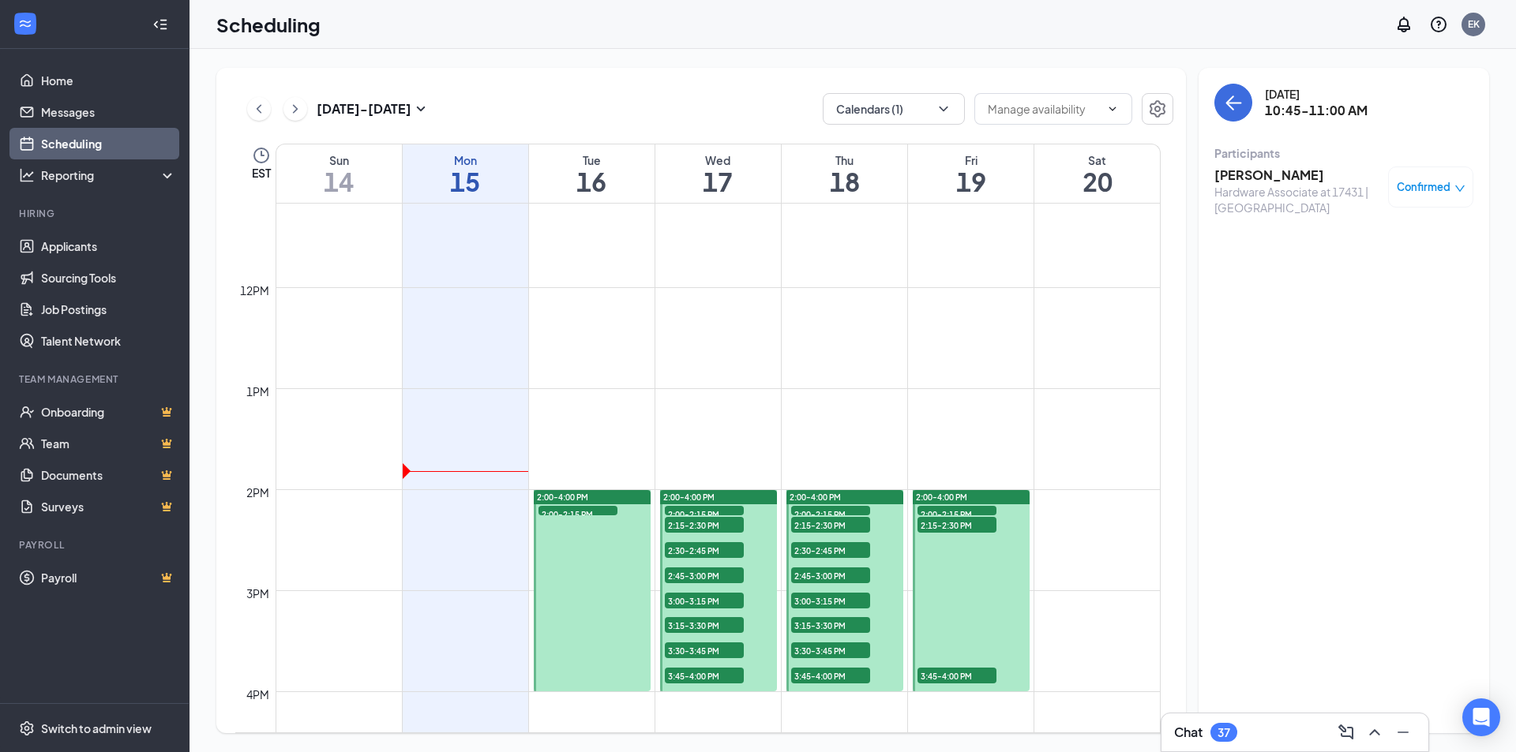
scroll to position [855, 0]
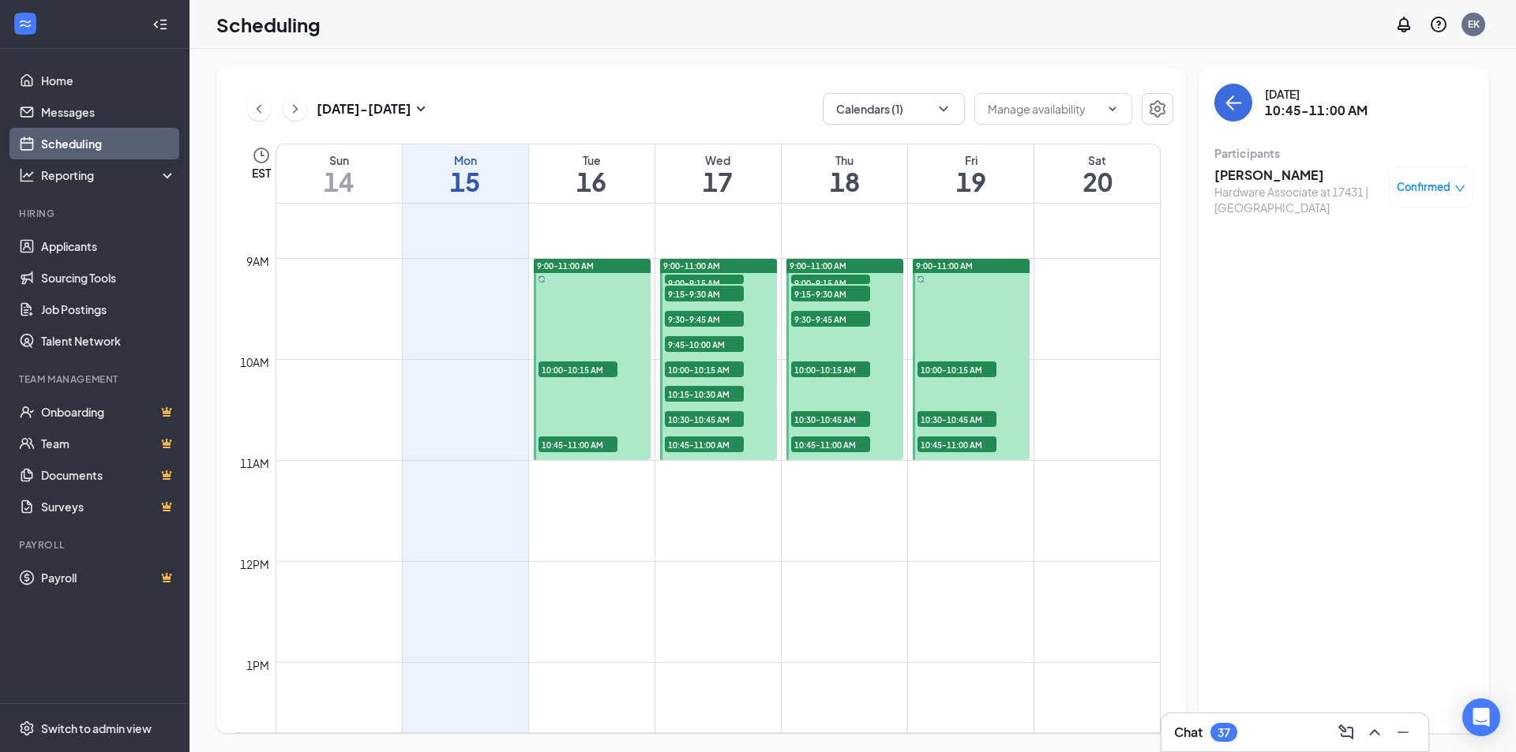
click at [589, 444] on span "10:45-11:00 AM" at bounding box center [577, 445] width 79 height 16
click at [603, 376] on span "10:00-10:15 AM" at bounding box center [577, 370] width 79 height 16
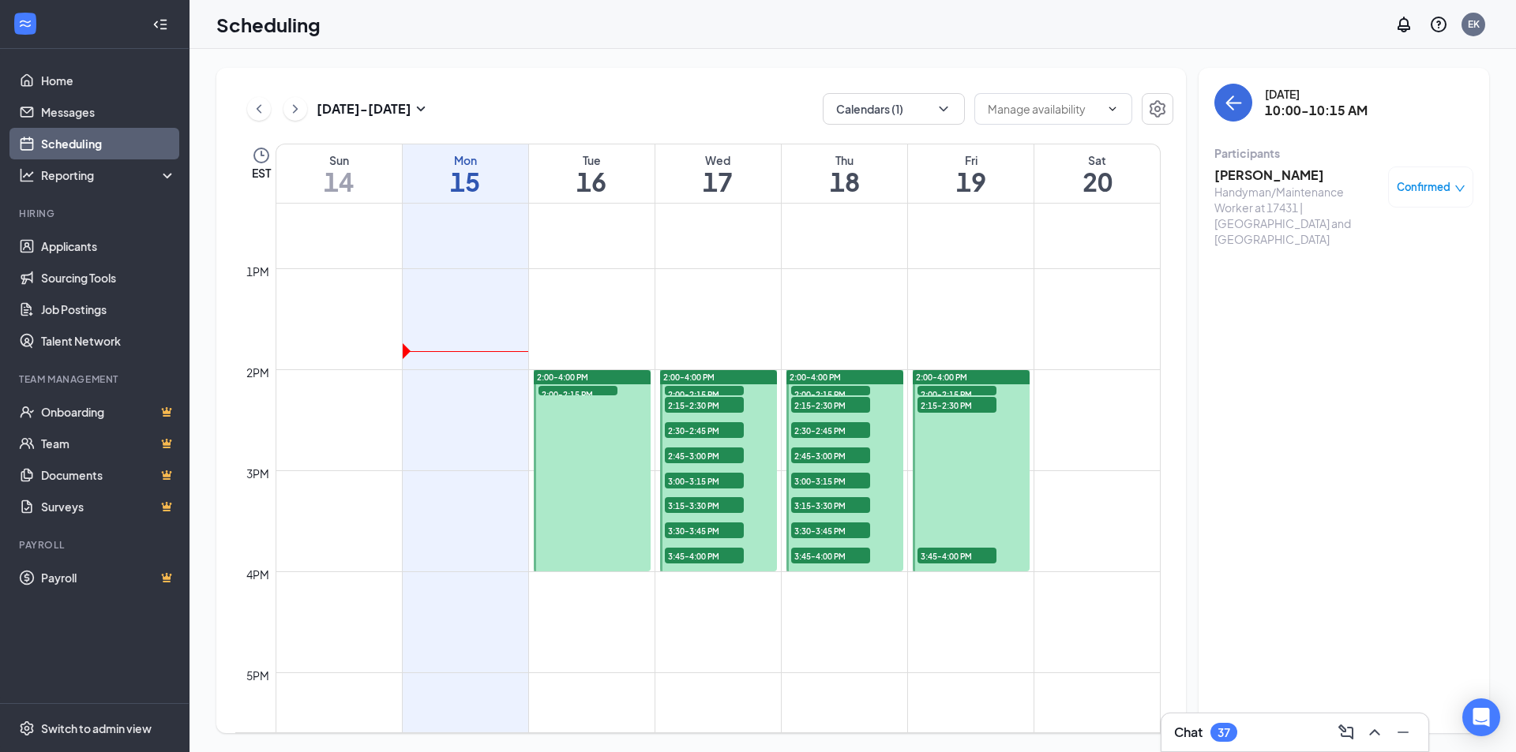
scroll to position [1250, 0]
click at [580, 392] on span "2:00-2:15 PM" at bounding box center [577, 393] width 79 height 16
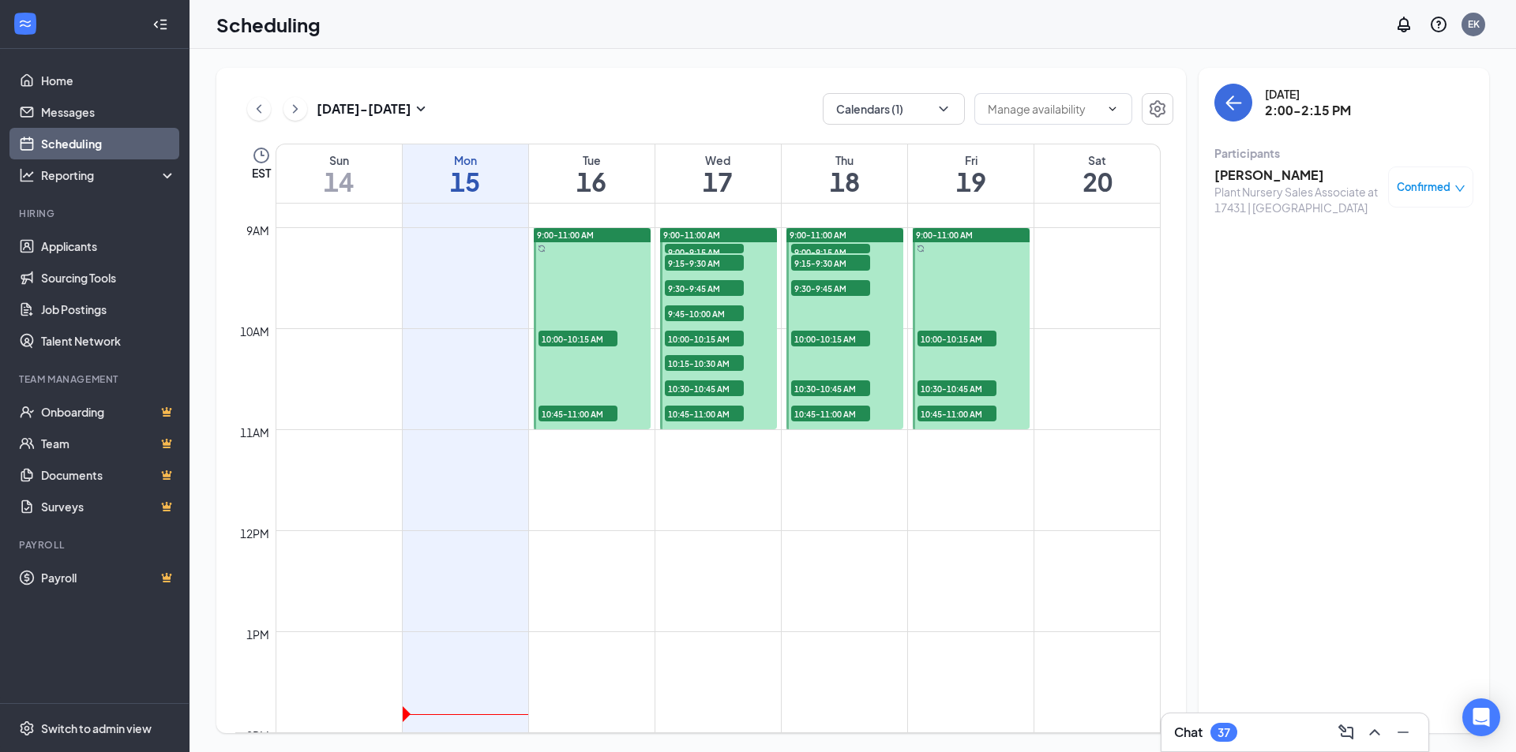
scroll to position [855, 0]
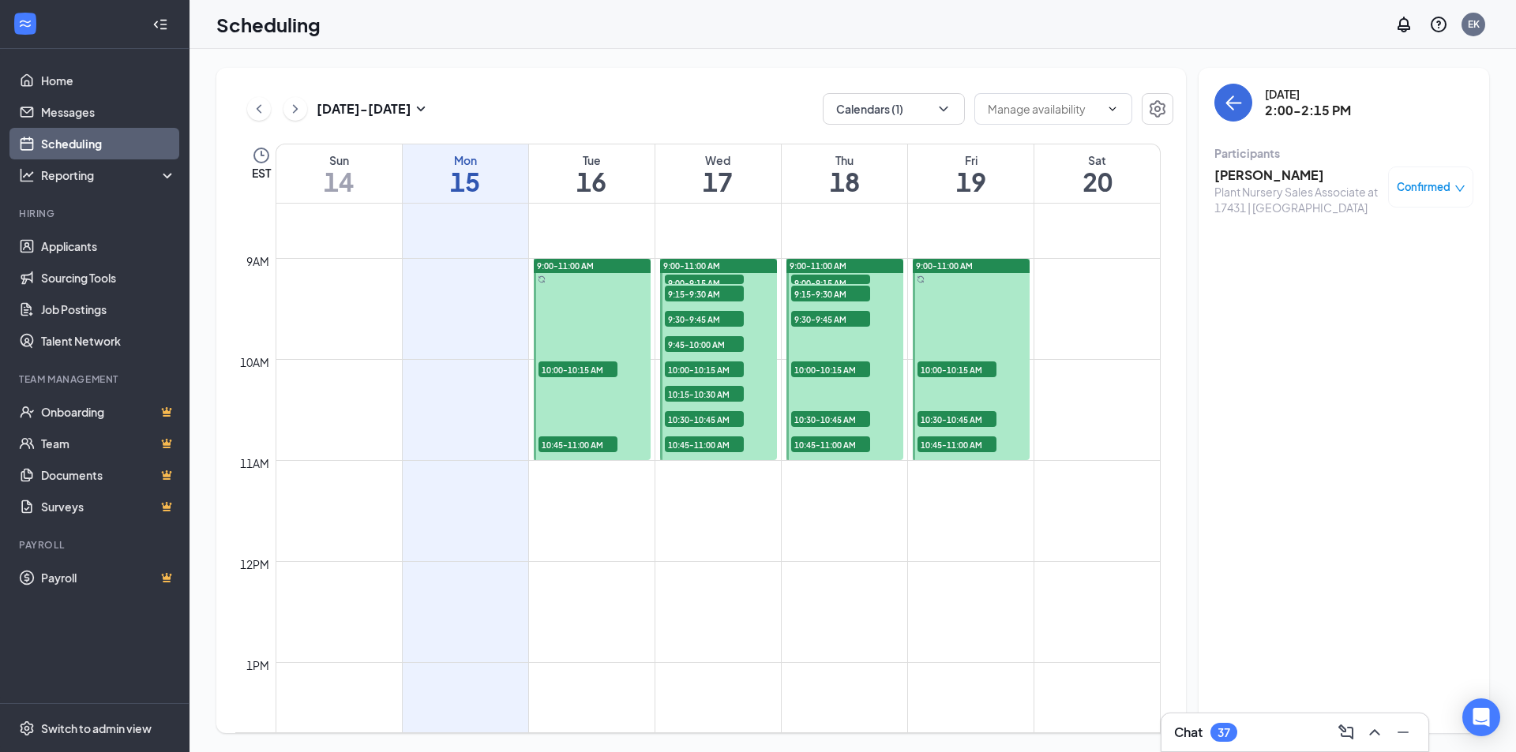
click at [597, 440] on span "10:45-11:00 AM" at bounding box center [577, 445] width 79 height 16
click at [1311, 178] on h3 "Veronica Thibeau" at bounding box center [1297, 175] width 166 height 17
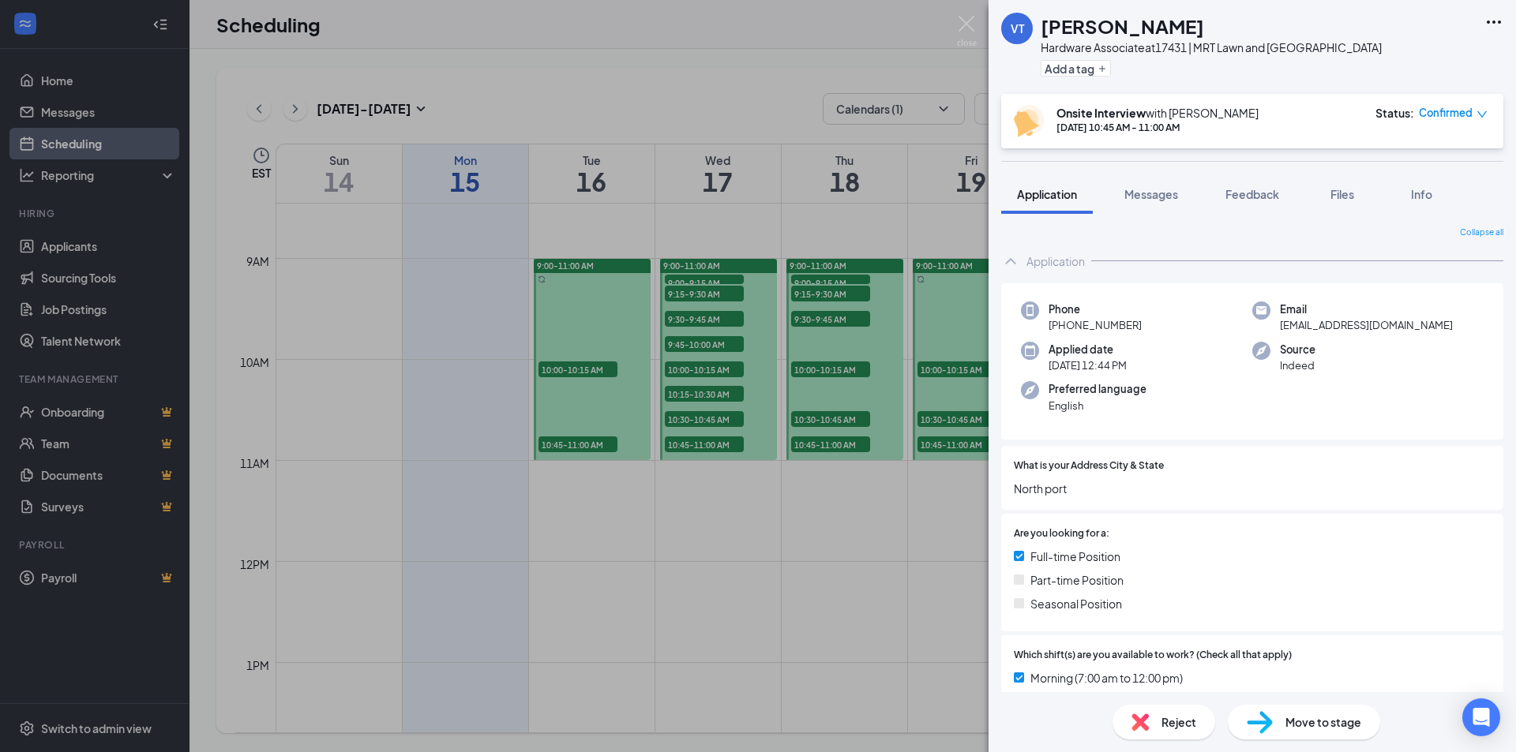
click at [716, 76] on div "VT Veronica Thibeau Hardware Associate at 17431 | MRT Lawn and Garden Center Ad…" at bounding box center [758, 376] width 1516 height 752
